Goal: Transaction & Acquisition: Purchase product/service

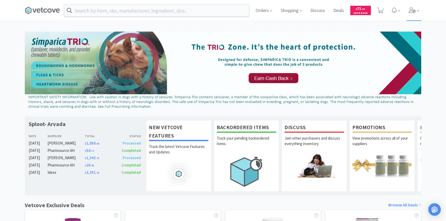
click at [410, 15] on span at bounding box center [414, 10] width 15 height 21
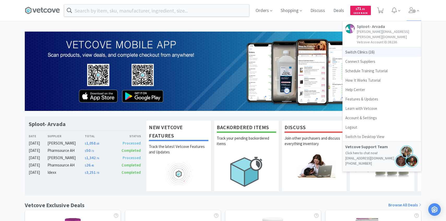
click at [384, 48] on span "Switch Clinics ( 16 )" at bounding box center [382, 52] width 78 height 9
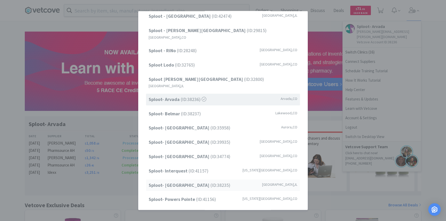
scroll to position [67, 0]
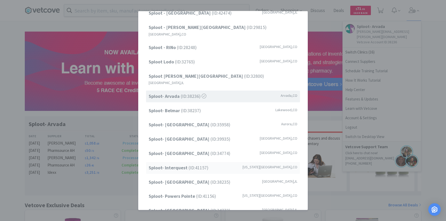
click at [194, 164] on span "Sploot- Interquest (ID: 41157 )" at bounding box center [179, 168] width 60 height 8
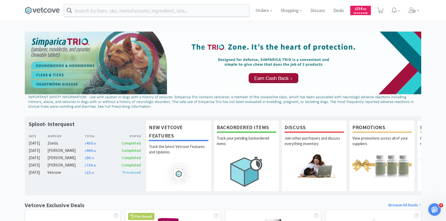
drag, startPoint x: 410, startPoint y: 7, endPoint x: 406, endPoint y: 15, distance: 9.1
click at [410, 7] on icon at bounding box center [412, 10] width 7 height 6
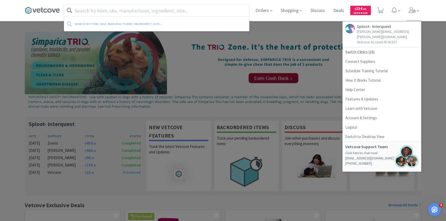
click at [196, 9] on input "text" at bounding box center [156, 10] width 185 height 12
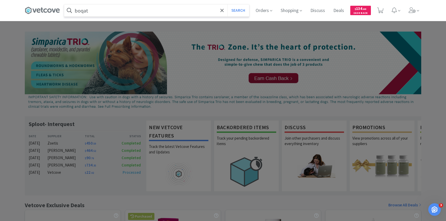
type input "boqat"
click at [228, 4] on button "Search" at bounding box center [239, 10] width 22 height 12
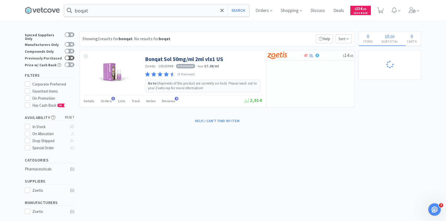
click at [70, 56] on div at bounding box center [70, 58] width 10 height 5
checkbox input "true"
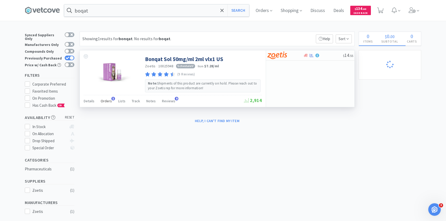
click at [105, 100] on span "Orders" at bounding box center [106, 101] width 11 height 5
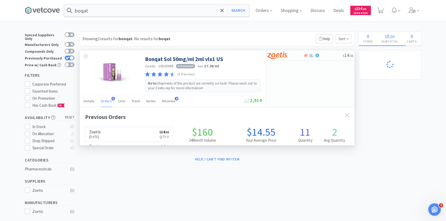
scroll to position [135, 275]
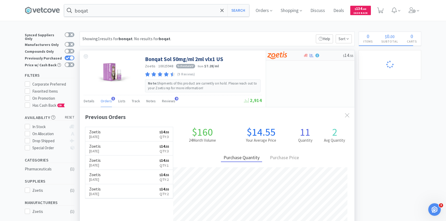
click at [289, 57] on div at bounding box center [282, 55] width 29 height 9
click at [414, 17] on span at bounding box center [414, 10] width 15 height 21
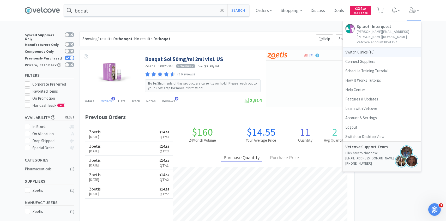
click at [361, 48] on span "Switch Clinics ( 16 )" at bounding box center [382, 52] width 78 height 9
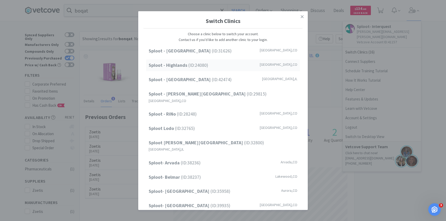
click at [204, 67] on span "Sploot - Highlands (ID: 24080 )" at bounding box center [179, 66] width 60 height 8
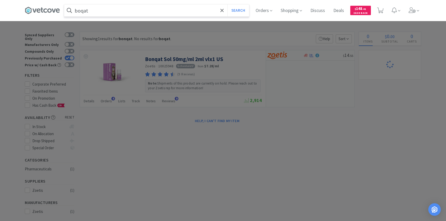
click at [139, 13] on input "boqat" at bounding box center [156, 10] width 185 height 12
type input "d"
select select "2"
select select "3"
select select "6"
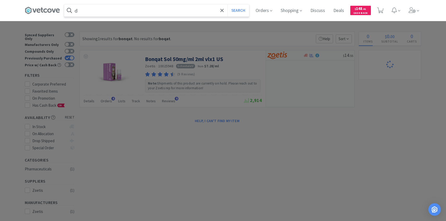
select select "2"
select select "1"
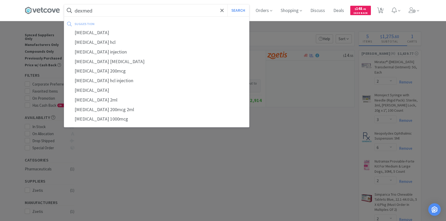
type input "dexmed"
click at [228, 4] on button "Search" at bounding box center [239, 10] width 22 height 12
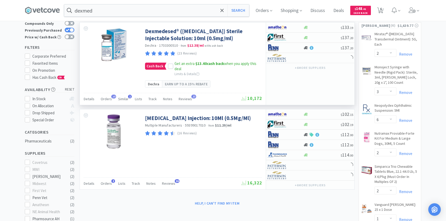
scroll to position [18, 0]
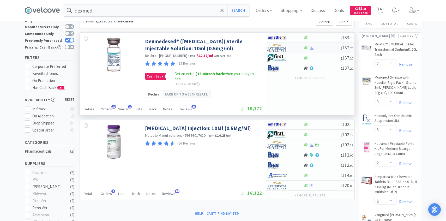
click at [282, 48] on img at bounding box center [278, 48] width 20 height 8
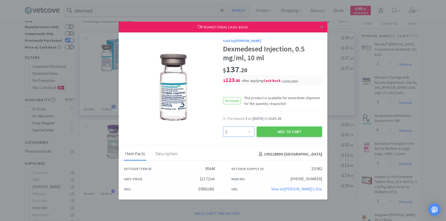
click at [237, 130] on select "Enter Quantity 1 2 3 4 5 6 7 8 9 10 11 12 13 14 15 16 17 18 19 20 Enter Quantity" at bounding box center [239, 132] width 32 height 10
select select "3"
click at [223, 127] on select "Enter Quantity 1 2 3 4 5 6 7 8 9 10 11 12 13 14 15 16 17 18 19 20 Enter Quantity" at bounding box center [239, 132] width 32 height 10
click at [284, 131] on button "Add to Cart" at bounding box center [290, 132] width 66 height 10
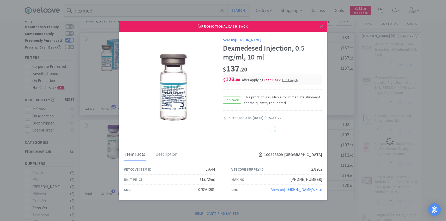
select select "3"
select select "2"
select select "3"
select select "6"
select select "2"
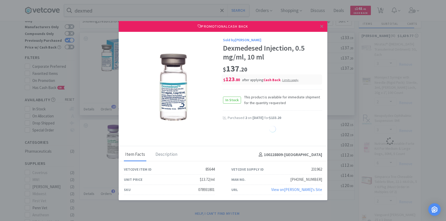
select select "1"
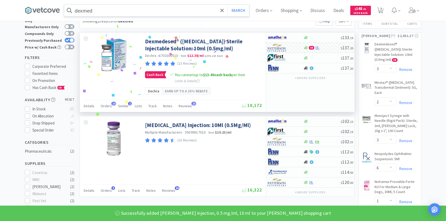
click at [133, 12] on input "dexmed" at bounding box center [156, 10] width 185 height 12
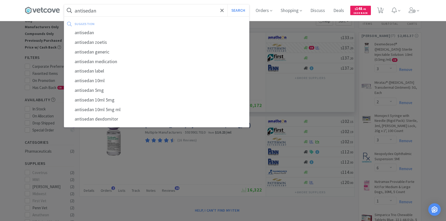
type input "antisedan"
click at [228, 4] on button "Search" at bounding box center [239, 10] width 22 height 12
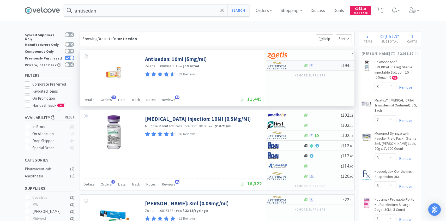
click at [289, 68] on div at bounding box center [282, 65] width 29 height 9
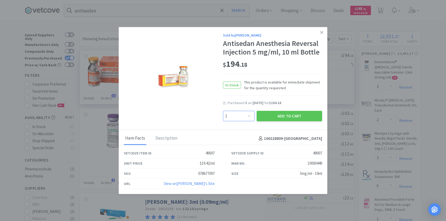
click at [243, 115] on select "Enter Quantity 1 2 3 4 5 6 7 8 9 10 11 12 13 14 15 16 17 18 19 20 Enter Quantity" at bounding box center [239, 116] width 32 height 10
select select "4"
click at [223, 111] on select "Enter Quantity 1 2 3 4 5 6 7 8 9 10 11 12 13 14 15 16 17 18 19 20 Enter Quantity" at bounding box center [239, 116] width 32 height 10
click at [280, 117] on button "Add to Cart" at bounding box center [290, 116] width 66 height 10
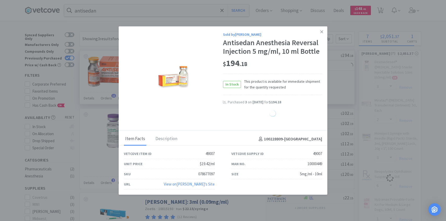
select select "4"
select select "3"
select select "2"
select select "3"
select select "6"
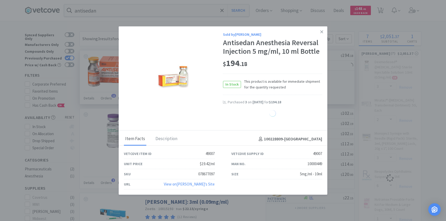
select select "2"
select select "1"
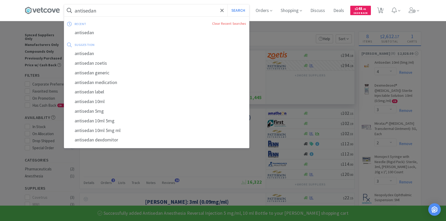
click at [161, 10] on input "antisedan" at bounding box center [156, 10] width 185 height 12
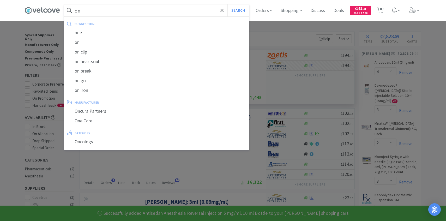
type input "o"
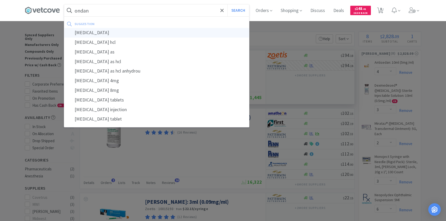
click at [152, 33] on div "ondansetron" at bounding box center [156, 33] width 185 height 10
type input "ondansetron"
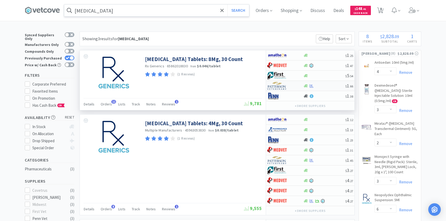
click at [292, 88] on div at bounding box center [282, 85] width 29 height 9
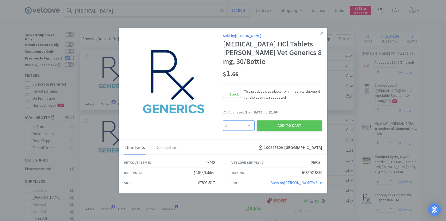
click at [241, 124] on select "Enter Quantity 1 2 3 4 5 6 7 8 9 10 11 12 13 14 15 16 17 18 19 20 Enter Quantity" at bounding box center [239, 125] width 32 height 10
select select "3"
click at [223, 120] on select "Enter Quantity 1 2 3 4 5 6 7 8 9 10 11 12 13 14 15 16 17 18 19 20 Enter Quantity" at bounding box center [239, 125] width 32 height 10
click at [271, 126] on button "Add to Cart" at bounding box center [290, 125] width 66 height 10
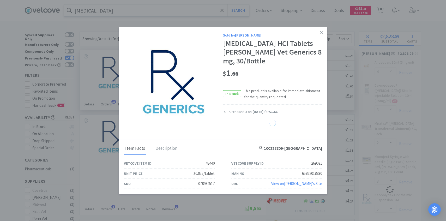
select select "2"
select select "3"
select select "1"
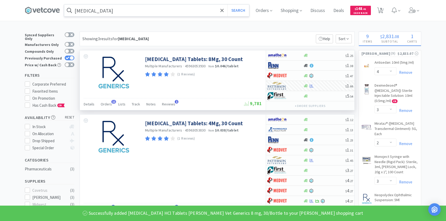
click at [383, 10] on icon at bounding box center [380, 11] width 7 height 6
select select "4"
select select "3"
select select "2"
select select "3"
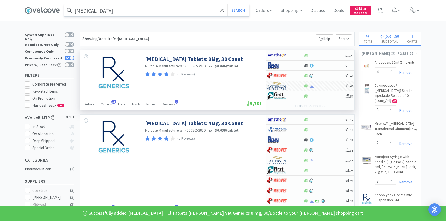
select select "6"
select select "2"
select select "3"
select select "2"
select select "1"
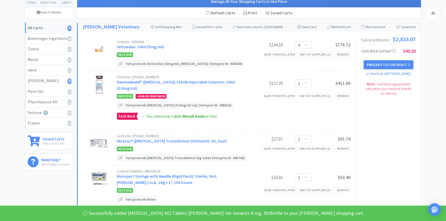
scroll to position [94, 0]
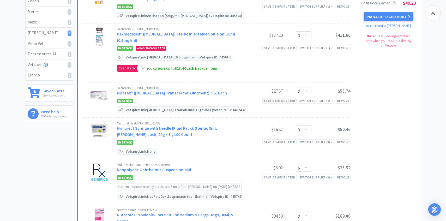
click at [285, 102] on div "Save item for later" at bounding box center [280, 100] width 34 height 5
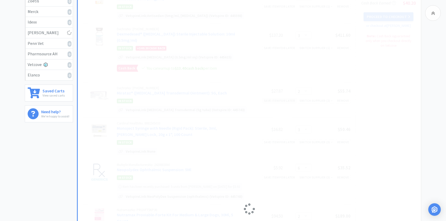
select select "3"
select select "6"
select select "2"
select select "3"
select select "2"
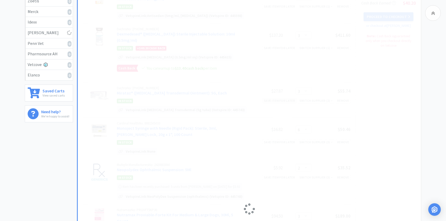
select select "1"
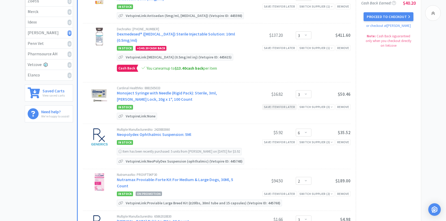
click at [282, 108] on div "Save item for later" at bounding box center [280, 106] width 34 height 5
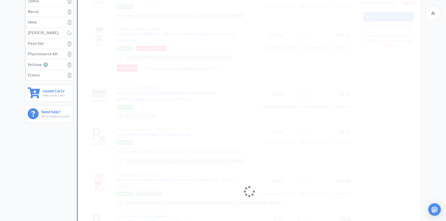
select select "6"
select select "2"
select select "3"
select select "2"
select select "1"
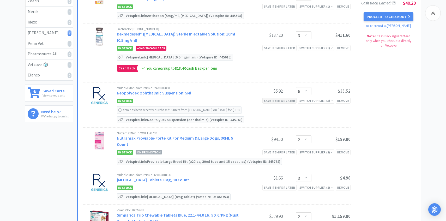
click at [283, 103] on div "Save item for later" at bounding box center [280, 100] width 34 height 5
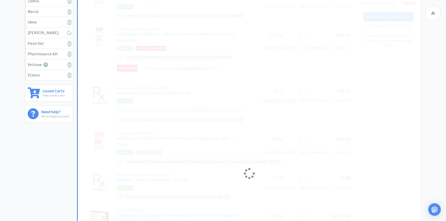
select select "2"
select select "3"
select select "2"
select select "1"
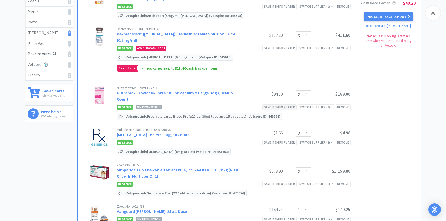
click at [283, 104] on div "Save item for later" at bounding box center [280, 106] width 34 height 5
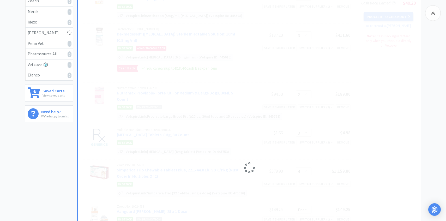
select select "3"
select select "2"
select select "1"
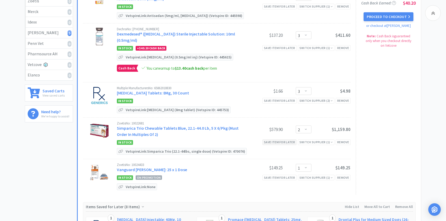
click at [280, 143] on div "Save item for later" at bounding box center [280, 141] width 34 height 5
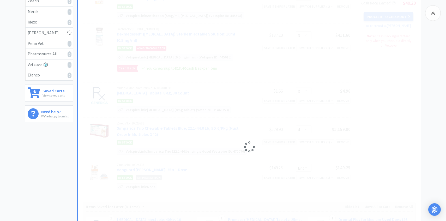
select select "1"
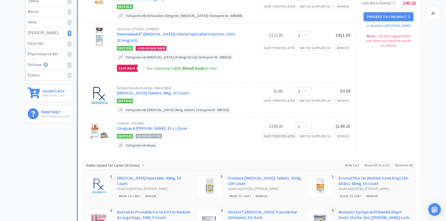
click at [280, 134] on div "Save item for later" at bounding box center [280, 135] width 34 height 5
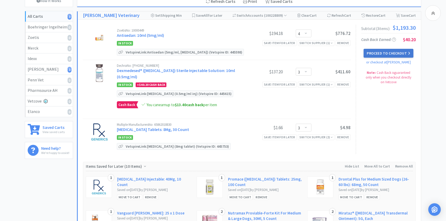
click at [381, 51] on button "Proceed to Checkout" at bounding box center [389, 53] width 50 height 9
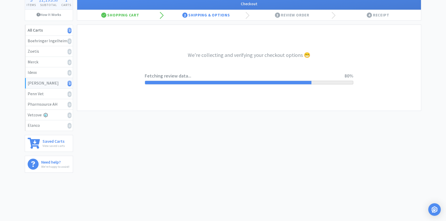
select select "1"
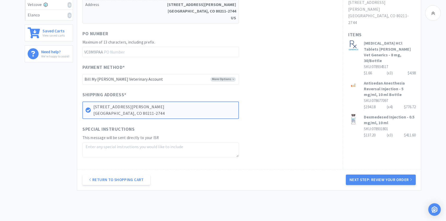
scroll to position [177, 0]
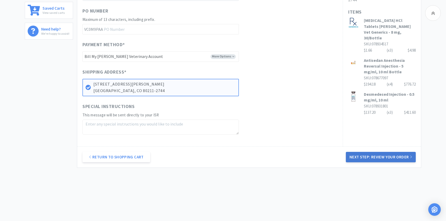
click at [370, 156] on button "Next Step: Review Your Order" at bounding box center [381, 157] width 70 height 10
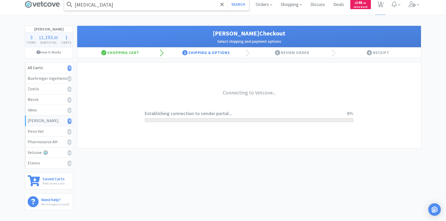
scroll to position [0, 0]
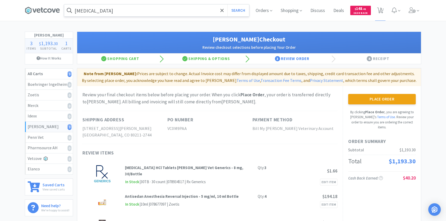
click at [167, 9] on input "ondansetron" at bounding box center [156, 10] width 185 height 12
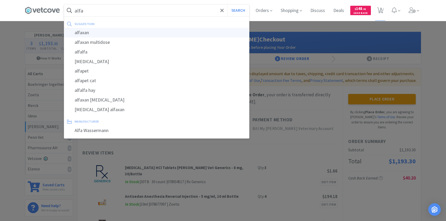
click at [157, 33] on div "alfaxan" at bounding box center [156, 33] width 185 height 10
type input "alfaxan"
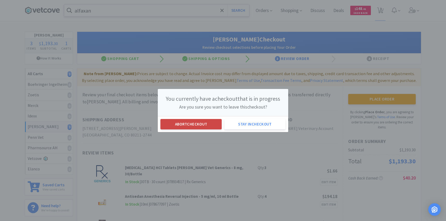
click at [183, 126] on button "Abort checkout" at bounding box center [191, 124] width 61 height 10
select select "4"
select select "3"
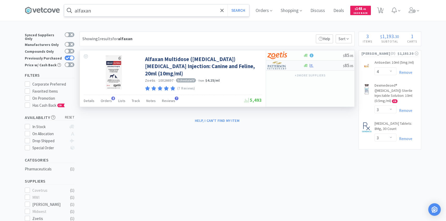
click at [288, 64] on div at bounding box center [282, 65] width 29 height 9
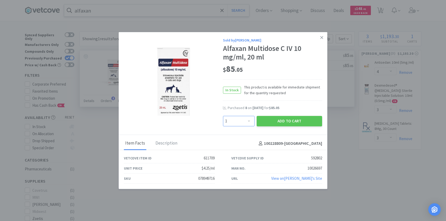
click at [251, 118] on select "Enter Quantity 1 2 3 4 5 6 7 8 9 10 11 12 13 14 15 16 17 18 19 20 Enter Quantity" at bounding box center [239, 121] width 32 height 10
select select "6"
click at [223, 116] on select "Enter Quantity 1 2 3 4 5 6 7 8 9 10 11 12 13 14 15 16 17 18 19 20 Enter Quantity" at bounding box center [239, 121] width 32 height 10
click at [286, 121] on button "Add to Cart" at bounding box center [290, 121] width 66 height 10
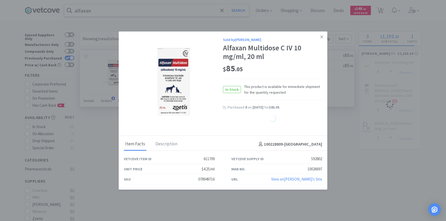
select select "6"
select select "4"
select select "3"
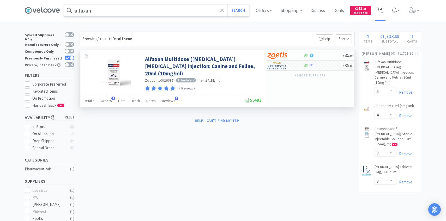
click at [381, 8] on span "4" at bounding box center [381, 8] width 2 height 21
select select "6"
select select "4"
select select "3"
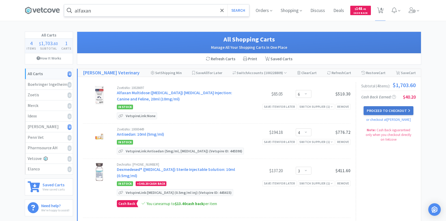
click at [387, 108] on button "Proceed to Checkout" at bounding box center [389, 110] width 50 height 9
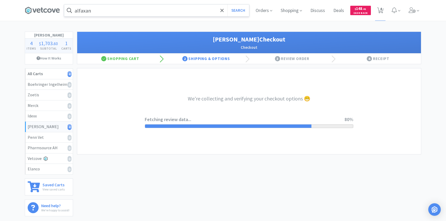
select select "1"
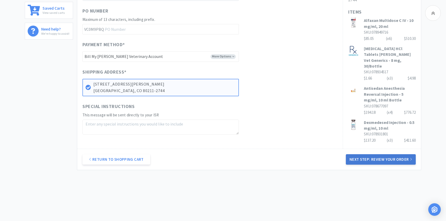
click at [361, 156] on button "Next Step: Review Your Order" at bounding box center [381, 159] width 70 height 10
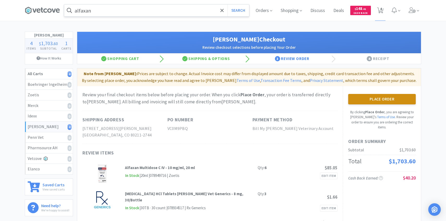
click at [351, 98] on button "Place Order" at bounding box center [382, 99] width 68 height 10
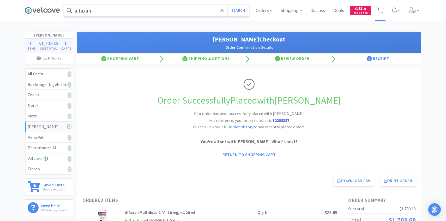
click at [382, 10] on icon at bounding box center [380, 11] width 7 height 6
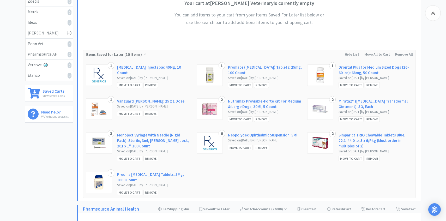
scroll to position [95, 0]
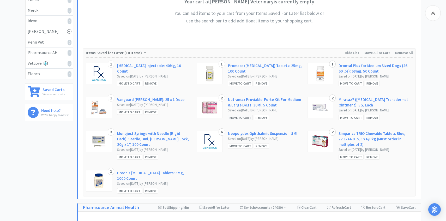
click at [248, 119] on div "Move to Cart" at bounding box center [240, 117] width 25 height 5
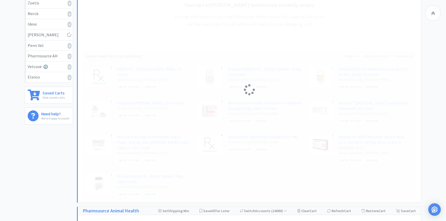
scroll to position [93, 0]
select select "2"
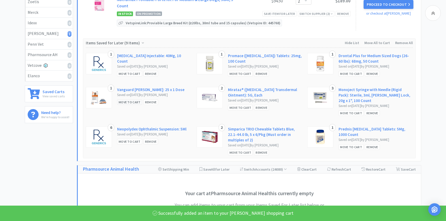
click at [128, 99] on div "Move to Cart" at bounding box center [129, 101] width 25 height 5
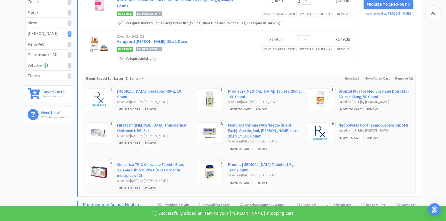
click at [124, 140] on div "Move to Cart" at bounding box center [129, 142] width 25 height 5
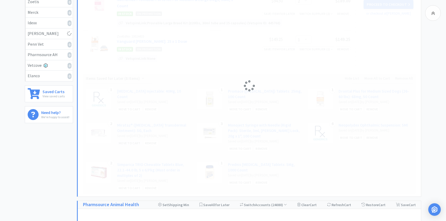
select select "2"
select select "1"
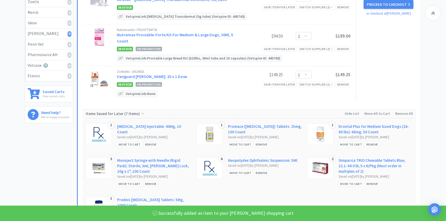
scroll to position [106, 0]
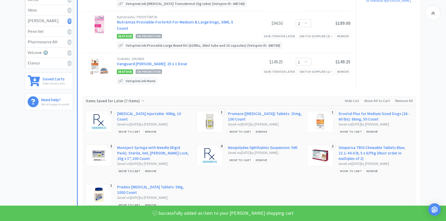
click at [129, 168] on div "Move to Cart" at bounding box center [129, 170] width 25 height 5
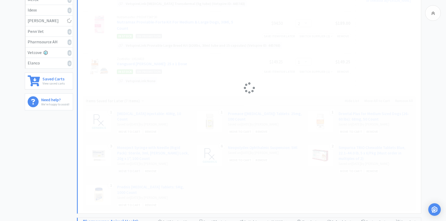
select select "3"
select select "2"
select select "1"
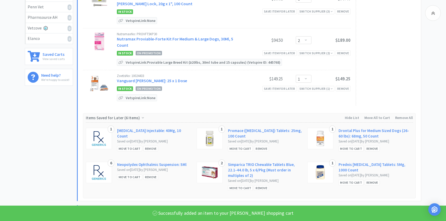
scroll to position [131, 0]
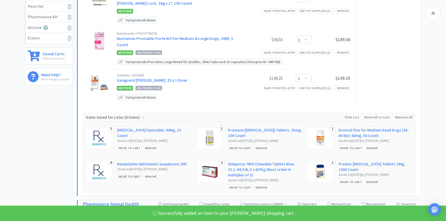
click at [127, 174] on div "Move to Cart" at bounding box center [129, 176] width 25 height 5
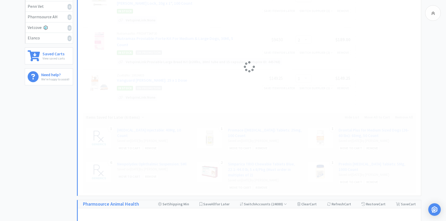
select select "6"
select select "2"
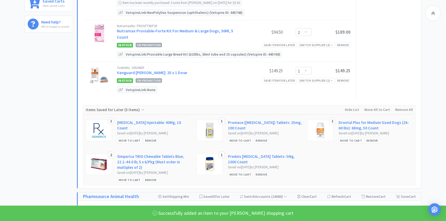
scroll to position [185, 0]
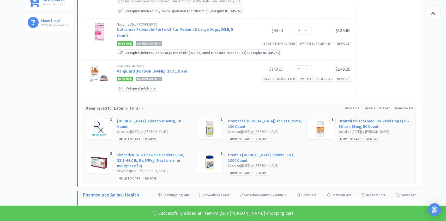
click at [127, 176] on div "Move to Cart" at bounding box center [129, 178] width 25 height 5
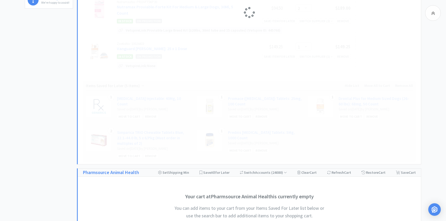
select select "2"
select select "1"
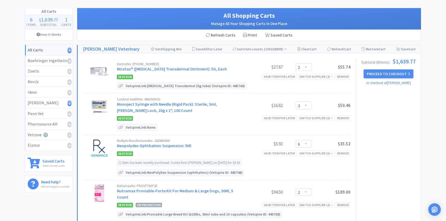
scroll to position [0, 0]
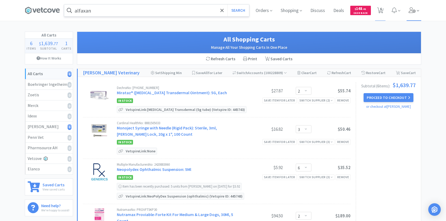
click at [413, 13] on span at bounding box center [414, 10] width 15 height 21
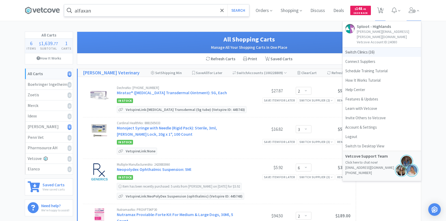
click at [381, 48] on span "Switch Clinics ( 16 )" at bounding box center [382, 52] width 78 height 9
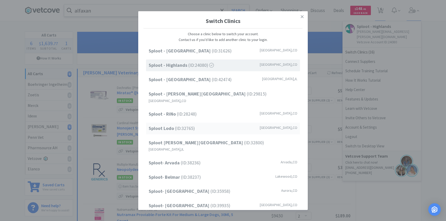
scroll to position [67, 0]
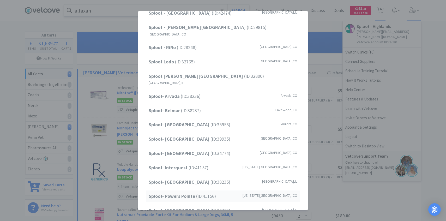
click at [190, 193] on strong "Sploot- Powers Pointe" at bounding box center [173, 196] width 48 height 6
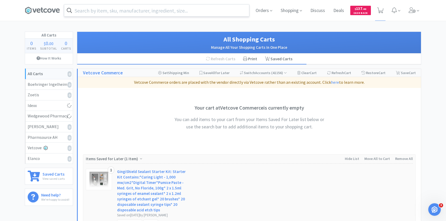
click at [151, 11] on input "text" at bounding box center [156, 10] width 185 height 12
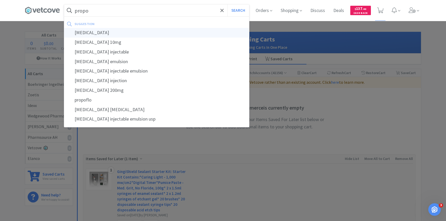
click at [142, 32] on div "[MEDICAL_DATA]" at bounding box center [156, 33] width 185 height 10
type input "[MEDICAL_DATA]"
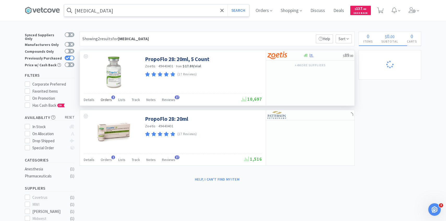
click at [107, 103] on div "Orders 3" at bounding box center [106, 101] width 11 height 10
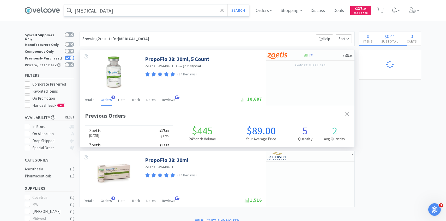
scroll to position [135, 275]
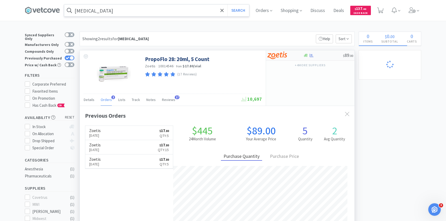
click at [277, 50] on div "$ 89 . 00" at bounding box center [310, 55] width 88 height 10
select select "5"
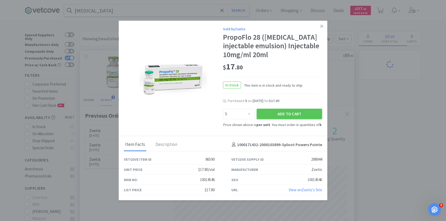
click at [285, 119] on div "Add to Cart" at bounding box center [290, 114] width 68 height 13
click at [282, 115] on button "Add to Cart" at bounding box center [290, 114] width 66 height 10
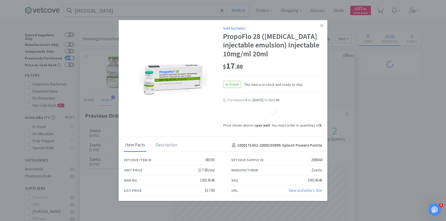
select select "5"
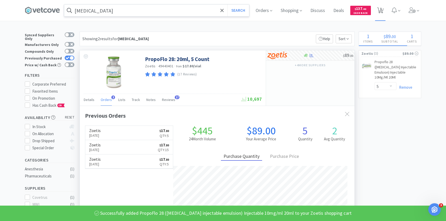
click at [384, 11] on span "1" at bounding box center [380, 10] width 11 height 21
select select "5"
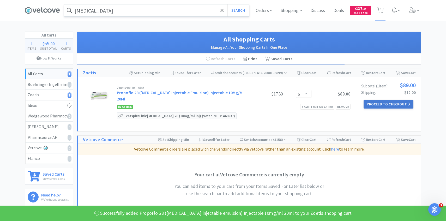
click at [381, 101] on button "Proceed to Checkout" at bounding box center [389, 104] width 50 height 9
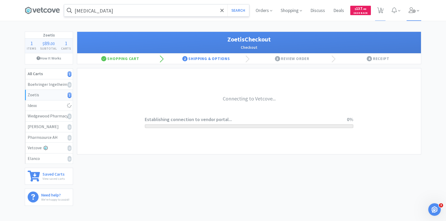
click at [416, 15] on span at bounding box center [414, 10] width 15 height 21
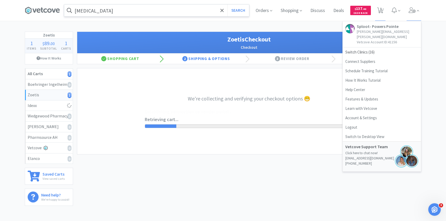
click at [288, 27] on div "propofol Search Orders Shopping Discuss Discuss Deals Deals $ 137 . 40 Cash Bac…" at bounding box center [223, 105] width 446 height 210
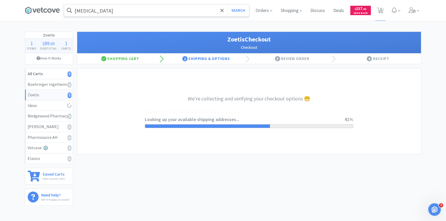
select select "invoice"
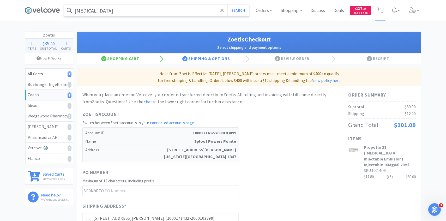
scroll to position [147, 0]
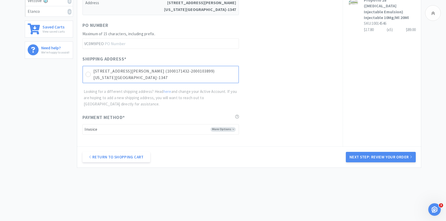
click at [217, 76] on p "Colorado Springs, CO 80917-1347" at bounding box center [164, 77] width 143 height 7
click at [373, 161] on button "Next Step: Review Your Order" at bounding box center [381, 157] width 70 height 10
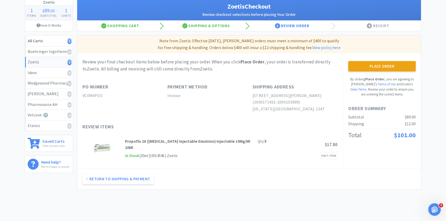
scroll to position [0, 0]
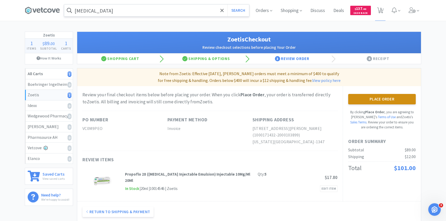
click at [371, 99] on button "Place Order" at bounding box center [382, 99] width 68 height 10
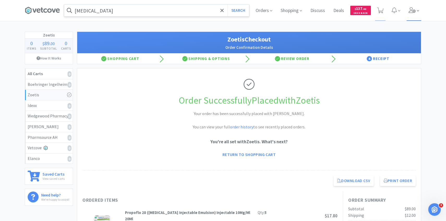
click at [412, 14] on span at bounding box center [414, 10] width 15 height 21
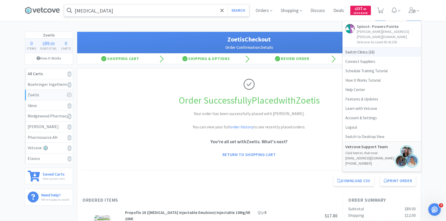
click at [383, 48] on span "Switch Clinics ( 16 )" at bounding box center [382, 52] width 78 height 9
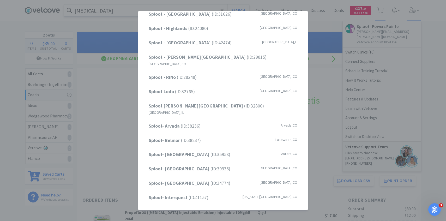
scroll to position [23, 0]
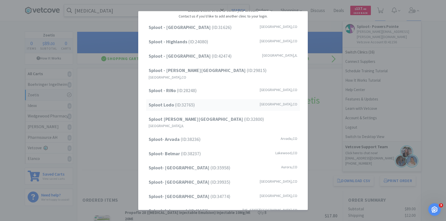
click at [197, 103] on div "Sploot Lodo (ID: 32765 ) Denver , CO" at bounding box center [223, 105] width 154 height 12
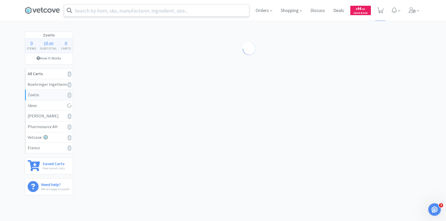
click at [157, 12] on input "text" at bounding box center [156, 10] width 185 height 12
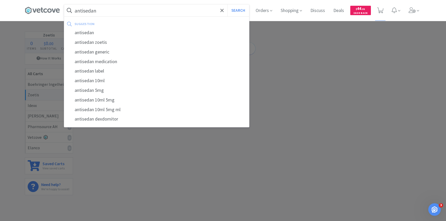
type input "antisedan"
click at [228, 4] on button "Search" at bounding box center [239, 10] width 22 height 12
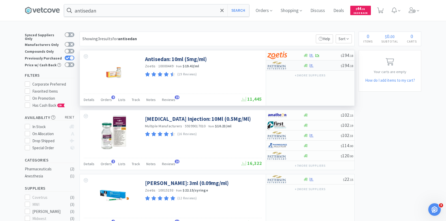
click at [281, 66] on img at bounding box center [278, 66] width 20 height 8
select select "1"
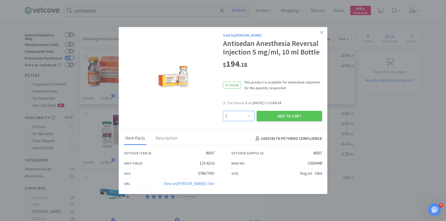
click at [245, 117] on select "Enter Quantity 1 2 3 4 5 6 7 8 9 10 11 12 13 14 15 16 17 18 19 20 Enter Quantity" at bounding box center [239, 116] width 32 height 10
click at [223, 111] on select "Enter Quantity 1 2 3 4 5 6 7 8 9 10 11 12 13 14 15 16 17 18 19 20 Enter Quantity" at bounding box center [239, 116] width 32 height 10
click at [274, 115] on button "Add to Cart" at bounding box center [290, 116] width 66 height 10
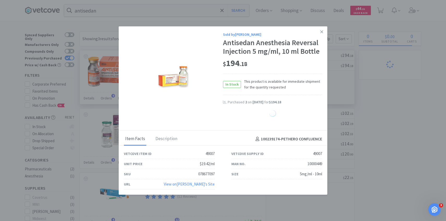
select select "2"
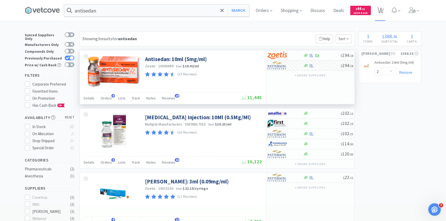
click at [383, 11] on icon at bounding box center [380, 11] width 7 height 6
select select "2"
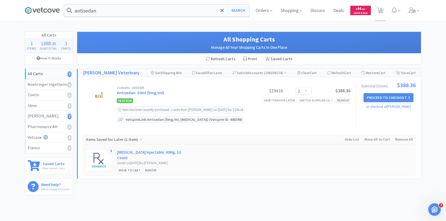
click at [342, 100] on div "Remove" at bounding box center [343, 100] width 15 height 5
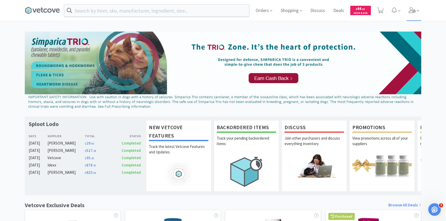
click at [418, 12] on icon at bounding box center [418, 10] width 2 height 5
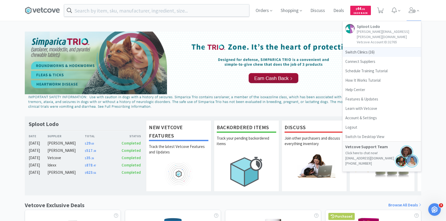
click at [383, 48] on span "Switch Clinics ( 16 )" at bounding box center [382, 52] width 78 height 9
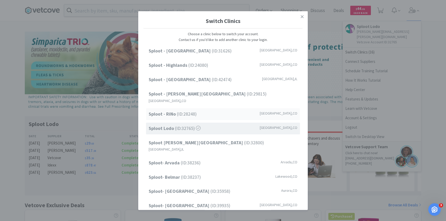
scroll to position [67, 0]
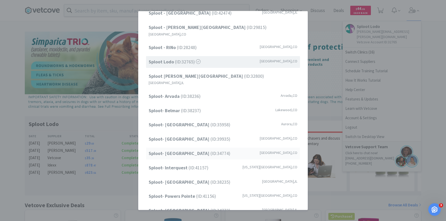
click at [215, 150] on span "Sploot- [GEOGRAPHIC_DATA] (ID: 34774 )" at bounding box center [190, 154] width 82 height 8
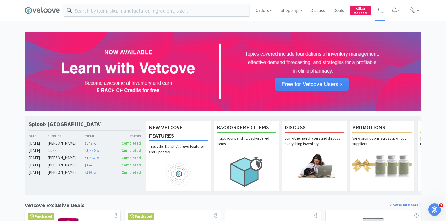
click at [382, 10] on icon at bounding box center [380, 11] width 7 height 6
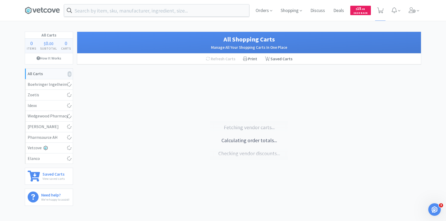
select select "10"
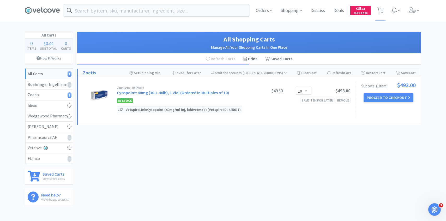
select select "3"
select select "1"
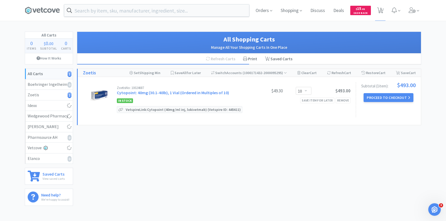
select select "1"
select select "6"
select select "1"
select select "3"
select select "2"
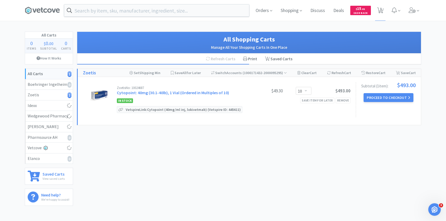
select select "1"
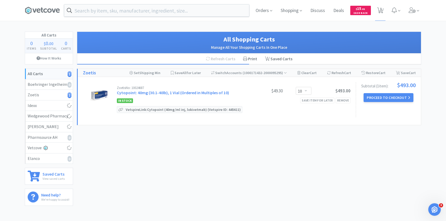
select select "3"
select select "4"
select select "1"
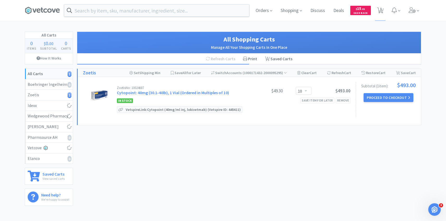
select select "1"
select select "3"
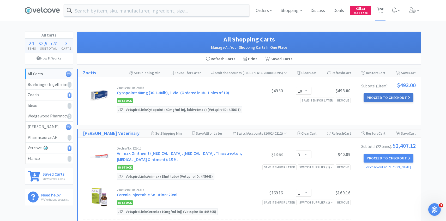
click at [368, 97] on button "Proceed to Checkout" at bounding box center [389, 97] width 50 height 9
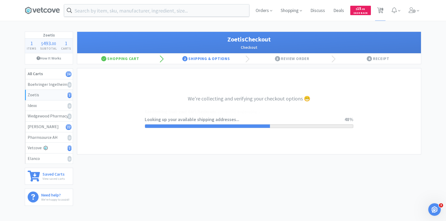
select select "invoice"
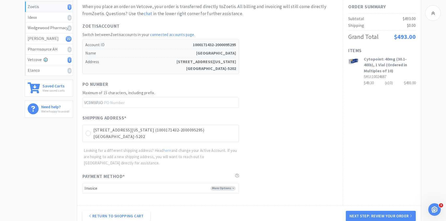
scroll to position [143, 0]
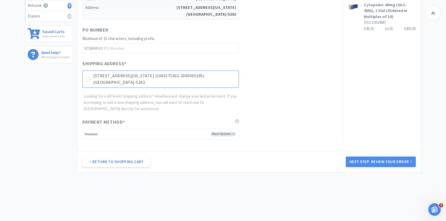
click at [215, 74] on p "9362 S Colorado Blvd Unit D02 (1000171432-2000095295)" at bounding box center [164, 76] width 143 height 7
click at [376, 158] on button "Next Step: Review Your Order" at bounding box center [381, 162] width 70 height 10
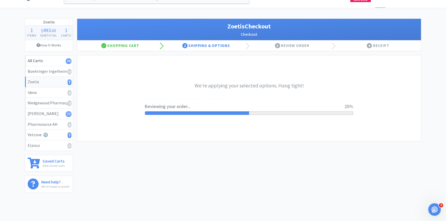
scroll to position [0, 0]
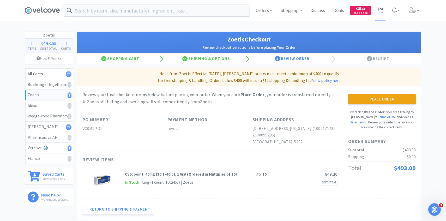
drag, startPoint x: 392, startPoint y: 100, endPoint x: 388, endPoint y: 100, distance: 3.9
click at [392, 100] on button "Place Order" at bounding box center [382, 99] width 68 height 10
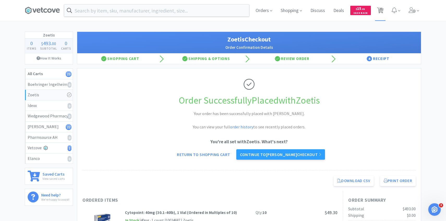
click at [383, 11] on icon at bounding box center [380, 11] width 7 height 6
select select "3"
select select "1"
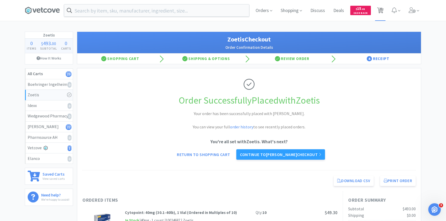
select select "1"
select select "6"
select select "1"
select select "3"
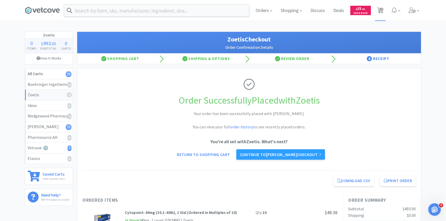
select select "2"
select select "1"
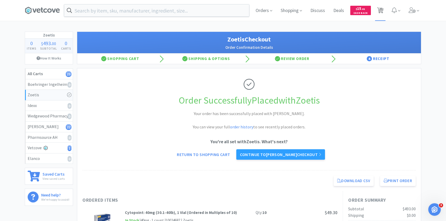
select select "1"
select select "3"
select select "4"
select select "1"
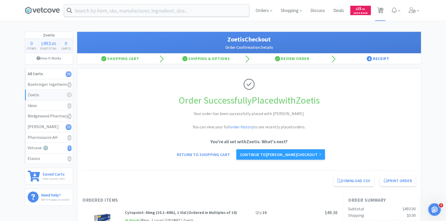
select select "1"
select select "3"
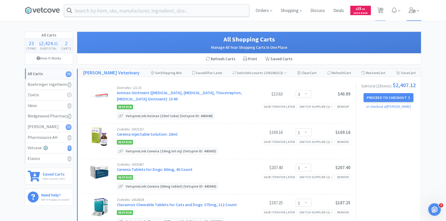
click at [415, 5] on span at bounding box center [414, 10] width 15 height 21
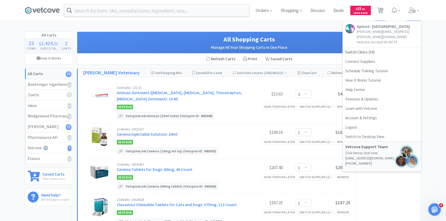
click at [375, 42] on link "Sploot- Highlands Ranch patricia.hurtado@splootvets.com Vetcove Account ID: 347…" at bounding box center [382, 34] width 78 height 26
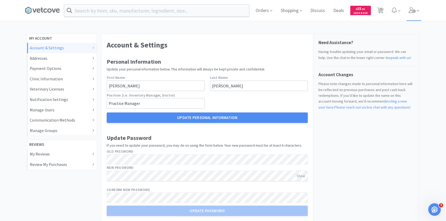
click at [412, 14] on span at bounding box center [414, 10] width 15 height 21
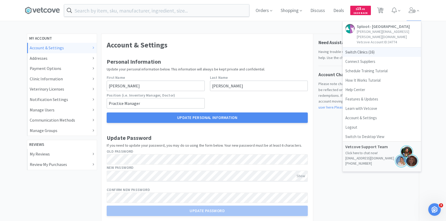
click at [379, 48] on span "Switch Clinics ( 16 )" at bounding box center [382, 52] width 78 height 9
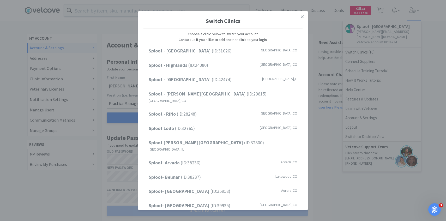
scroll to position [67, 0]
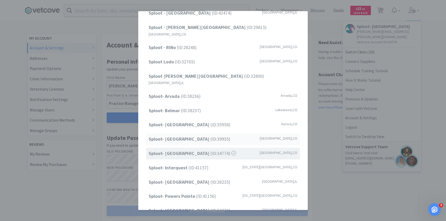
click at [216, 135] on span "Sploot- Greenwood Village (ID: 39935 )" at bounding box center [190, 139] width 82 height 8
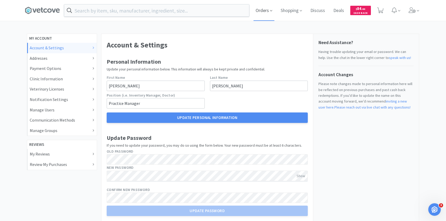
click at [268, 8] on span "Orders" at bounding box center [264, 10] width 21 height 21
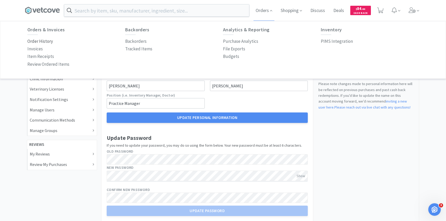
click at [41, 40] on p "Order History" at bounding box center [40, 41] width 26 height 7
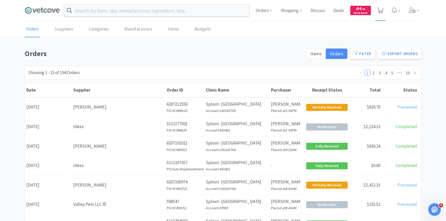
click at [376, 9] on span at bounding box center [380, 10] width 11 height 21
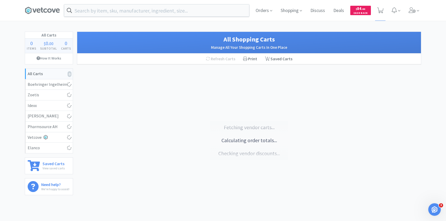
select select "1"
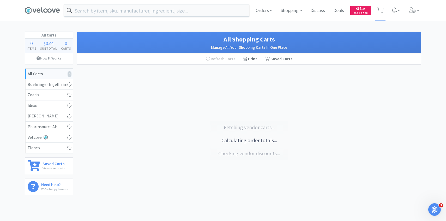
select select "10"
select select "2"
select select "1"
select select "3"
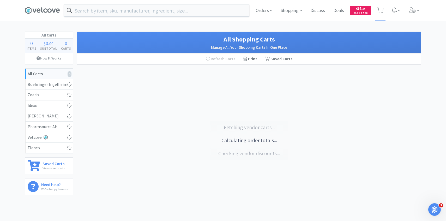
select select "1"
select select "2"
select select "10"
select select "1"
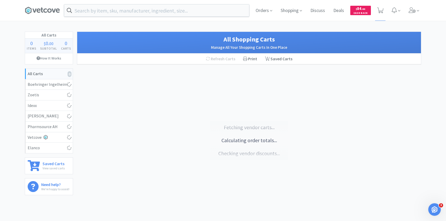
select select "1"
select select "10"
select select "1"
select select "4"
select select "2"
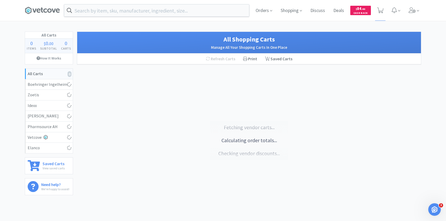
select select "3"
select select "1"
select select "30"
select select "2"
select select "1"
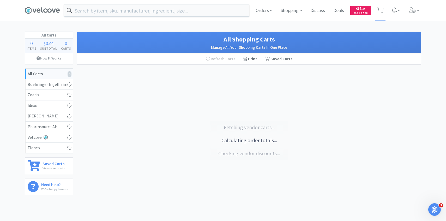
select select "1"
select select "8"
select select "15"
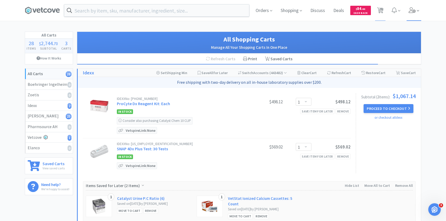
click at [420, 15] on span at bounding box center [414, 10] width 15 height 21
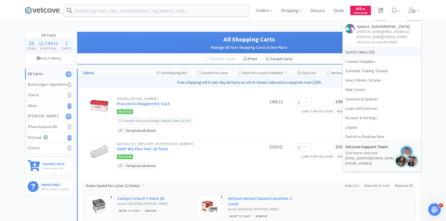
click at [376, 48] on span "Switch Clinics ( 16 )" at bounding box center [382, 52] width 78 height 9
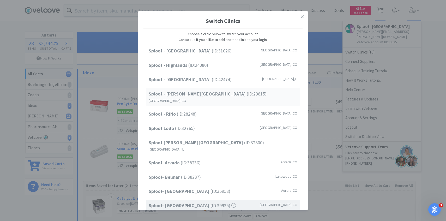
scroll to position [67, 0]
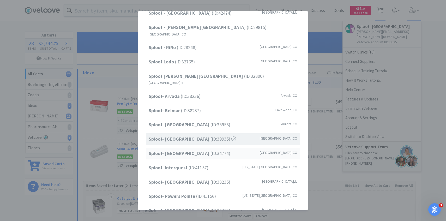
click at [202, 150] on span "Sploot- [GEOGRAPHIC_DATA] (ID: 34774 )" at bounding box center [190, 154] width 82 height 8
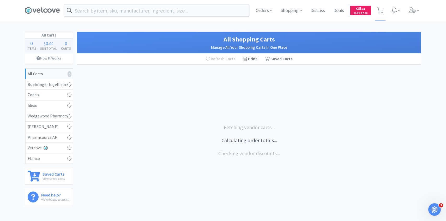
select select "3"
select select "1"
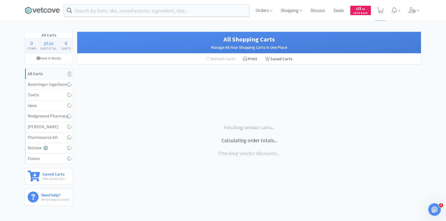
select select "1"
select select "6"
select select "1"
select select "3"
select select "2"
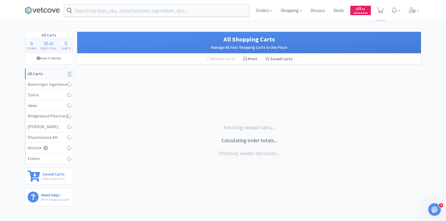
select select "1"
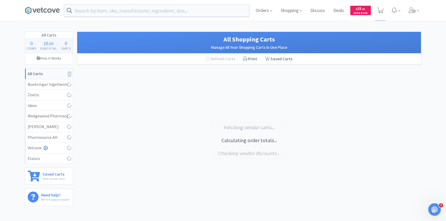
select select "3"
select select "4"
select select "1"
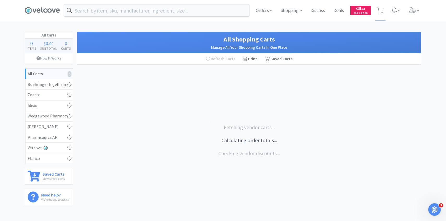
select select "1"
select select "3"
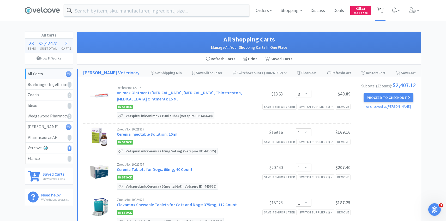
click at [381, 8] on span "23" at bounding box center [381, 8] width 4 height 21
click at [414, 9] on icon at bounding box center [412, 10] width 7 height 6
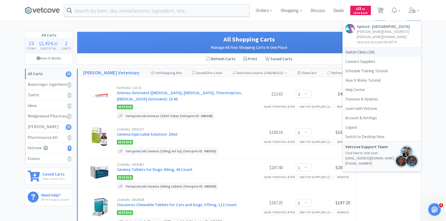
click at [374, 49] on span "Switch Clinics ( 16 )" at bounding box center [382, 52] width 78 height 9
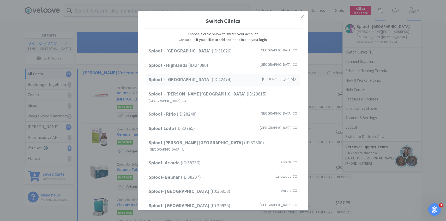
scroll to position [67, 0]
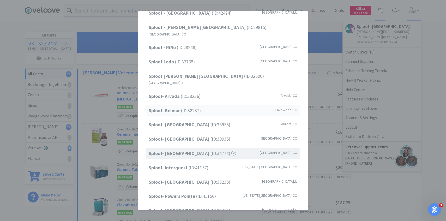
click at [203, 105] on div "Sploot- Belmar (ID: 38237 ) Lakewood , CO" at bounding box center [223, 111] width 154 height 12
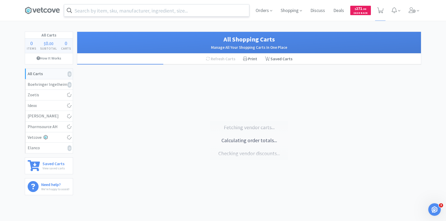
select select "1"
select select "2"
select select "1"
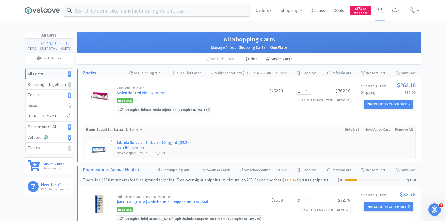
select select "2"
select select "6"
select select "1"
select select "2"
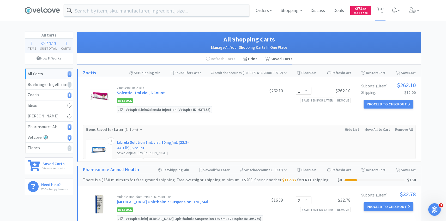
select select "6"
select select "1"
select select "4"
select select "1"
select select "2"
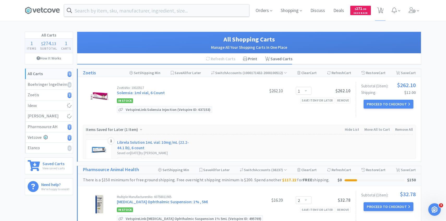
select select "2"
select select "1"
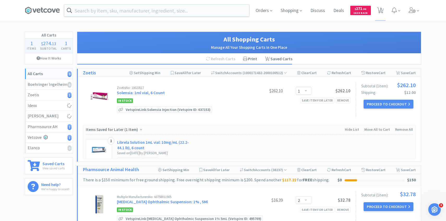
select select "1"
select select "15"
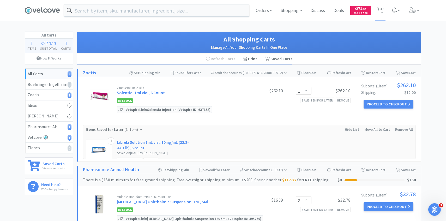
select select "50"
select select "2"
select select "1"
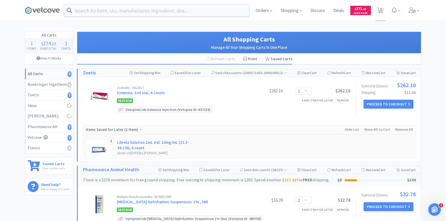
select select "1"
select select "3"
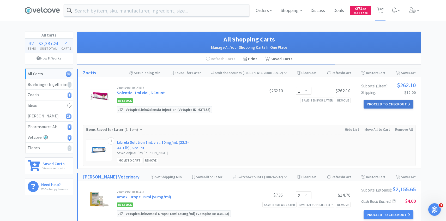
click at [394, 107] on button "Proceed to Checkout" at bounding box center [389, 104] width 50 height 9
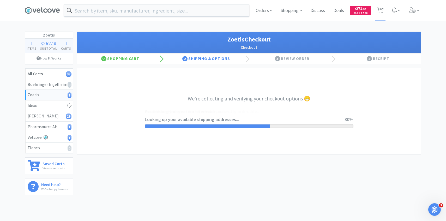
click at [425, 4] on div "Orders Shopping Discuss Discuss Deals Deals $ 271 . 30 Cash Back 32 32" at bounding box center [223, 10] width 446 height 21
select select "invoice"
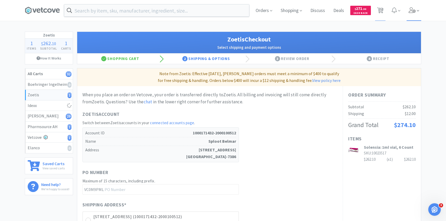
click at [421, 8] on span at bounding box center [414, 10] width 15 height 21
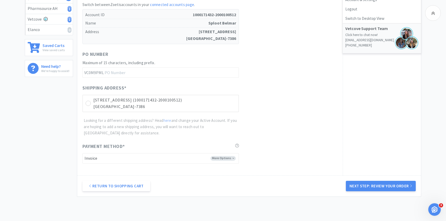
scroll to position [126, 0]
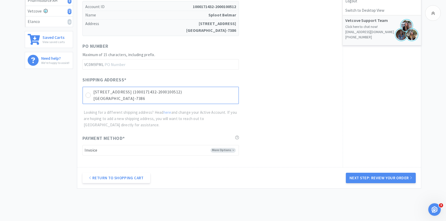
click at [187, 92] on p "430 S Teller St (1000171432-2000100512)" at bounding box center [164, 92] width 143 height 7
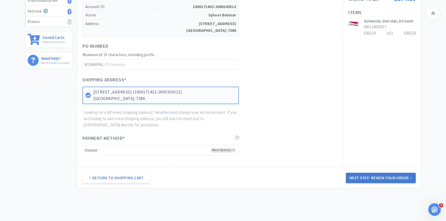
click at [367, 174] on button "Next Step: Review Your Order" at bounding box center [381, 178] width 70 height 10
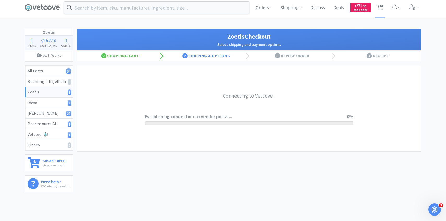
scroll to position [0, 0]
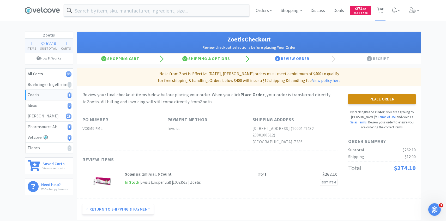
click at [364, 104] on button "Place Order" at bounding box center [382, 99] width 68 height 10
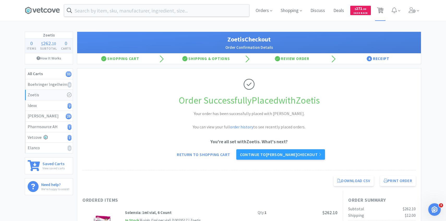
click at [381, 18] on span "33" at bounding box center [381, 8] width 4 height 21
select select "3"
select select "1"
select select "2"
select select "6"
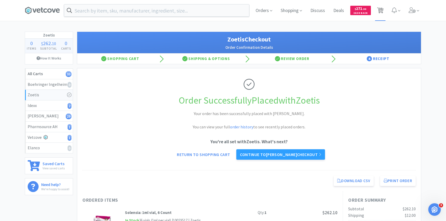
select select "1"
select select "2"
select select "6"
select select "1"
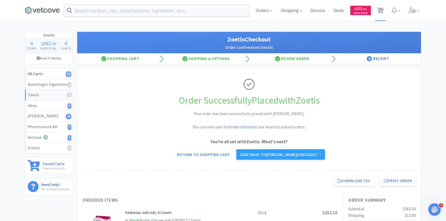
select select "4"
select select "1"
select select "2"
select select "1"
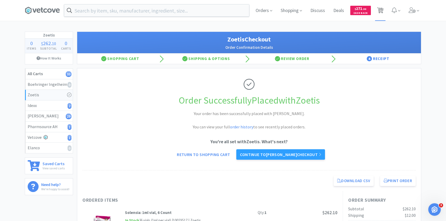
select select "1"
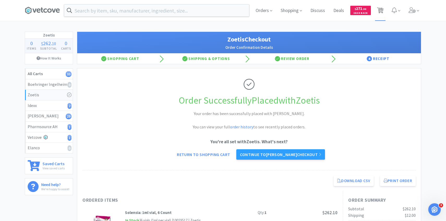
select select "1"
select select "15"
select select "50"
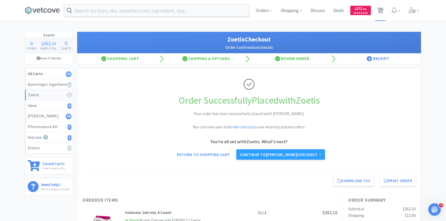
select select "2"
select select "1"
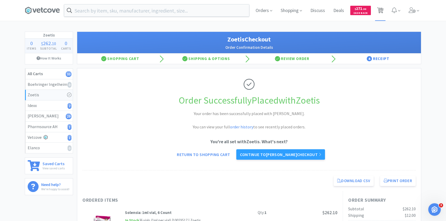
select select "1"
select select "3"
select select "2"
select select "1"
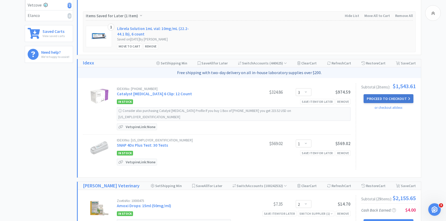
click at [385, 98] on button "Proceed to Checkout" at bounding box center [389, 98] width 50 height 9
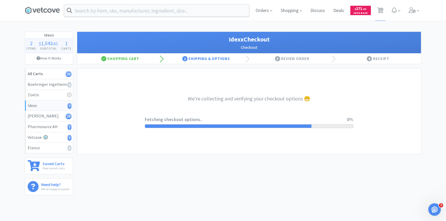
select select "904"
select select "003"
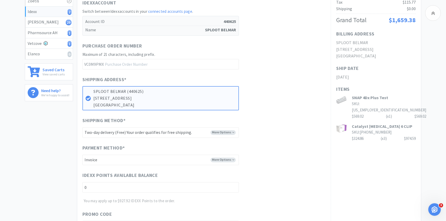
scroll to position [191, 0]
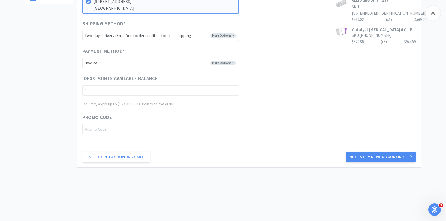
click at [358, 150] on div "Return to Shopping Cart Next Step: Review Your Order" at bounding box center [249, 156] width 344 height 21
click at [361, 162] on button "Next Step: Review Your Order" at bounding box center [381, 157] width 70 height 10
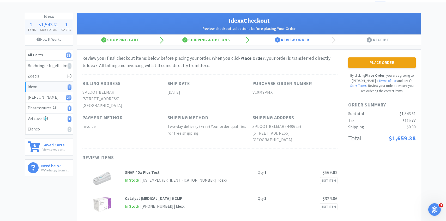
scroll to position [0, 0]
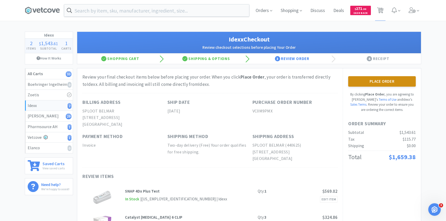
click at [381, 84] on button "Place Order" at bounding box center [382, 81] width 68 height 10
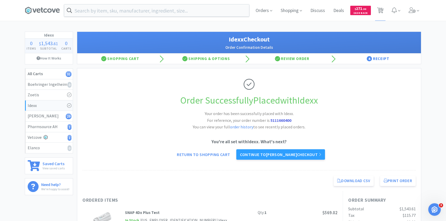
click at [387, 13] on div "Orders Shopping Discuss Discuss Deals Deals $ 271 . 30 Cash Back 31 31" at bounding box center [337, 10] width 170 height 21
click at [381, 6] on span "31" at bounding box center [381, 8] width 4 height 21
select select "2"
select select "6"
select select "1"
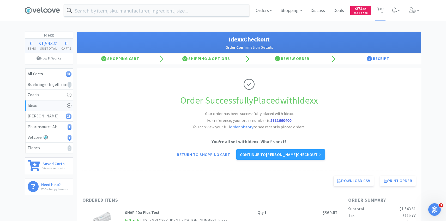
select select "2"
select select "6"
select select "1"
select select "4"
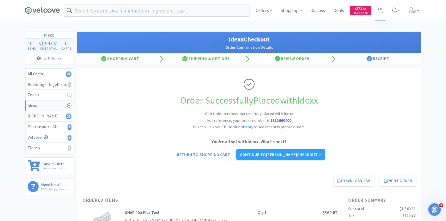
select select "1"
select select "2"
select select "1"
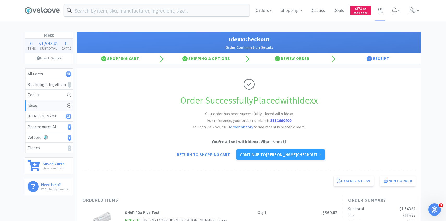
select select "1"
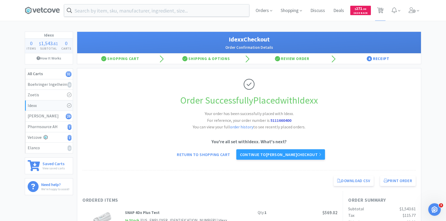
select select "1"
select select "15"
select select "50"
select select "2"
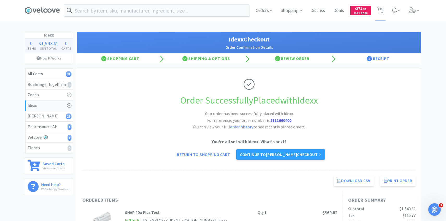
select select "1"
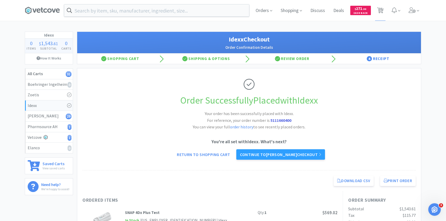
select select "3"
select select "2"
select select "1"
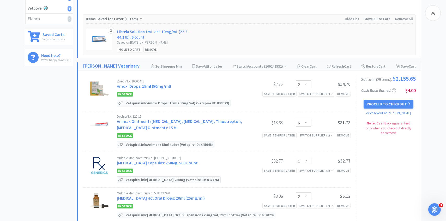
scroll to position [138, 0]
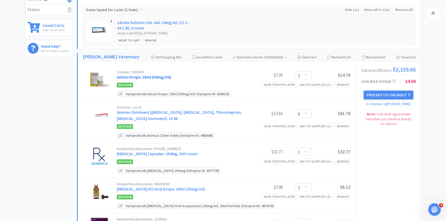
click at [164, 79] on link "Amoxi Drops: 15ml (50mg/ml)" at bounding box center [144, 76] width 54 height 5
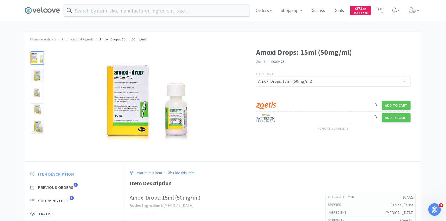
scroll to position [5, 0]
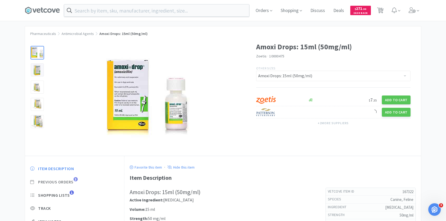
click at [72, 184] on span "Previous Orders" at bounding box center [55, 181] width 35 height 5
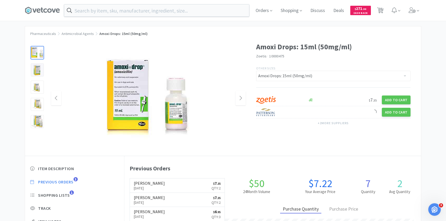
scroll to position [143, 297]
select select "2"
select select "6"
select select "1"
select select "2"
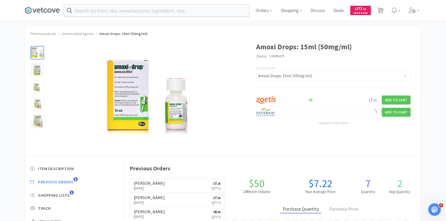
select select "2"
select select "6"
select select "1"
select select "4"
select select "1"
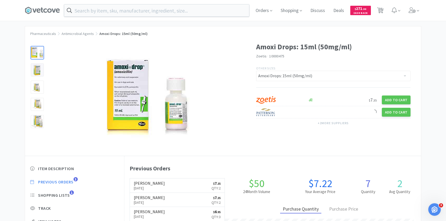
select select "2"
select select "1"
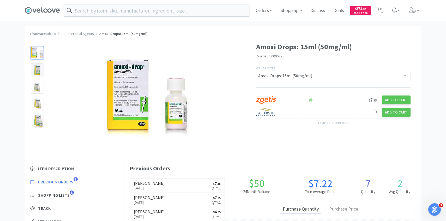
select select "1"
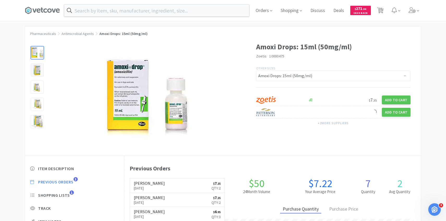
select select "15"
select select "50"
select select "2"
select select "1"
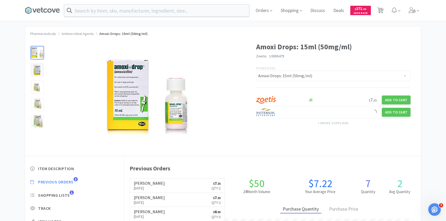
select select "1"
select select "3"
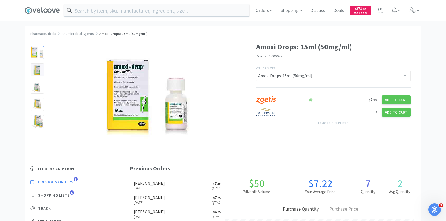
select select "2"
select select "1"
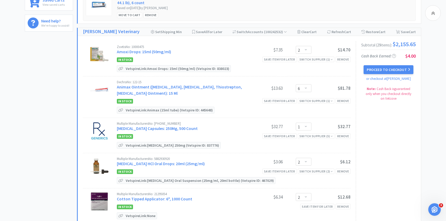
scroll to position [176, 0]
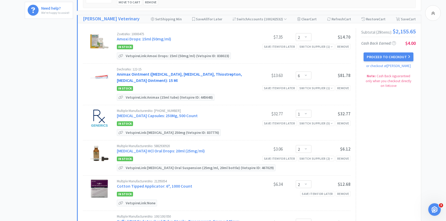
click at [178, 75] on link "Animax Ointment (Nystatin, Neomycin Sulfate, Thiostrepton, Triamcinolone Aceton…" at bounding box center [179, 77] width 125 height 11
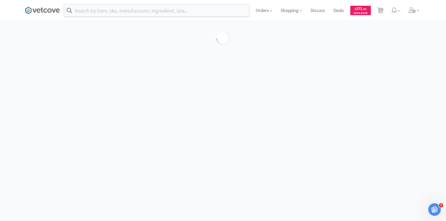
select select "143513"
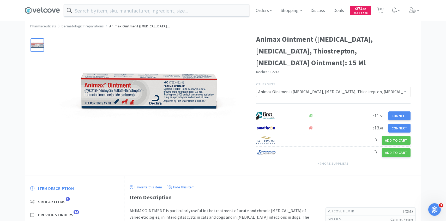
scroll to position [18, 0]
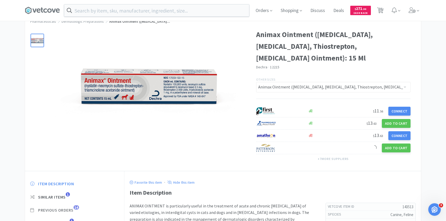
click at [69, 210] on span "Previous Orders" at bounding box center [55, 210] width 35 height 5
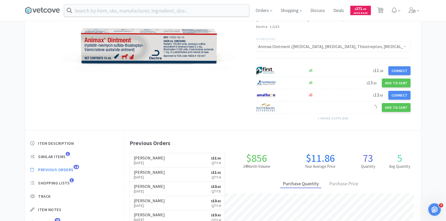
scroll to position [58, 0]
select select "2"
select select "6"
select select "1"
select select "2"
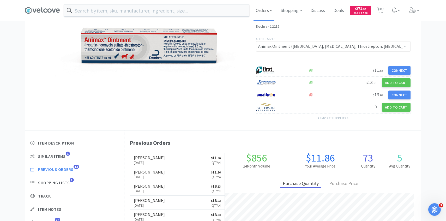
select select "2"
select select "6"
select select "1"
select select "4"
select select "1"
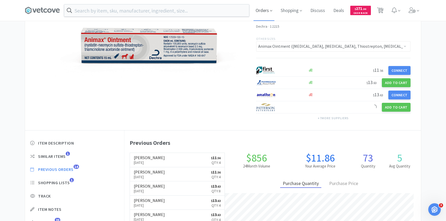
select select "2"
select select "1"
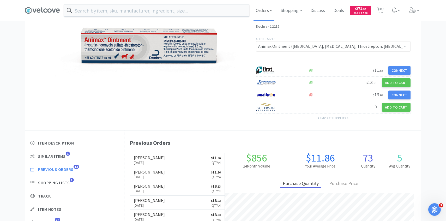
select select "1"
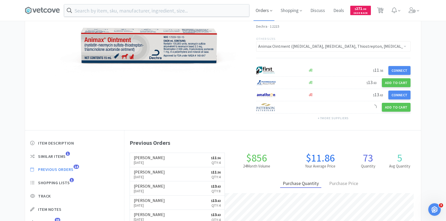
select select "15"
select select "50"
select select "2"
select select "1"
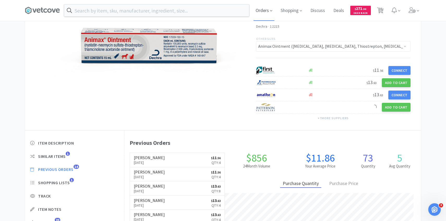
select select "1"
select select "3"
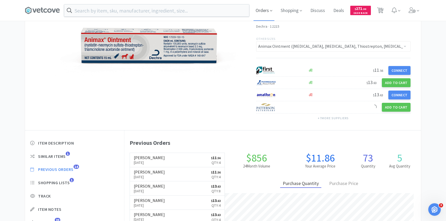
select select "2"
select select "1"
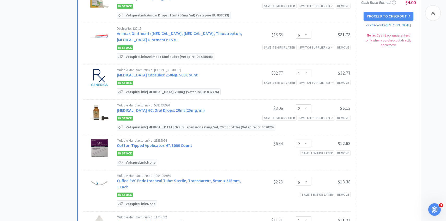
scroll to position [230, 0]
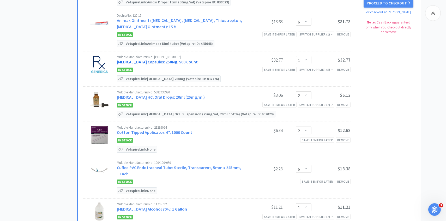
click at [154, 63] on link "Cephalexin Capsules: 250Mg, 500 Count" at bounding box center [157, 61] width 81 height 5
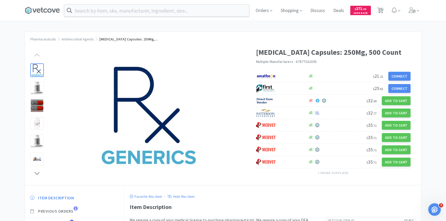
scroll to position [13, 0]
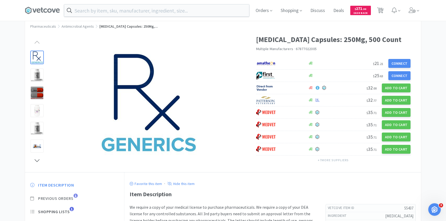
click at [70, 196] on span "Previous Orders" at bounding box center [55, 198] width 35 height 5
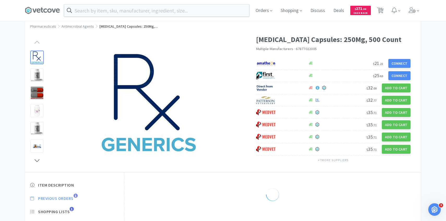
click at [70, 199] on span "Previous Orders" at bounding box center [55, 198] width 35 height 5
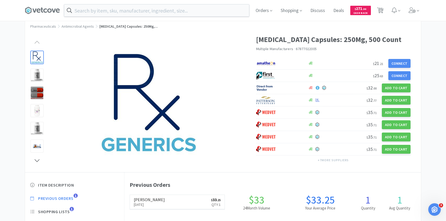
scroll to position [143, 297]
select select "2"
select select "6"
select select "1"
select select "2"
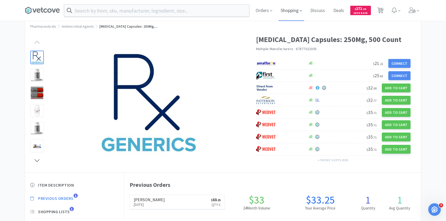
select select "2"
select select "6"
select select "1"
select select "4"
select select "1"
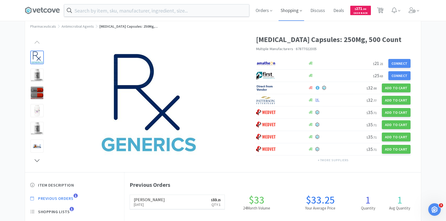
select select "2"
select select "1"
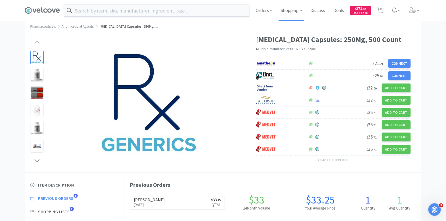
select select "1"
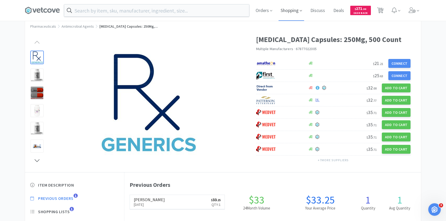
select select "15"
select select "50"
select select "2"
select select "1"
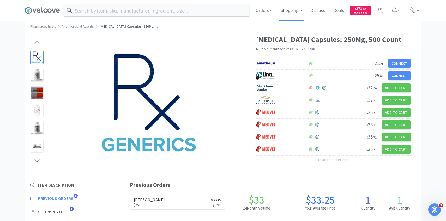
select select "1"
select select "3"
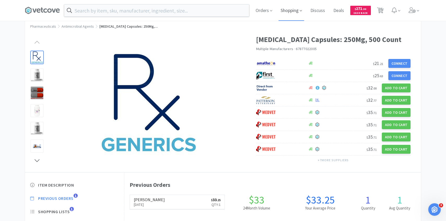
select select "2"
select select "1"
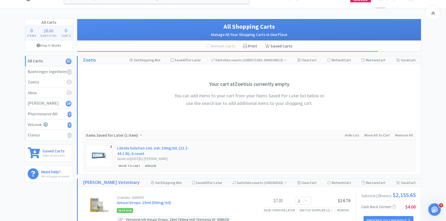
scroll to position [230, 0]
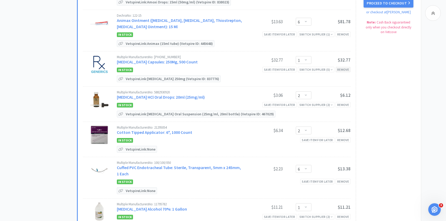
click at [346, 69] on div "Remove" at bounding box center [343, 69] width 15 height 5
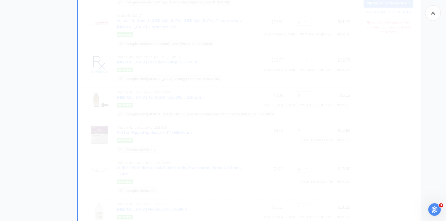
select select "2"
select select "6"
select select "1"
select select "4"
select select "1"
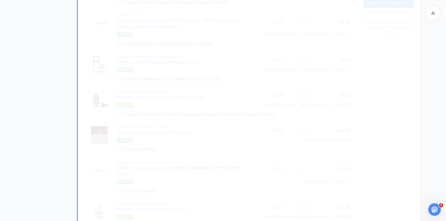
select select "2"
select select "1"
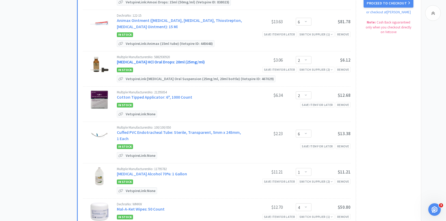
click at [174, 60] on link "Clindamycin HCl Oral Drops: 20ml (25mg/ml)" at bounding box center [161, 61] width 88 height 5
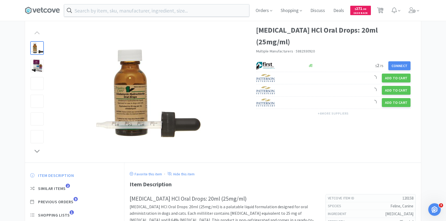
scroll to position [22, 0]
click at [73, 200] on span "Previous Orders" at bounding box center [55, 201] width 35 height 5
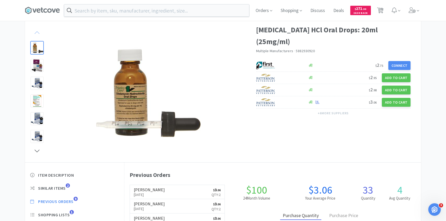
scroll to position [143, 297]
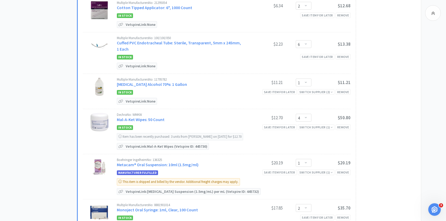
scroll to position [325, 0]
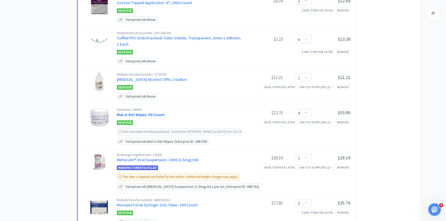
click at [156, 114] on link "Mal-A-Ket Wipes: 50 Count" at bounding box center [141, 114] width 48 height 5
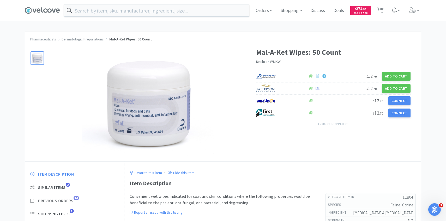
click at [72, 198] on span "Previous Orders" at bounding box center [55, 200] width 35 height 5
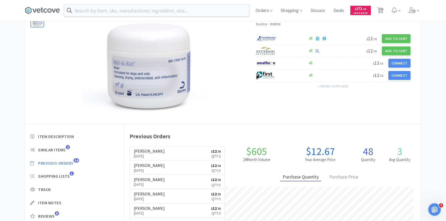
scroll to position [38, 0]
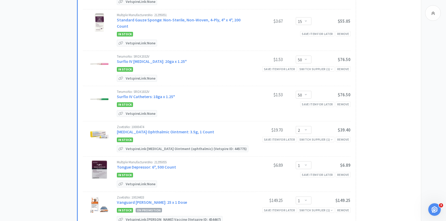
scroll to position [923, 0]
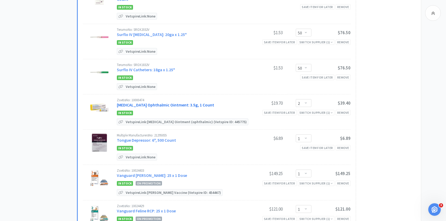
click at [186, 102] on link "Terramycin Ophthalmic Ointment: 3.5g, 1 Count" at bounding box center [165, 104] width 97 height 5
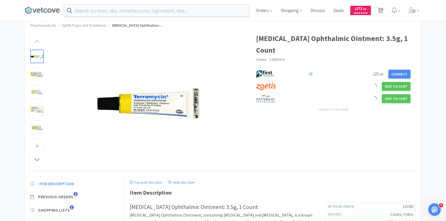
scroll to position [29, 0]
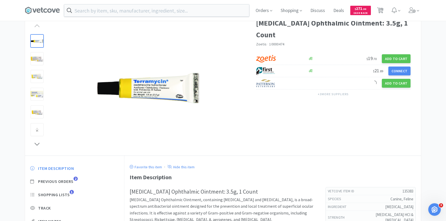
click at [73, 178] on div "Item Description Previous Orders 2 Shopping Lists 1 Track Item Notes Reviews 10" at bounding box center [74, 206] width 99 height 90
click at [73, 182] on span "Previous Orders" at bounding box center [55, 181] width 35 height 5
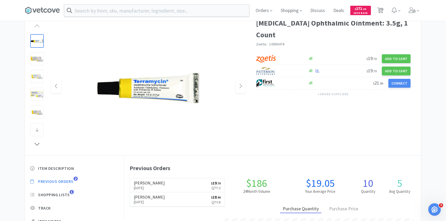
scroll to position [143, 297]
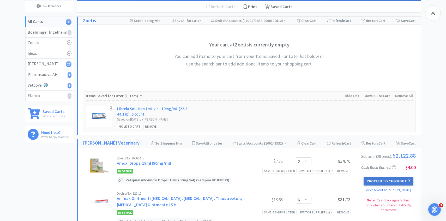
click at [374, 183] on button "Proceed to Checkout" at bounding box center [389, 181] width 50 height 9
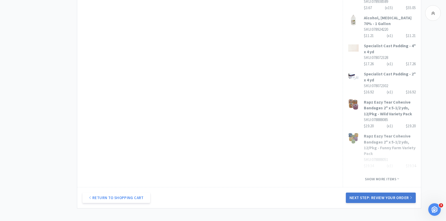
click at [369, 193] on button "Next Step: Review Your Order" at bounding box center [381, 198] width 70 height 10
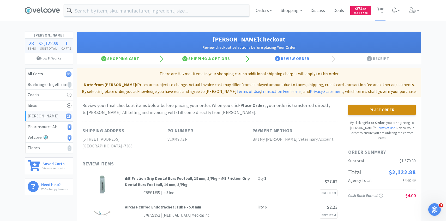
click at [364, 109] on button "Place Order" at bounding box center [382, 110] width 68 height 10
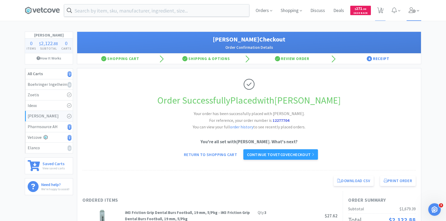
click at [416, 20] on span at bounding box center [414, 10] width 15 height 21
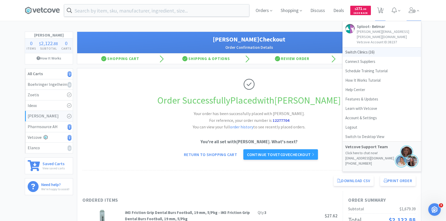
click at [366, 48] on span "Switch Clinics ( 16 )" at bounding box center [382, 52] width 78 height 9
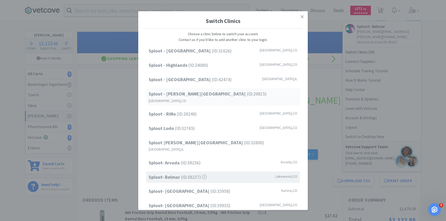
scroll to position [67, 0]
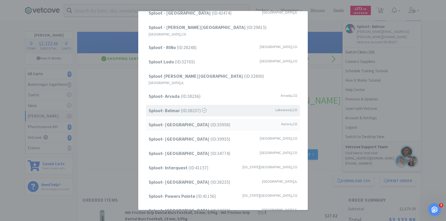
click at [203, 121] on span "Sploot- Central Park (ID: 35958 )" at bounding box center [190, 125] width 82 height 8
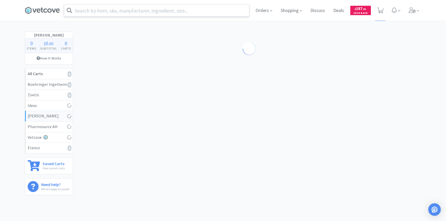
click at [176, 12] on input "text" at bounding box center [156, 10] width 185 height 12
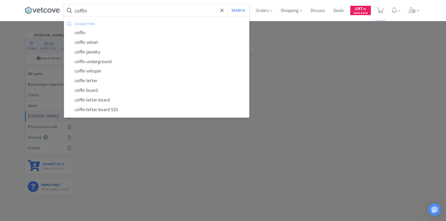
type input "coffin"
click at [228, 4] on button "Search" at bounding box center [239, 10] width 22 height 12
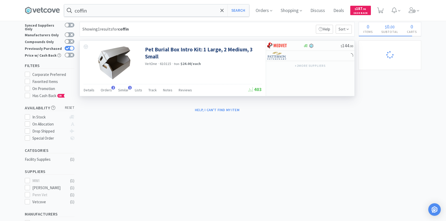
scroll to position [3, 0]
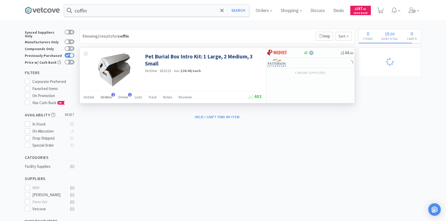
click at [107, 99] on span "Orders" at bounding box center [106, 97] width 11 height 5
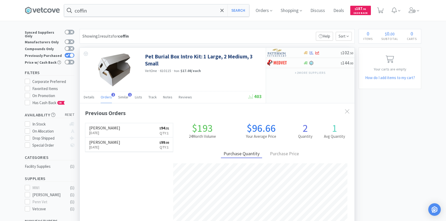
scroll to position [135, 275]
click at [290, 53] on div at bounding box center [282, 52] width 29 height 9
select select "1"
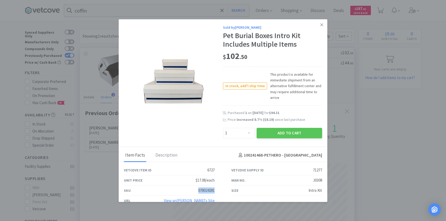
drag, startPoint x: 216, startPoint y: 191, endPoint x: 174, endPoint y: 191, distance: 42.0
click at [174, 191] on div "SKU 078024281" at bounding box center [170, 191] width 108 height 10
copy div "078024281"
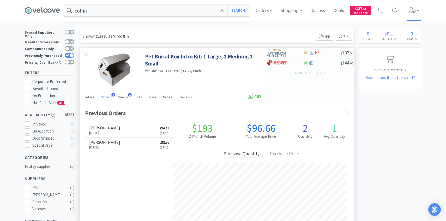
click at [420, 8] on span at bounding box center [414, 10] width 15 height 21
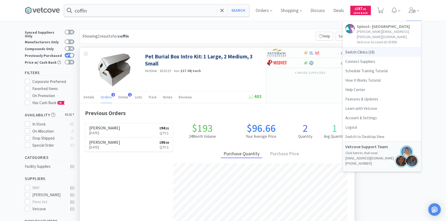
click at [396, 48] on span "Switch Clinics ( 16 )" at bounding box center [382, 52] width 78 height 9
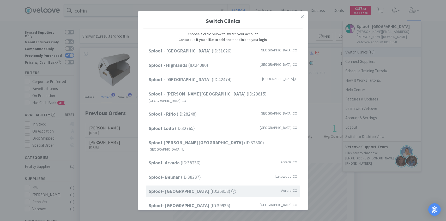
scroll to position [67, 0]
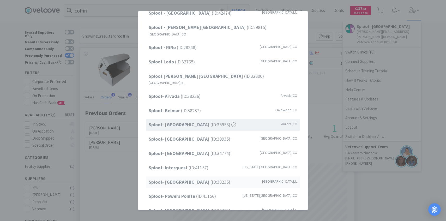
click at [217, 176] on div "Sploot- [GEOGRAPHIC_DATA] (ID: 38235 ) [GEOGRAPHIC_DATA] , [GEOGRAPHIC_DATA]" at bounding box center [223, 182] width 154 height 12
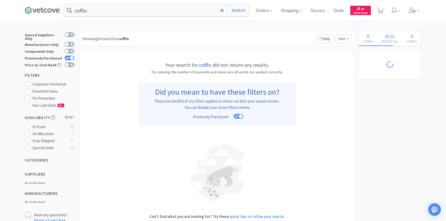
select select "1"
select select "10"
select select "6"
select select "1"
select select "8"
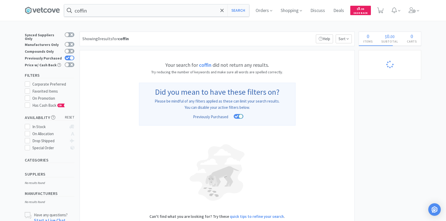
select select "1"
select select "5"
select select "6"
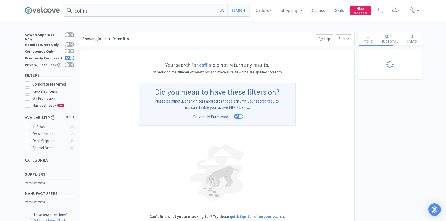
select select "1"
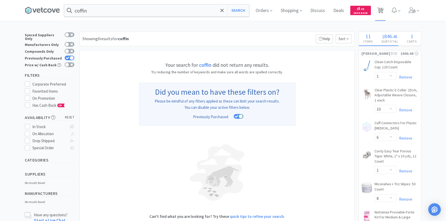
click at [383, 5] on span "11" at bounding box center [380, 10] width 11 height 21
select select "1"
select select "10"
select select "6"
select select "1"
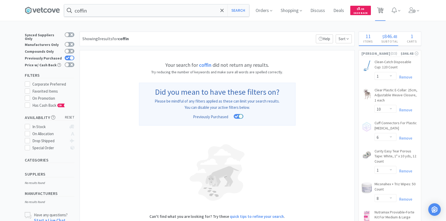
select select "8"
select select "1"
select select "5"
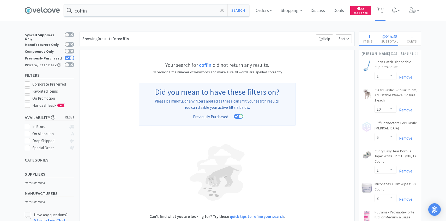
select select "6"
select select "1"
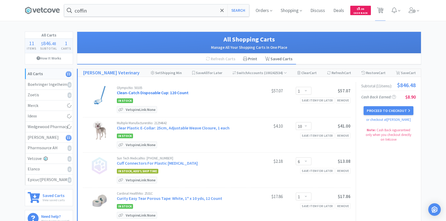
click at [182, 93] on link "Clean-Catch Disposable Cup: 120 Count" at bounding box center [153, 92] width 72 height 5
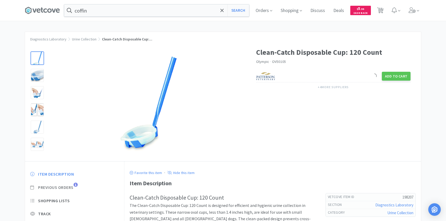
click at [76, 184] on span "1" at bounding box center [76, 185] width 4 height 4
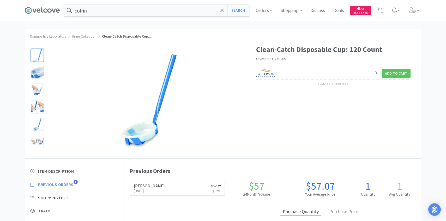
scroll to position [3, 0]
select select "1"
select select "10"
select select "6"
select select "1"
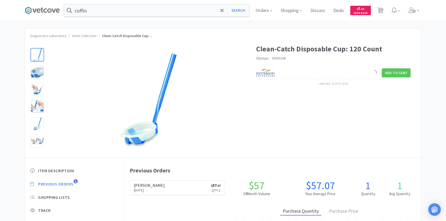
select select "8"
select select "1"
select select "5"
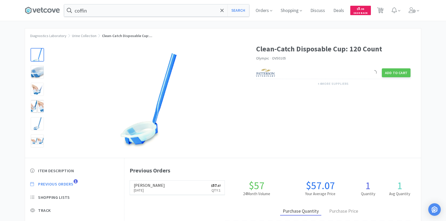
select select "6"
select select "1"
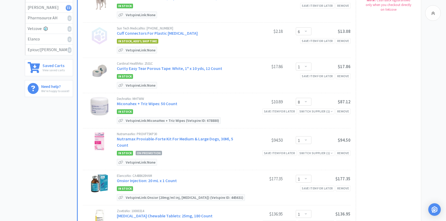
scroll to position [139, 0]
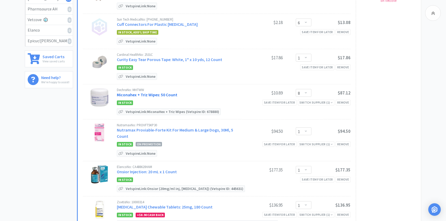
click at [171, 96] on link "Miconahex + Triz Wipes: 50 Count" at bounding box center [147, 94] width 61 height 5
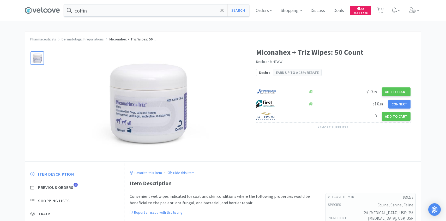
click at [69, 191] on div "Item Description Previous Orders 9 Shopping Lists Track Item Notes Reviews 11" at bounding box center [74, 211] width 99 height 90
click at [69, 188] on span "Previous Orders" at bounding box center [55, 187] width 35 height 5
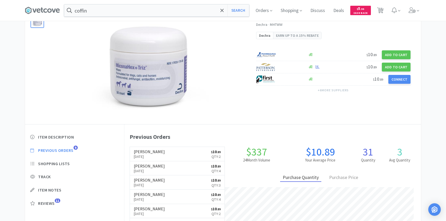
scroll to position [44, 0]
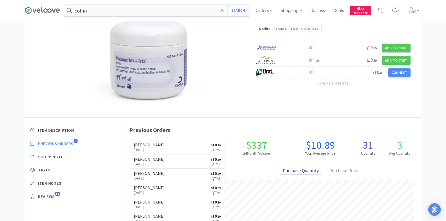
select select "1"
select select "10"
select select "6"
select select "1"
select select "8"
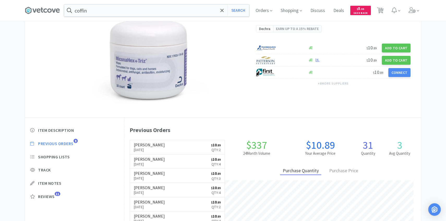
select select "1"
select select "5"
select select "6"
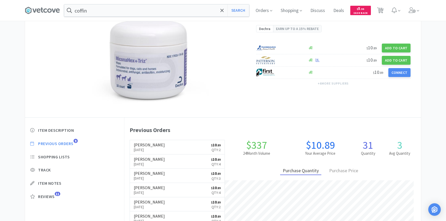
select select "1"
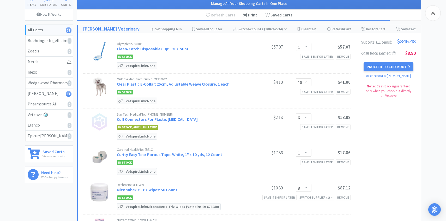
scroll to position [139, 0]
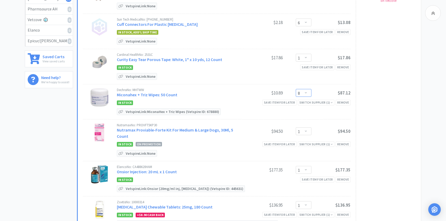
click at [306, 92] on select "Enter Quantity 1 2 3 4 5 6 7 8 9 10 11 12 13 14 15 16 17 18 19 20 Enter Quantity" at bounding box center [304, 93] width 16 height 8
click at [296, 89] on select "Enter Quantity 1 2 3 4 5 6 7 8 9 10 11 12 13 14 15 16 17 18 19 20 Enter Quantity" at bounding box center [304, 93] width 16 height 8
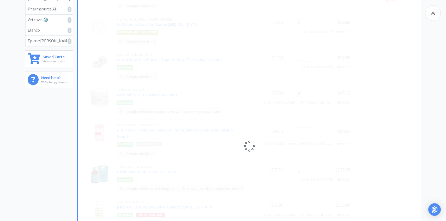
select select "6"
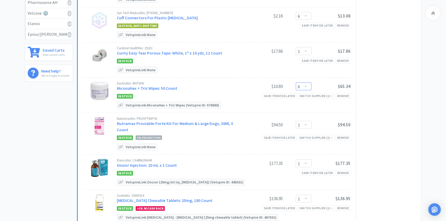
scroll to position [146, 0]
click at [171, 87] on link "Miconahex + Triz Wipes: 50 Count" at bounding box center [147, 87] width 61 height 5
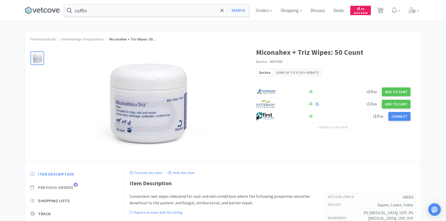
click at [75, 186] on span "9" at bounding box center [76, 185] width 4 height 4
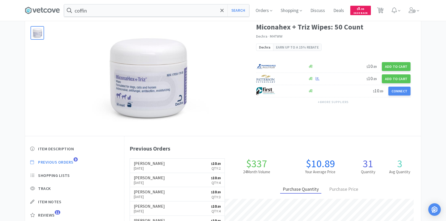
scroll to position [26, 0]
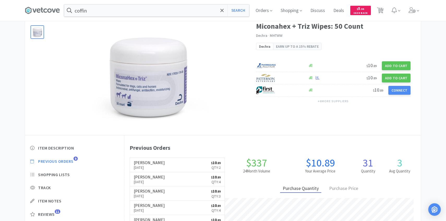
scroll to position [146, 0]
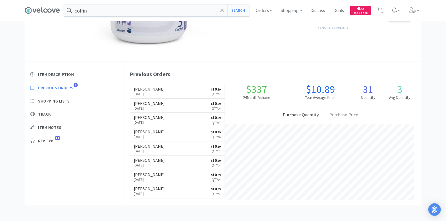
select select "1"
select select "10"
select select "6"
select select "1"
select select "6"
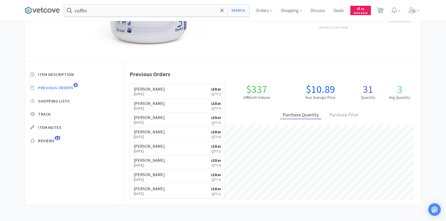
select select "1"
select select "5"
select select "6"
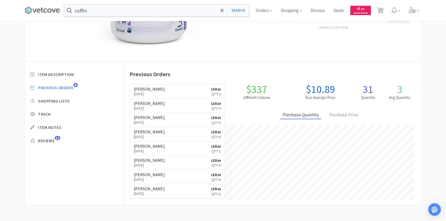
select select "1"
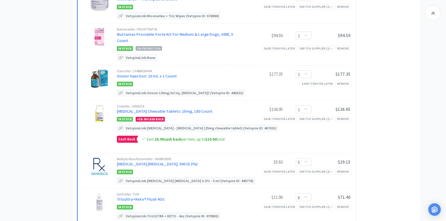
scroll to position [237, 0]
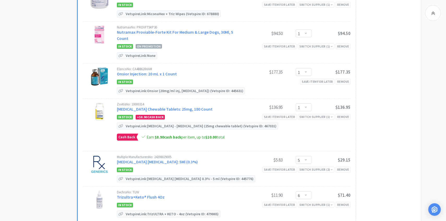
click at [168, 157] on div "Multiple Manufacturers No: 24208029005 Tobramycin Ophthalmic Solution: 5Ml (0.3…" at bounding box center [180, 160] width 127 height 10
click at [168, 159] on link "[MEDICAL_DATA] [MEDICAL_DATA]: 5Ml (0.3%)" at bounding box center [157, 161] width 81 height 5
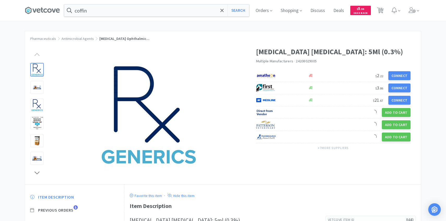
scroll to position [22, 0]
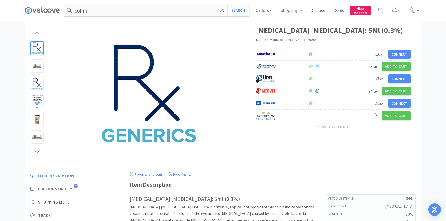
click at [72, 189] on span "Previous Orders" at bounding box center [55, 188] width 35 height 5
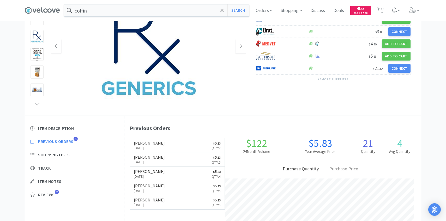
scroll to position [70, 0]
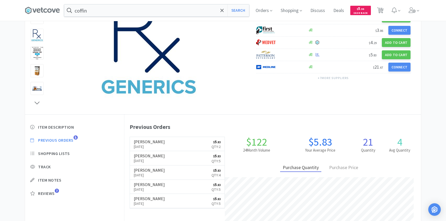
select select "1"
select select "10"
select select "6"
select select "1"
select select "6"
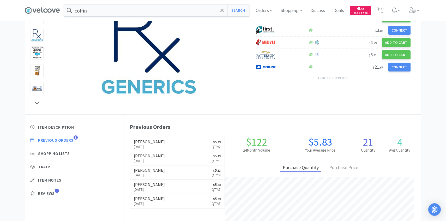
select select "1"
select select "5"
select select "6"
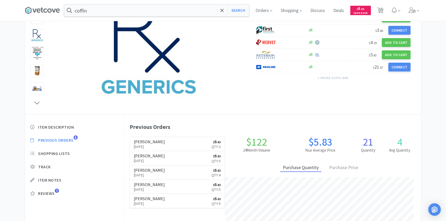
select select "1"
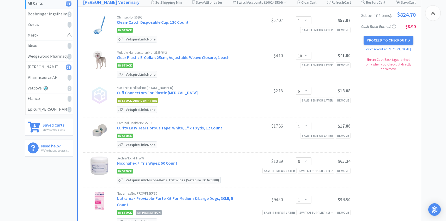
scroll to position [237, 0]
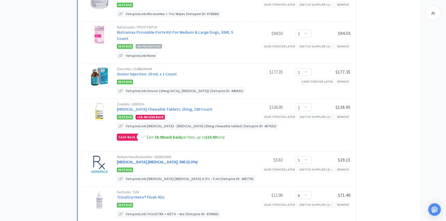
click at [177, 159] on link "[MEDICAL_DATA] [MEDICAL_DATA]: 5Ml (0.3%)" at bounding box center [157, 161] width 81 height 5
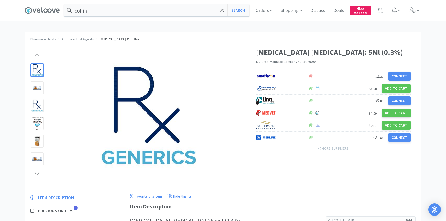
click at [70, 210] on span "Previous Orders" at bounding box center [55, 210] width 35 height 5
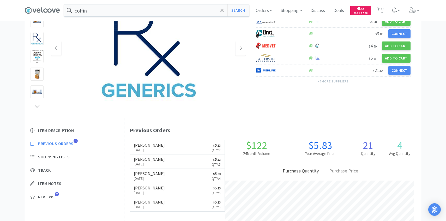
scroll to position [68, 0]
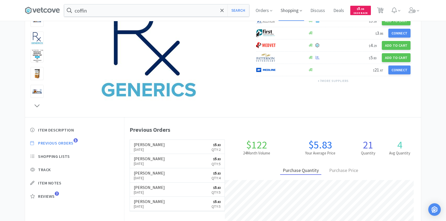
select select "1"
select select "10"
select select "6"
select select "1"
select select "6"
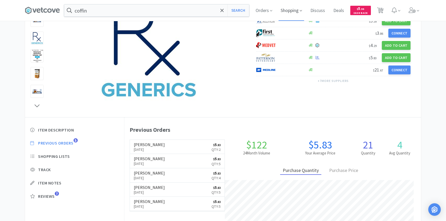
select select "1"
select select "5"
select select "6"
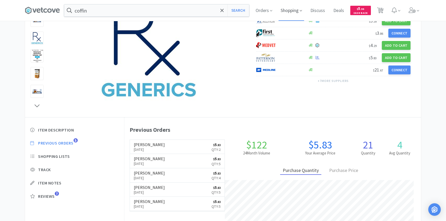
select select "1"
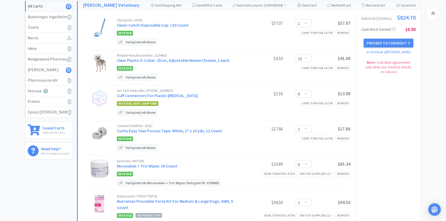
scroll to position [237, 0]
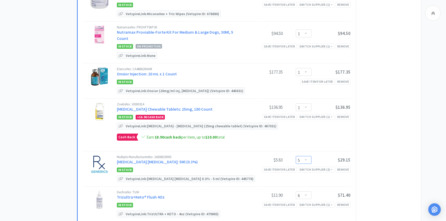
click at [302, 156] on select "Enter Quantity 1 2 3 4 5 6 7 8 9 10 11 12 13 14 15 16 17 18 19 20 Enter Quantity" at bounding box center [304, 160] width 16 height 8
click at [296, 156] on select "Enter Quantity 1 2 3 4 5 6 7 8 9 10 11 12 13 14 15 16 17 18 19 20 Enter Quantity" at bounding box center [304, 160] width 16 height 8
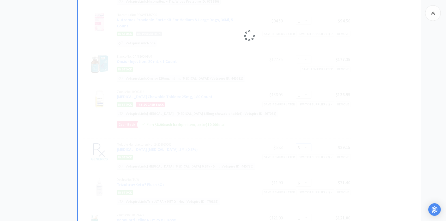
select select "3"
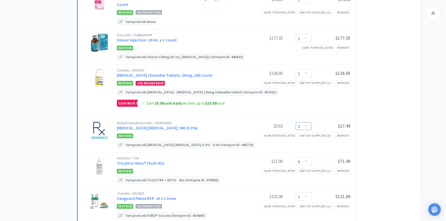
scroll to position [272, 0]
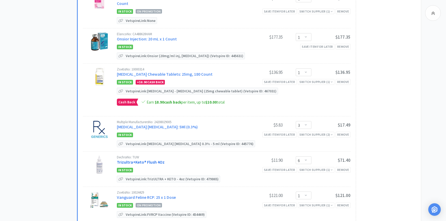
click at [158, 159] on link "Trizultra+Keto® Flush 4Oz" at bounding box center [141, 161] width 48 height 5
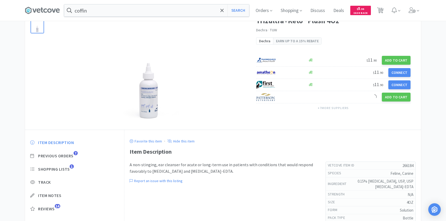
scroll to position [44, 0]
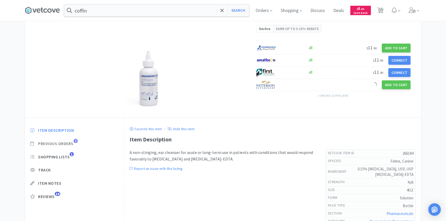
click at [65, 142] on span "Previous Orders" at bounding box center [55, 143] width 35 height 5
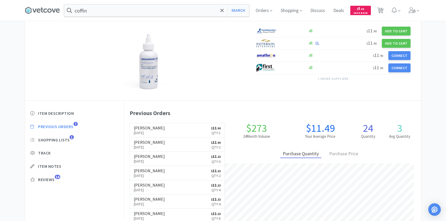
scroll to position [61, 0]
select select "1"
select select "10"
select select "6"
select select "1"
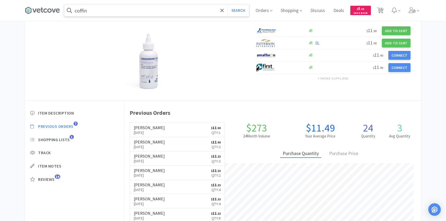
select select "6"
select select "1"
select select "3"
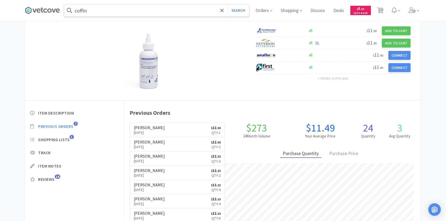
select select "6"
select select "1"
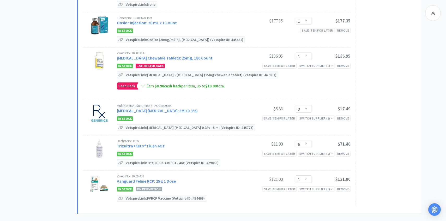
scroll to position [298, 0]
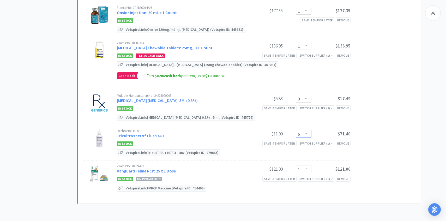
click at [307, 130] on select "Enter Quantity 1 2 3 4 5 6 7 8 9 10 11 12 13 14 15 16 17 18 19 20 Enter Quantity" at bounding box center [304, 134] width 16 height 8
click at [296, 130] on select "Enter Quantity 1 2 3 4 5 6 7 8 9 10 11 12 13 14 15 16 17 18 19 20 Enter Quantity" at bounding box center [304, 134] width 16 height 8
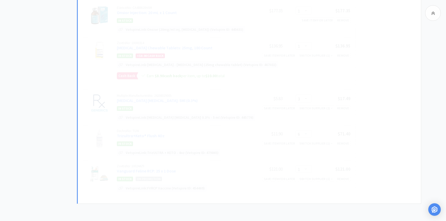
select select "3"
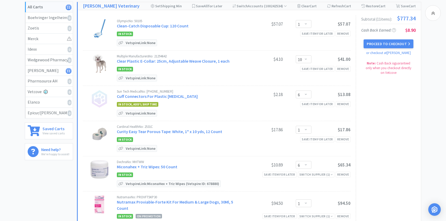
scroll to position [0, 0]
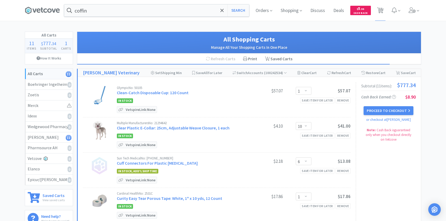
click at [371, 115] on div "Proceed to Checkout or checkout at Patterson" at bounding box center [389, 114] width 55 height 16
click at [376, 111] on button "Proceed to Checkout" at bounding box center [389, 110] width 50 height 9
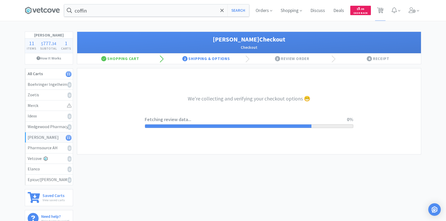
select select "1"
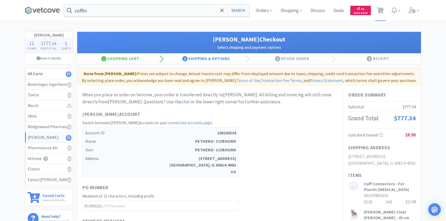
click at [381, 11] on span "11" at bounding box center [381, 8] width 4 height 21
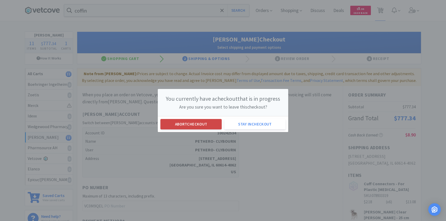
click at [200, 127] on button "Abort checkout" at bounding box center [191, 124] width 61 height 10
select select "1"
select select "10"
select select "6"
select select "1"
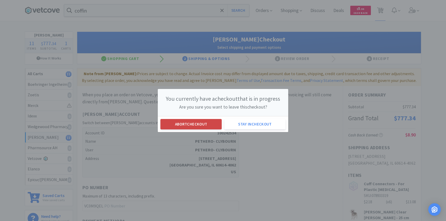
select select "6"
select select "1"
select select "3"
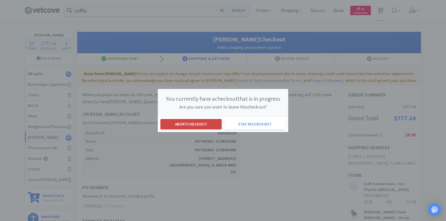
select select "3"
select select "1"
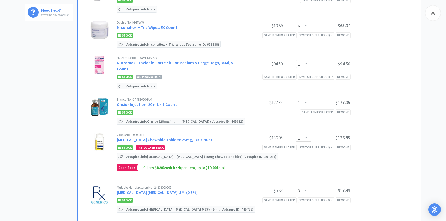
scroll to position [210, 0]
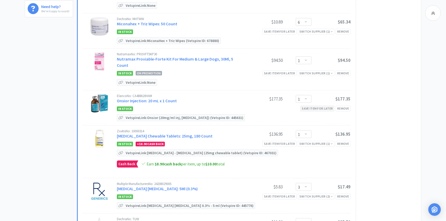
click at [328, 106] on div "Save item for later" at bounding box center [317, 108] width 34 height 5
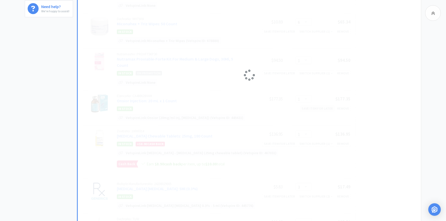
select select "3"
select select "1"
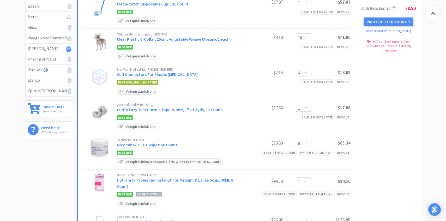
scroll to position [0, 0]
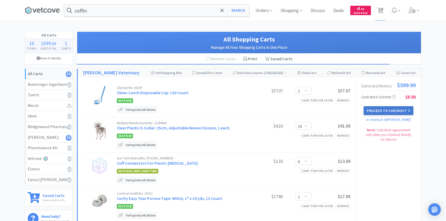
click at [385, 112] on button "Proceed to Checkout" at bounding box center [389, 110] width 50 height 9
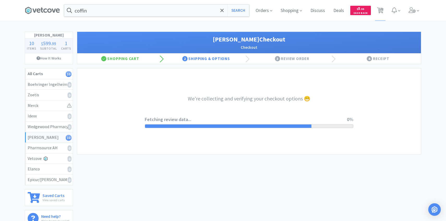
select select "1"
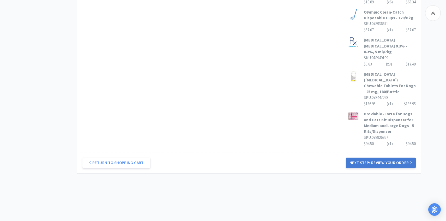
click at [379, 158] on button "Next Step: Review Your Order" at bounding box center [381, 163] width 70 height 10
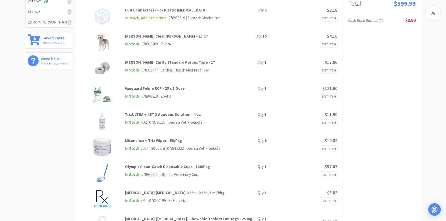
scroll to position [45, 0]
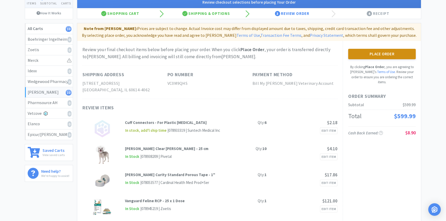
click at [396, 58] on button "Place Order" at bounding box center [382, 54] width 68 height 10
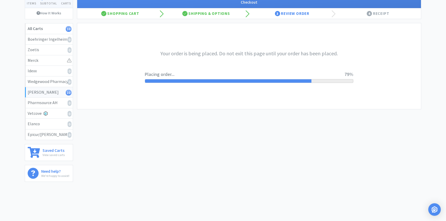
scroll to position [0, 0]
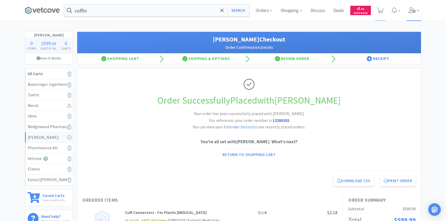
click at [418, 17] on span at bounding box center [414, 10] width 15 height 21
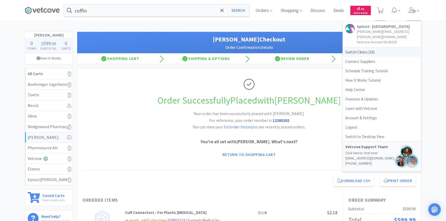
click at [387, 48] on span "Switch Clinics ( 16 )" at bounding box center [382, 52] width 78 height 9
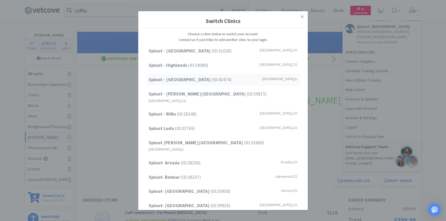
click at [210, 84] on div "Sploot - Oak Park (ID: 42474 ) Forest Park , IL" at bounding box center [223, 80] width 154 height 12
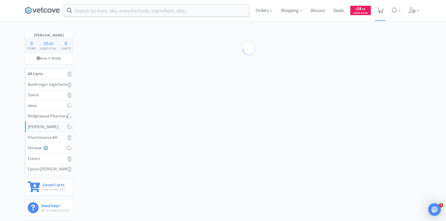
click at [378, 5] on span at bounding box center [380, 10] width 11 height 21
select select "1"
select select "24"
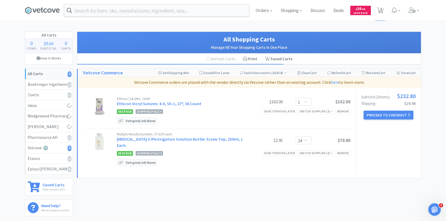
select select "1"
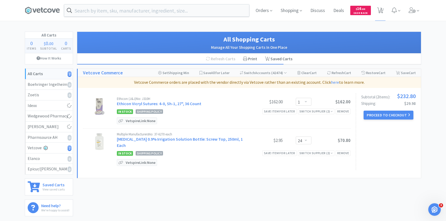
select select "2"
select select "1"
select select "2"
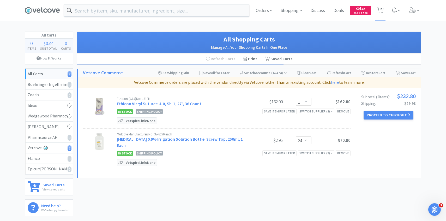
select select "4"
select select "1"
select select "4"
select select "1"
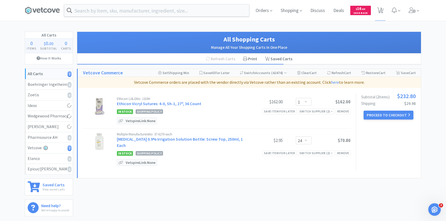
select select "3"
select select "4"
select select "2"
select select "3"
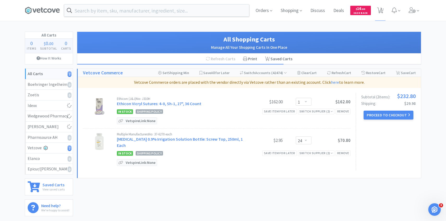
select select "4"
select select "1"
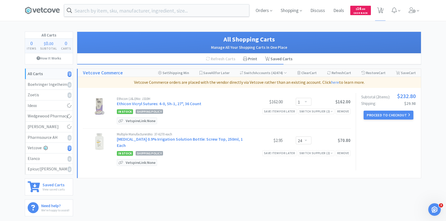
select select "3"
select select "1"
select select "2"
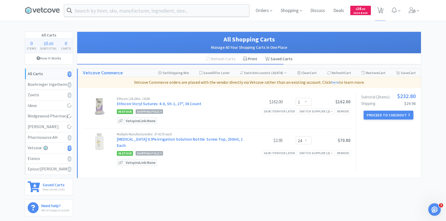
select select "1"
select select "4"
select select "1"
select select "6"
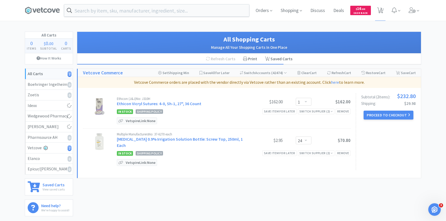
select select "1"
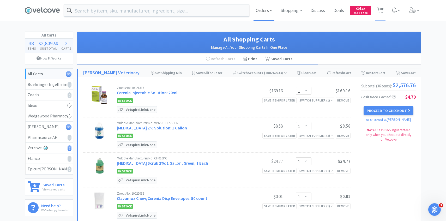
select select "1"
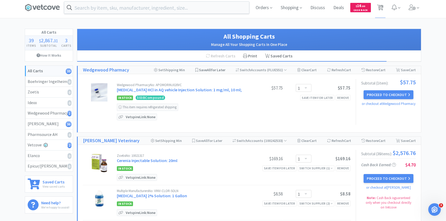
scroll to position [4, 0]
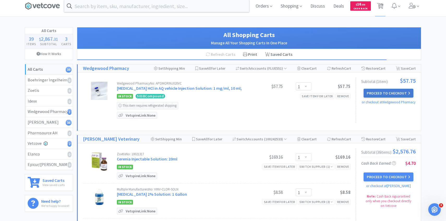
click at [404, 91] on button "Proceed to Checkout" at bounding box center [389, 93] width 50 height 9
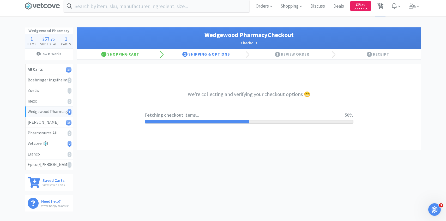
select select "30"
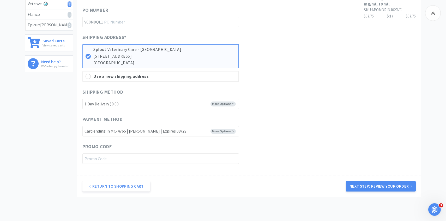
scroll to position [174, 0]
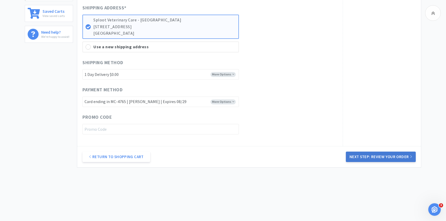
click at [358, 162] on button "Next Step: Review Your Order" at bounding box center [381, 157] width 70 height 10
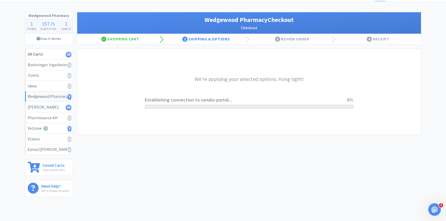
scroll to position [0, 0]
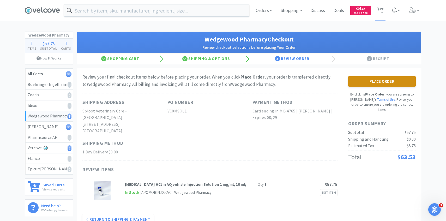
click at [361, 78] on button "Place Order" at bounding box center [382, 81] width 68 height 10
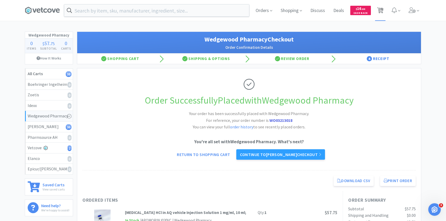
click at [379, 14] on span "38" at bounding box center [381, 8] width 4 height 21
select select "1"
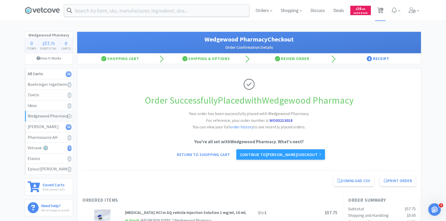
select select "1"
select select "2"
select select "1"
select select "2"
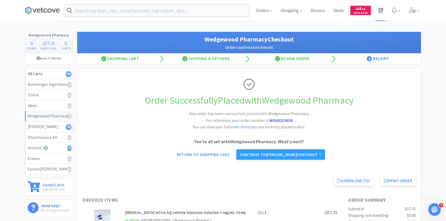
select select "2"
select select "4"
select select "1"
select select "4"
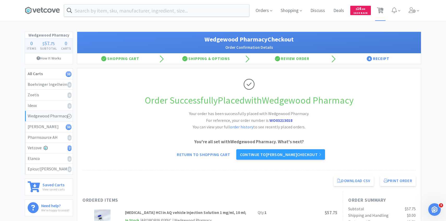
select select "1"
select select "3"
select select "4"
select select "2"
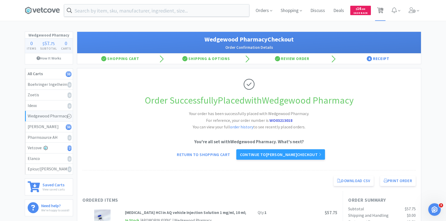
select select "3"
select select "4"
select select "1"
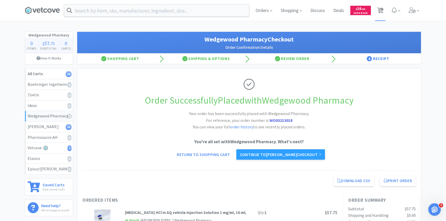
select select "1"
select select "3"
select select "1"
select select "2"
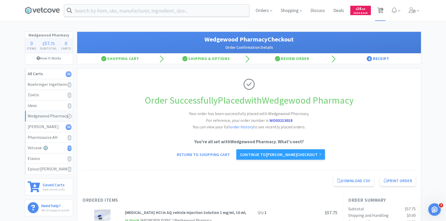
select select "2"
select select "1"
select select "4"
select select "1"
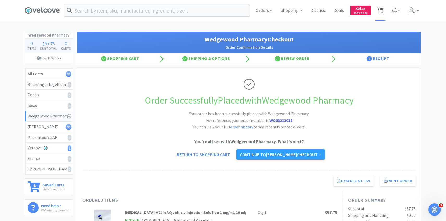
select select "6"
select select "1"
select select "24"
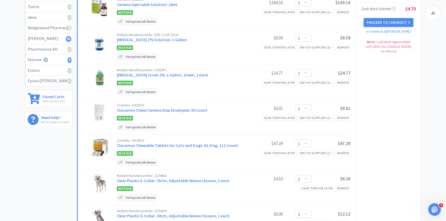
scroll to position [123, 0]
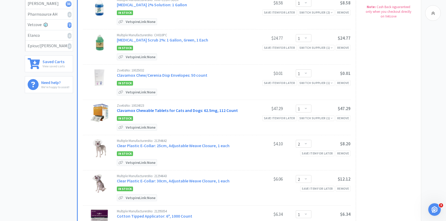
click at [158, 109] on link "Clavamox Chewable Tablets for Cats and Dogs: 62.5mg, 112 Count" at bounding box center [177, 110] width 121 height 5
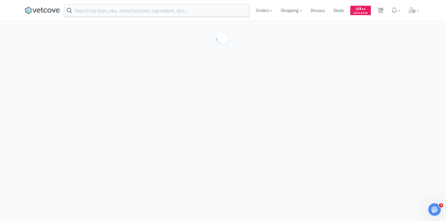
select select "453581"
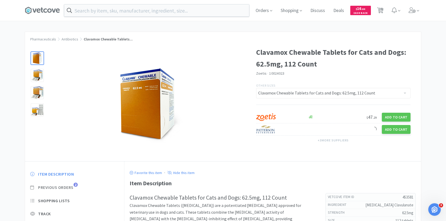
click at [70, 186] on span "Previous Orders" at bounding box center [55, 187] width 35 height 5
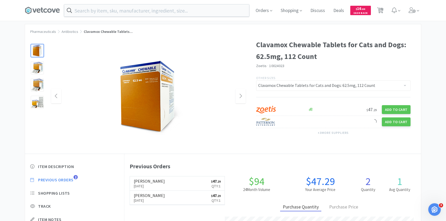
scroll to position [9, 0]
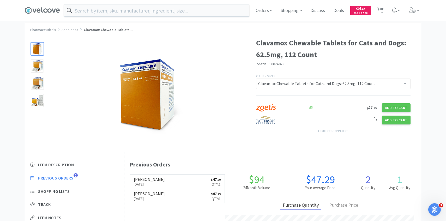
select select "1"
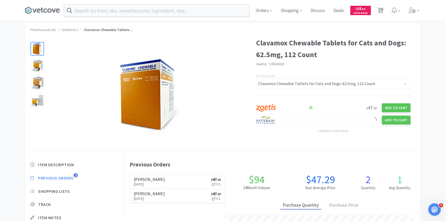
select select "2"
select select "1"
select select "2"
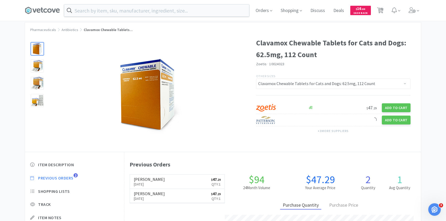
select select "4"
select select "1"
select select "4"
select select "1"
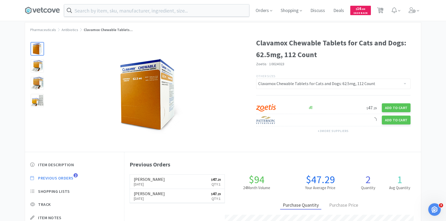
select select "3"
select select "4"
select select "2"
select select "3"
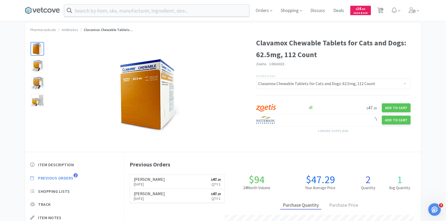
select select "4"
select select "1"
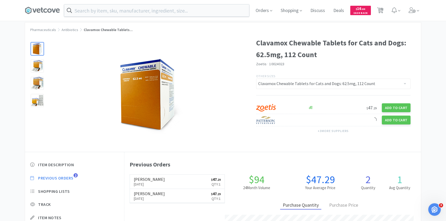
select select "3"
select select "1"
select select "2"
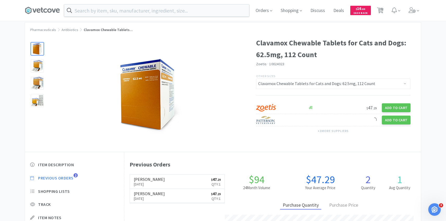
select select "1"
select select "4"
select select "1"
select select "6"
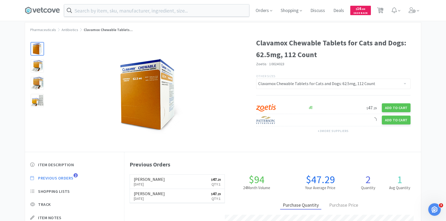
select select "1"
select select "24"
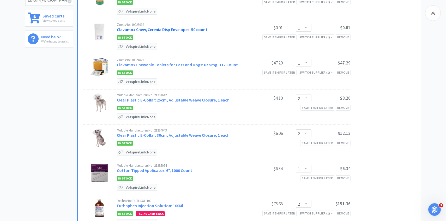
scroll to position [174, 0]
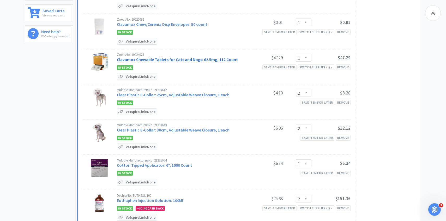
click at [160, 57] on link "Clavamox Chewable Tablets for Cats and Dogs: 62.5mg, 112 Count" at bounding box center [177, 59] width 121 height 5
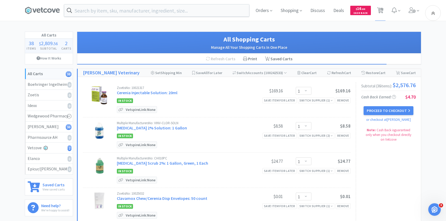
select select "453581"
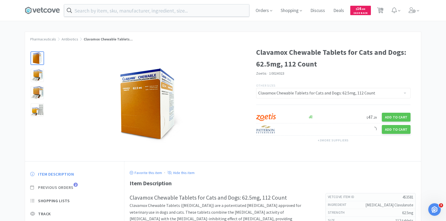
click at [72, 186] on span "Previous Orders" at bounding box center [55, 187] width 35 height 5
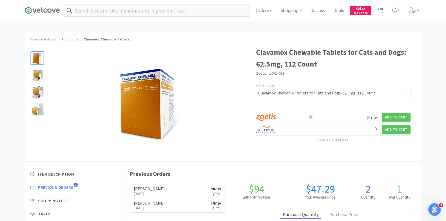
scroll to position [143, 297]
click at [138, 190] on h6 "[PERSON_NAME]" at bounding box center [149, 189] width 31 height 4
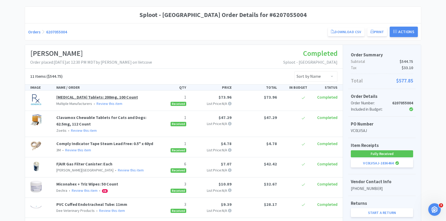
scroll to position [127, 0]
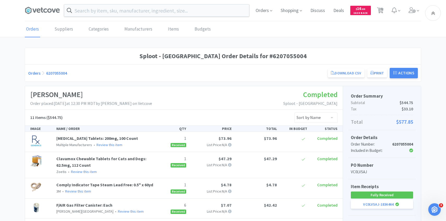
select select "453581"
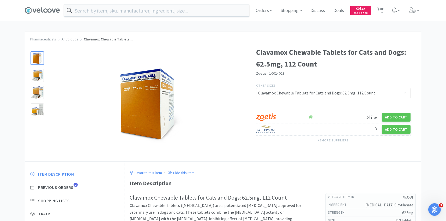
select select "1"
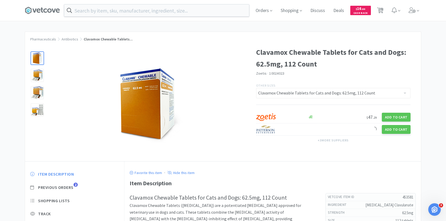
select select "2"
select select "1"
select select "2"
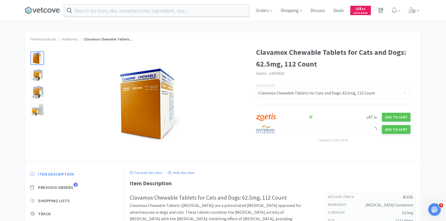
select select "4"
select select "1"
select select "4"
select select "1"
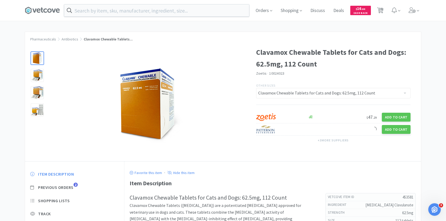
select select "3"
select select "4"
select select "2"
select select "3"
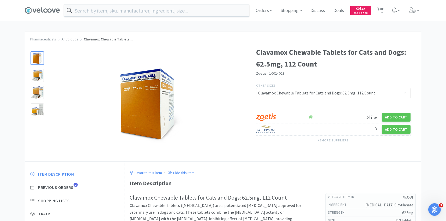
select select "4"
select select "1"
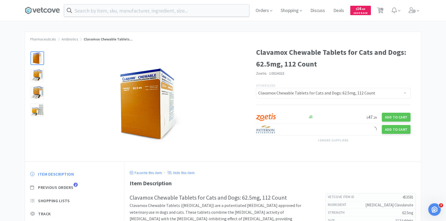
select select "3"
select select "1"
select select "2"
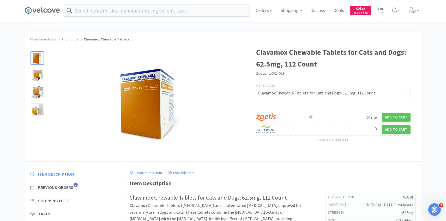
select select "1"
select select "4"
select select "1"
select select "6"
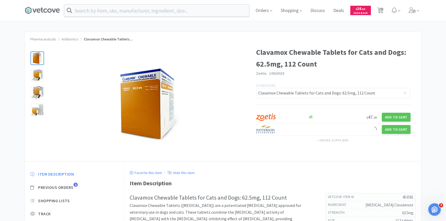
select select "1"
select select "24"
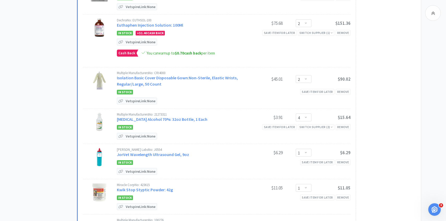
scroll to position [354, 0]
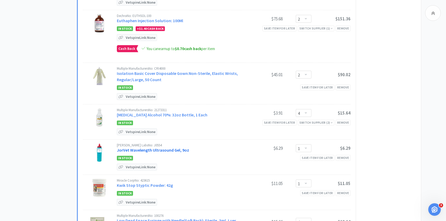
click at [153, 147] on link "JorVet Wavelength Ultrasound Gel, 9oz" at bounding box center [153, 149] width 72 height 5
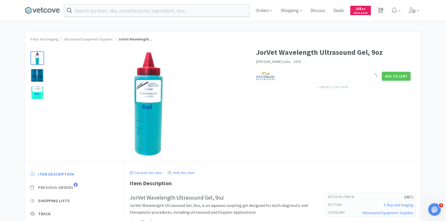
click at [76, 185] on span "1" at bounding box center [76, 185] width 4 height 4
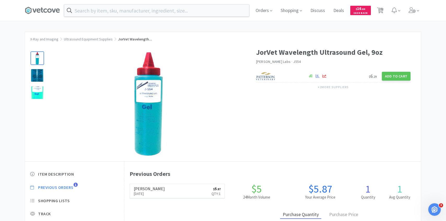
scroll to position [143, 297]
select select "1"
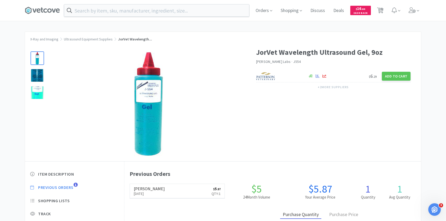
select select "1"
select select "2"
select select "1"
select select "2"
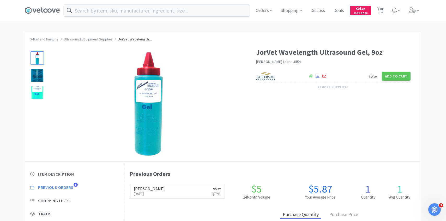
select select "2"
select select "4"
select select "1"
select select "4"
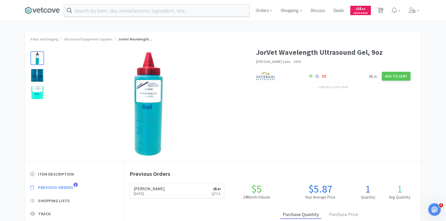
select select "1"
select select "3"
select select "4"
select select "2"
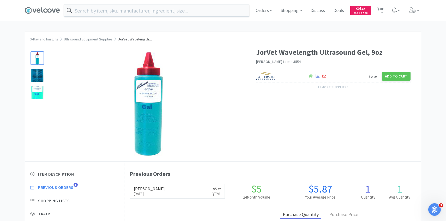
select select "3"
select select "4"
select select "1"
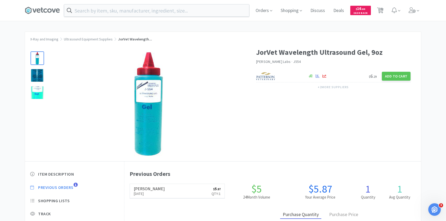
select select "1"
select select "3"
select select "1"
select select "2"
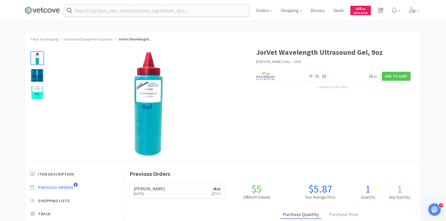
select select "2"
select select "1"
select select "4"
select select "1"
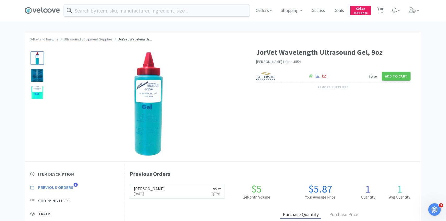
select select "6"
select select "1"
select select "24"
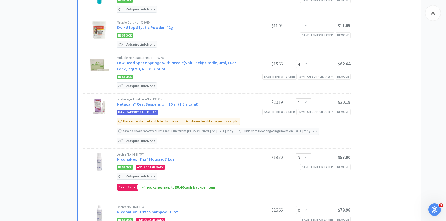
scroll to position [523, 0]
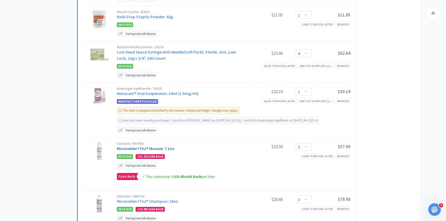
click at [159, 146] on link "MiconaHex+Triz® Mousse: 7.1oz" at bounding box center [146, 148] width 58 height 5
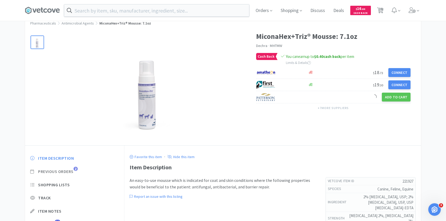
click at [71, 171] on span "Previous Orders" at bounding box center [55, 171] width 35 height 5
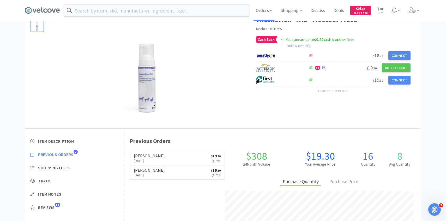
scroll to position [143, 297]
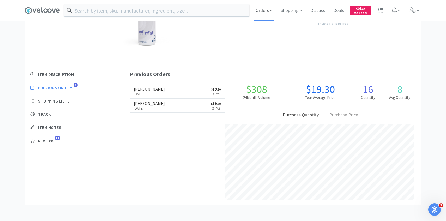
select select "1"
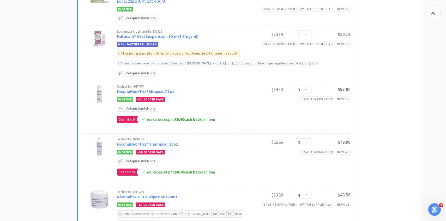
scroll to position [582, 0]
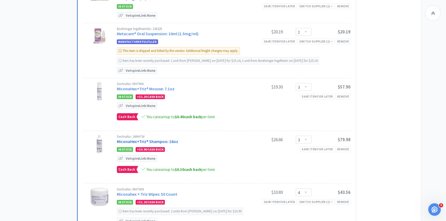
click at [161, 141] on link "MiconaHex+Triz® Shampoo: 16oz" at bounding box center [147, 141] width 61 height 5
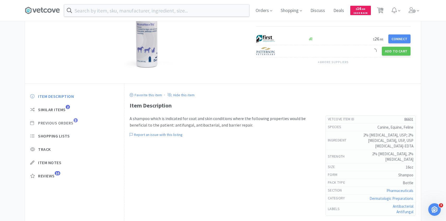
click at [65, 123] on span "Previous Orders" at bounding box center [55, 122] width 35 height 5
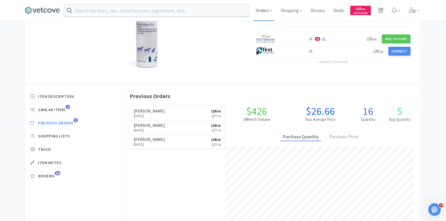
scroll to position [143, 297]
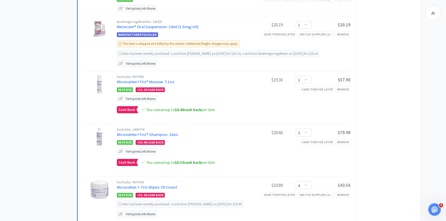
scroll to position [590, 0]
click at [310, 131] on select "Enter Quantity 1 2 3 4 5 6 7 8 9 10 11 12 13 14 15 16 17 18 19 20 Enter Quantity" at bounding box center [304, 132] width 16 height 8
click at [296, 128] on select "Enter Quantity 1 2 3 4 5 6 7 8 9 10 11 12 13 14 15 16 17 18 19 20 Enter Quantity" at bounding box center [304, 132] width 16 height 8
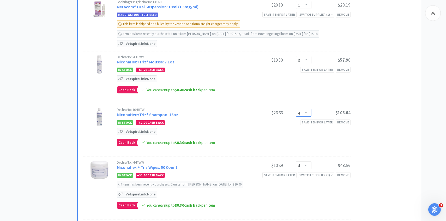
scroll to position [633, 0]
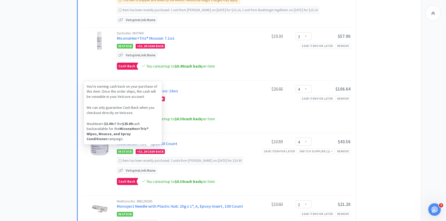
click at [160, 143] on div "Dechra No: MHTWW Miconahex + Triz Wipes: 50 Count $10.89 Enter Quantity 1 2 3 4…" at bounding box center [234, 164] width 234 height 55
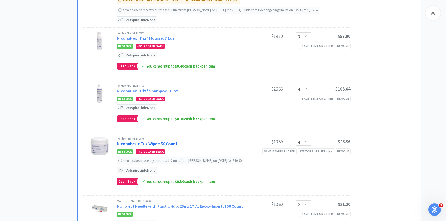
click at [170, 141] on link "Miconahex + Triz Wipes: 50 Count" at bounding box center [147, 143] width 61 height 5
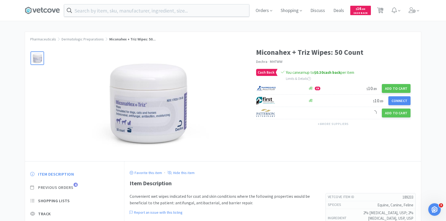
click at [66, 189] on span "Previous Orders" at bounding box center [55, 187] width 35 height 5
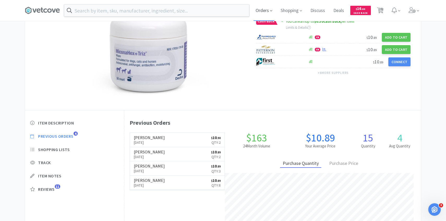
scroll to position [143, 297]
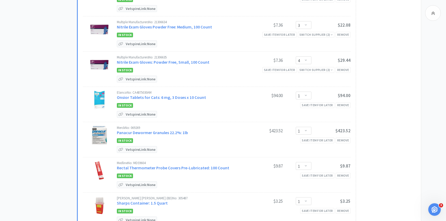
scroll to position [853, 0]
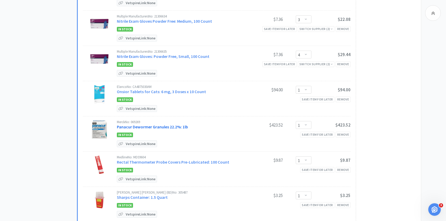
click at [184, 125] on link "Panacur Dewormer Granules 22.2%: 1lb" at bounding box center [152, 126] width 71 height 5
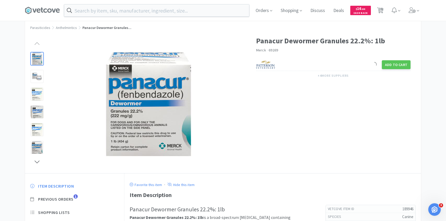
scroll to position [16, 0]
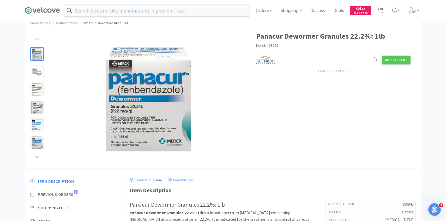
click at [74, 193] on span "Previous Orders 1" at bounding box center [74, 194] width 89 height 5
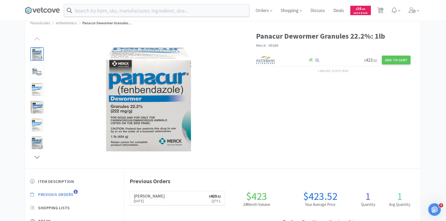
scroll to position [143, 297]
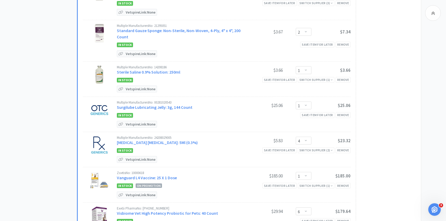
scroll to position [1216, 0]
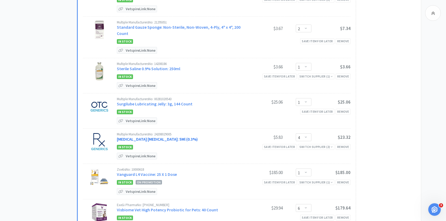
click at [157, 137] on link "Tobramycin Ophthalmic Solution: 5Ml (0.3%)" at bounding box center [157, 139] width 81 height 5
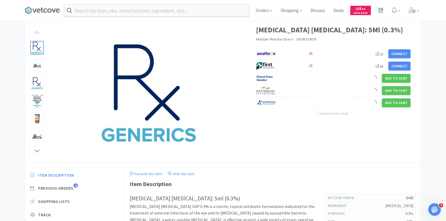
scroll to position [24, 0]
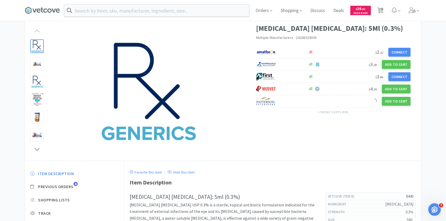
click at [63, 190] on div "Item Description Previous Orders 4 Shopping Lists Track Item Notes Reviews 7" at bounding box center [74, 211] width 99 height 90
click at [63, 188] on span "Previous Orders" at bounding box center [55, 186] width 35 height 5
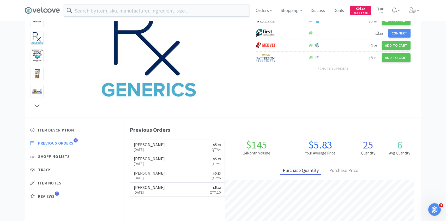
scroll to position [68, 0]
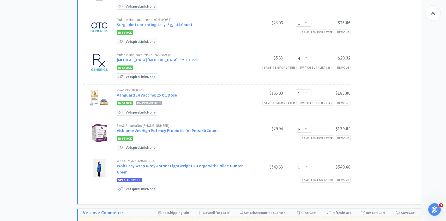
scroll to position [1297, 0]
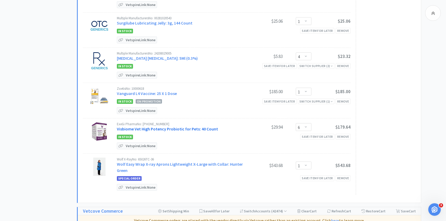
click at [193, 126] on link "Visbiome Vet High Potency Probiotic for Pets: 40 Count" at bounding box center [167, 128] width 101 height 5
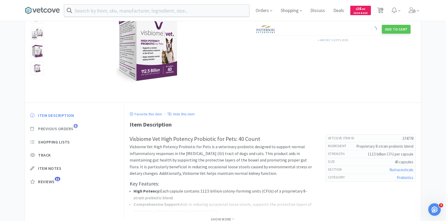
click at [66, 127] on span "Previous Orders" at bounding box center [55, 128] width 35 height 5
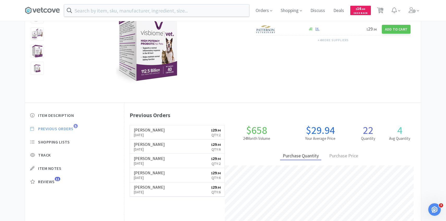
scroll to position [143, 297]
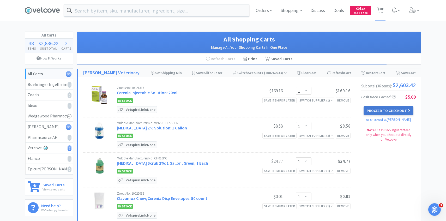
click at [374, 108] on button "Proceed to Checkout" at bounding box center [389, 110] width 50 height 9
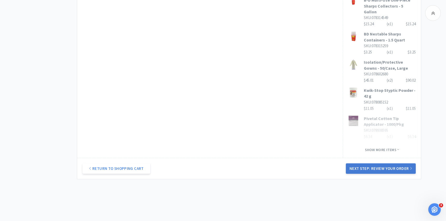
click at [362, 163] on button "Next Step: Review Your Order" at bounding box center [381, 168] width 70 height 10
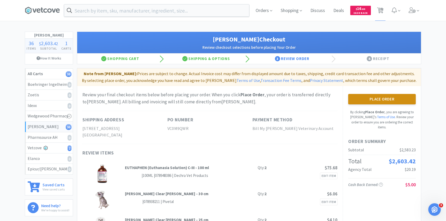
click at [399, 97] on button "Place Order" at bounding box center [382, 99] width 68 height 10
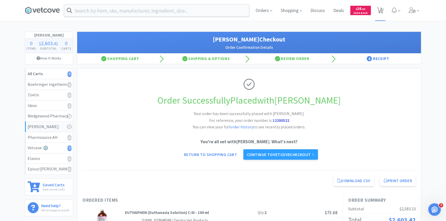
click at [381, 3] on span "2" at bounding box center [381, 8] width 2 height 21
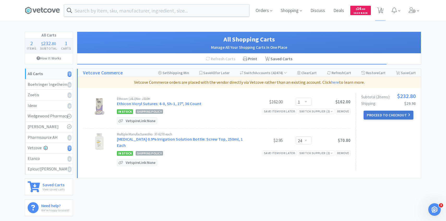
click at [392, 112] on button "Proceed to Checkout" at bounding box center [389, 115] width 50 height 9
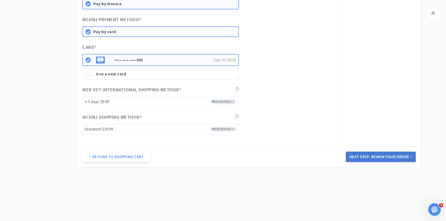
click at [359, 159] on button "Next Step: Review Your Order" at bounding box center [381, 157] width 70 height 10
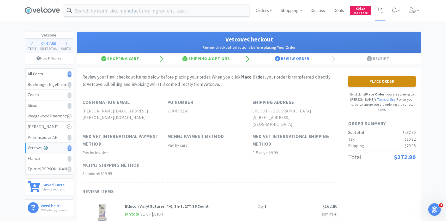
click at [368, 78] on button "Place Order" at bounding box center [382, 81] width 68 height 10
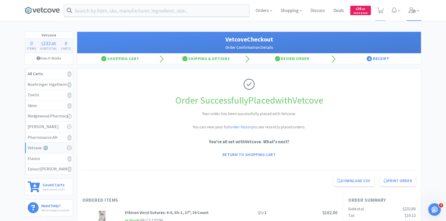
click at [417, 15] on span at bounding box center [414, 10] width 15 height 21
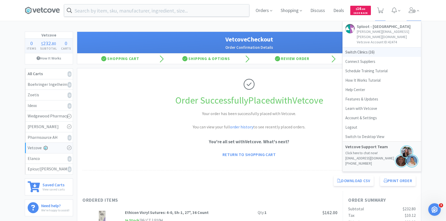
click at [390, 48] on span "Switch Clinics ( 16 )" at bounding box center [382, 52] width 78 height 9
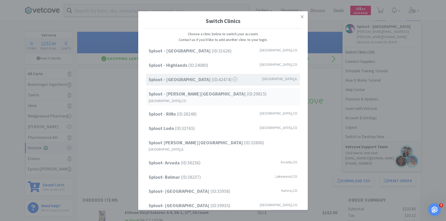
scroll to position [67, 0]
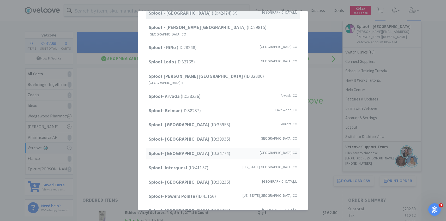
click at [204, 150] on span "Sploot- Highlands Ranch (ID: 34774 )" at bounding box center [190, 154] width 82 height 8
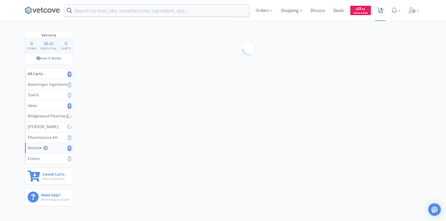
click at [377, 7] on span "4" at bounding box center [380, 10] width 11 height 21
select select "100"
select select "15"
select select "3"
select select "1"
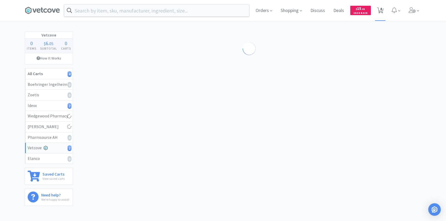
select select "1"
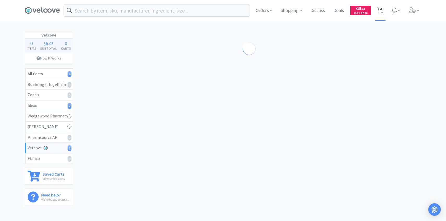
select select "6"
select select "1"
select select "3"
select select "2"
select select "1"
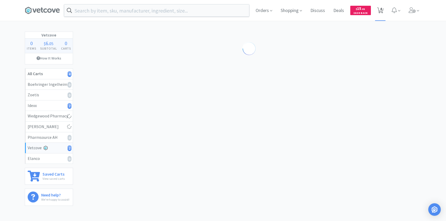
select select "1"
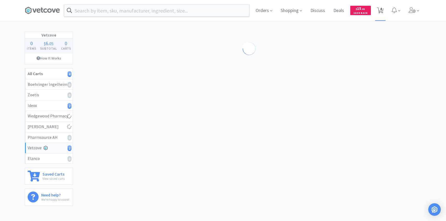
select select "3"
select select "4"
select select "1"
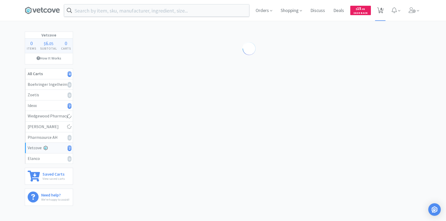
select select "1"
select select "3"
select select "10"
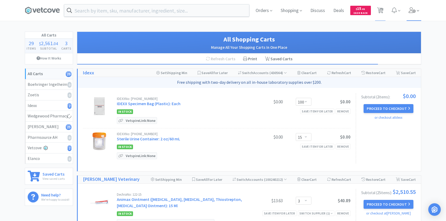
click at [409, 20] on span at bounding box center [414, 10] width 15 height 21
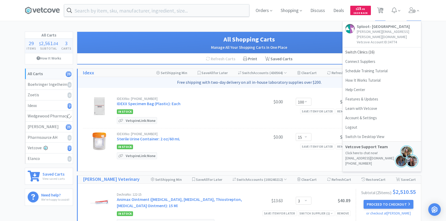
click at [296, 35] on h1 "All Shopping Carts" at bounding box center [249, 39] width 334 height 10
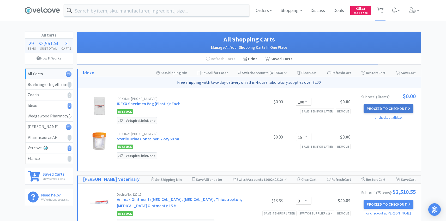
click at [393, 109] on button "Proceed to Checkout" at bounding box center [389, 108] width 50 height 9
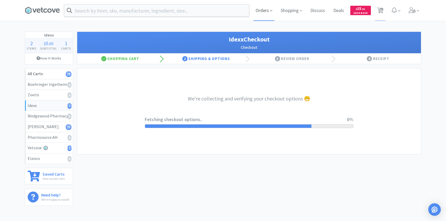
select select "900"
select select "003"
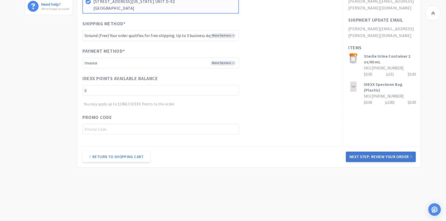
click at [369, 157] on button "Next Step: Review Your Order" at bounding box center [381, 157] width 70 height 10
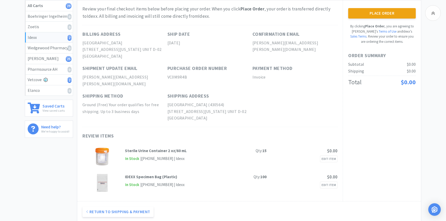
scroll to position [53, 0]
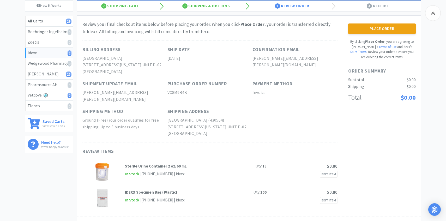
click at [392, 34] on div "Place Order By clicking Place Order , you are agreeing to Vetcove's Terms of Us…" at bounding box center [382, 41] width 68 height 36
click at [390, 32] on button "Place Order" at bounding box center [382, 28] width 68 height 10
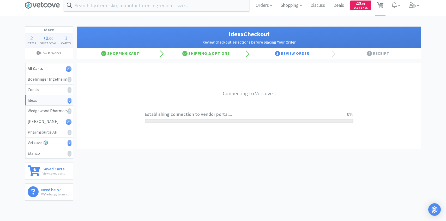
scroll to position [0, 0]
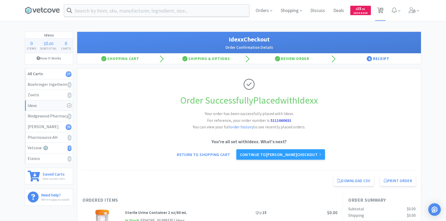
click at [380, 9] on span "27" at bounding box center [381, 8] width 4 height 21
select select "3"
select select "1"
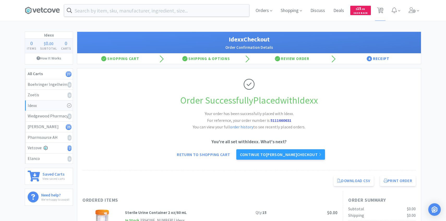
select select "1"
select select "6"
select select "1"
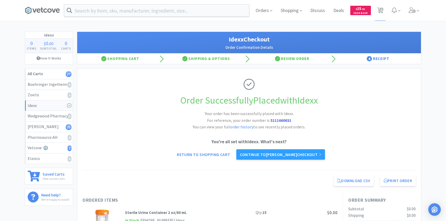
select select "3"
select select "2"
select select "1"
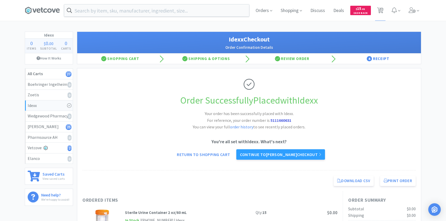
select select "1"
select select "3"
select select "4"
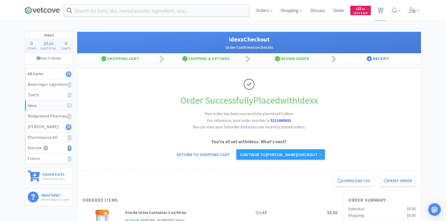
select select "1"
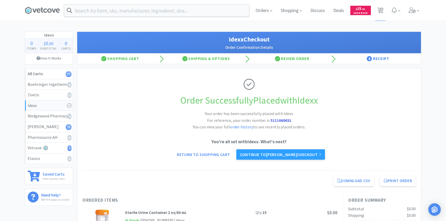
select select "3"
select select "10"
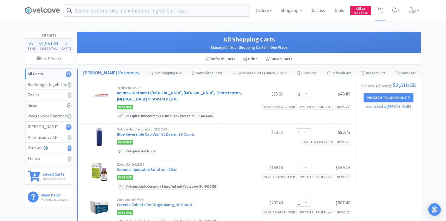
click at [184, 94] on link "Animax Ointment ([MEDICAL_DATA], [MEDICAL_DATA], Thiostrepton, [MEDICAL_DATA] O…" at bounding box center [179, 95] width 125 height 11
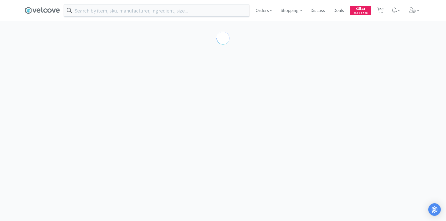
select select "143513"
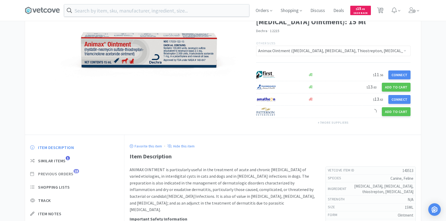
click at [75, 174] on span "Previous Orders 18" at bounding box center [74, 173] width 89 height 5
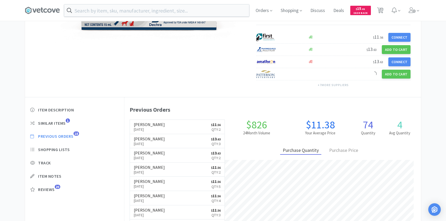
scroll to position [92, 0]
select select "3"
select select "1"
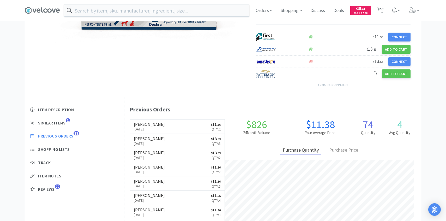
select select "1"
select select "6"
select select "1"
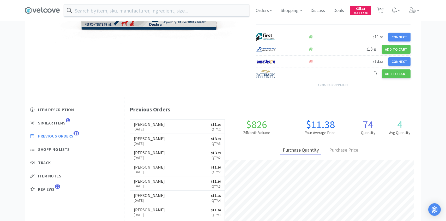
select select "3"
select select "2"
select select "1"
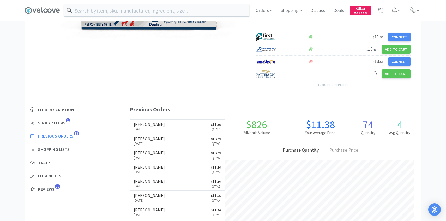
select select "1"
select select "3"
select select "4"
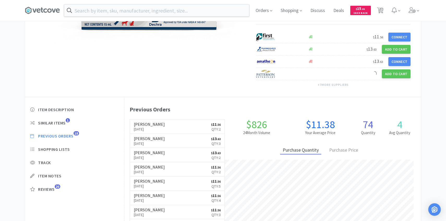
select select "1"
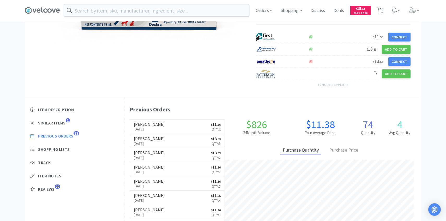
select select "3"
select select "10"
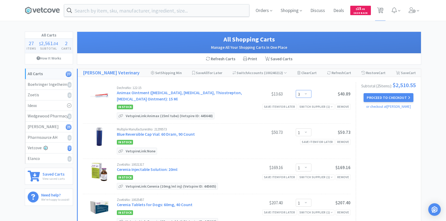
click at [307, 95] on select "Enter Quantity 1 2 3 4 5 6 7 8 9 10 11 12 13 14 15 16 17 18 19 20 Enter Quantity" at bounding box center [304, 94] width 16 height 8
click at [296, 90] on select "Enter Quantity 1 2 3 4 5 6 7 8 9 10 11 12 13 14 15 16 17 18 19 20 Enter Quantity" at bounding box center [304, 94] width 16 height 8
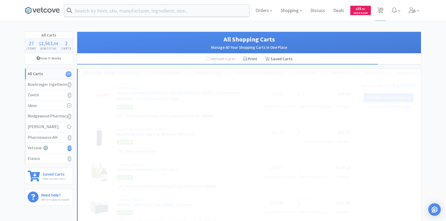
select select "2"
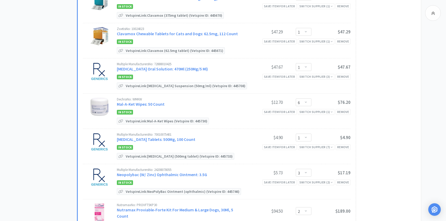
scroll to position [250, 0]
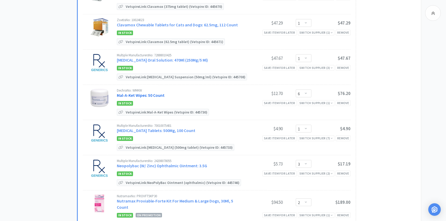
click at [153, 95] on link "Mal-A-Ket Wipes: 50 Count" at bounding box center [141, 95] width 48 height 5
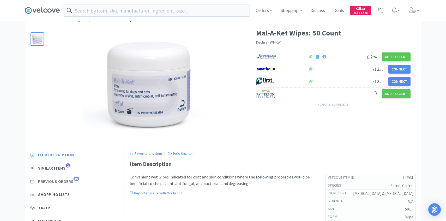
click at [71, 182] on span "Previous Orders" at bounding box center [55, 181] width 35 height 5
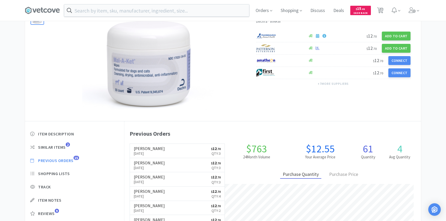
scroll to position [41, 0]
select select "2"
select select "1"
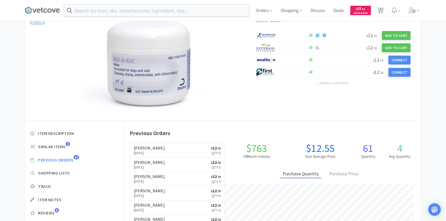
select select "1"
select select "6"
select select "1"
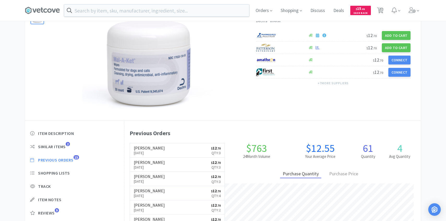
select select "3"
select select "2"
select select "1"
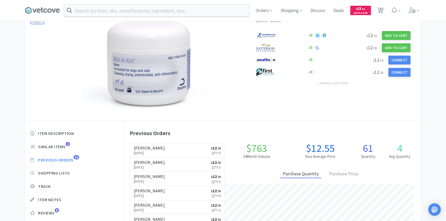
select select "1"
select select "3"
select select "4"
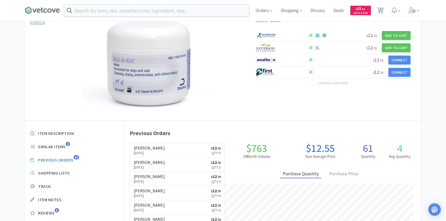
select select "1"
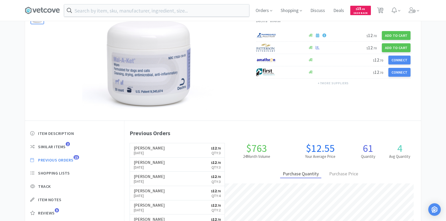
select select "3"
select select "10"
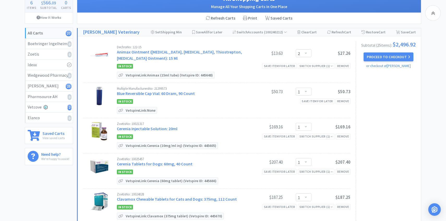
scroll to position [250, 0]
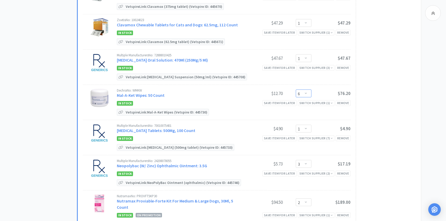
click at [304, 94] on select "Enter Quantity 1 2 3 4 5 6 7 8 9 10 11 12 13 14 15 16 17 18 19 20 Enter Quantity" at bounding box center [304, 94] width 16 height 8
click at [296, 90] on select "Enter Quantity 1 2 3 4 5 6 7 8 9 10 11 12 13 14 15 16 17 18 19 20 Enter Quantity" at bounding box center [304, 94] width 16 height 8
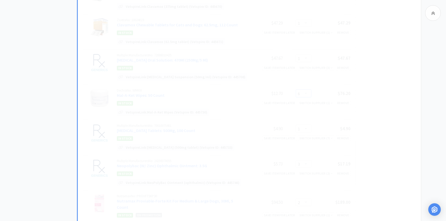
select select "8"
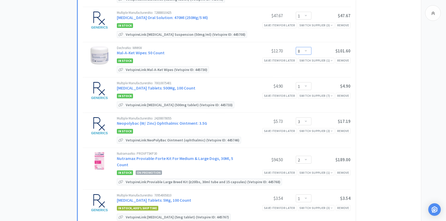
scroll to position [293, 0]
click at [164, 123] on link "Neopolybac (W/ Zinc) Ophthalmic Ointment: 3.5G" at bounding box center [162, 122] width 90 height 5
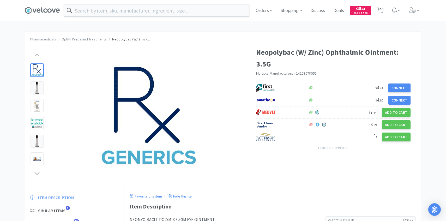
scroll to position [35, 0]
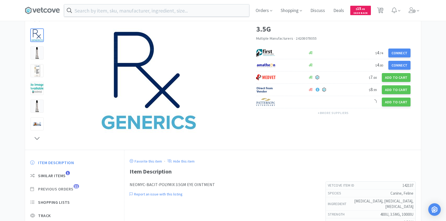
click at [73, 191] on span "Previous Orders" at bounding box center [55, 188] width 35 height 5
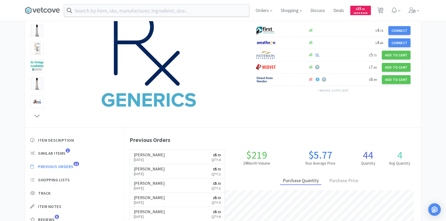
scroll to position [58, 0]
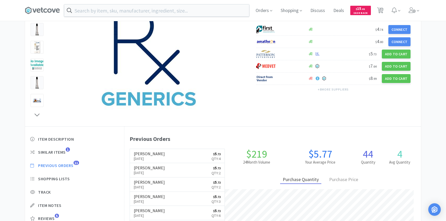
select select "2"
select select "1"
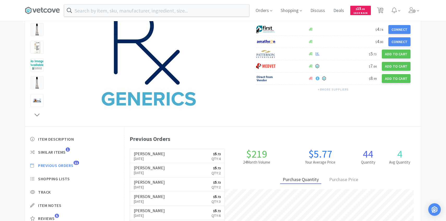
select select "1"
select select "8"
select select "1"
select select "3"
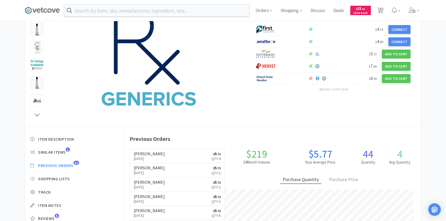
select select "2"
select select "1"
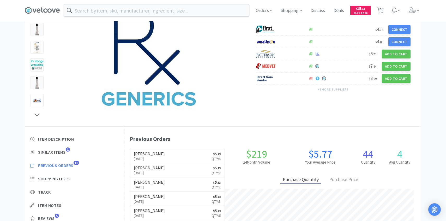
select select "1"
select select "3"
select select "4"
select select "1"
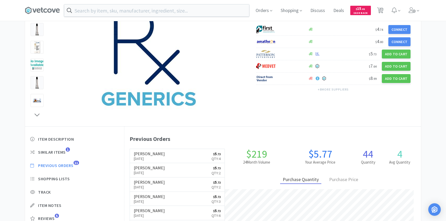
select select "1"
select select "3"
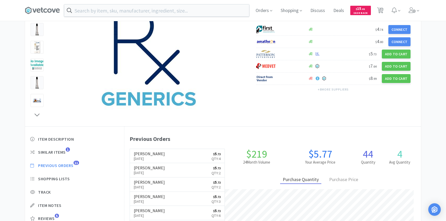
select select "3"
select select "10"
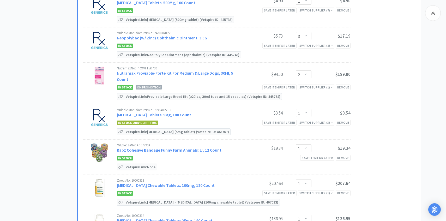
scroll to position [384, 0]
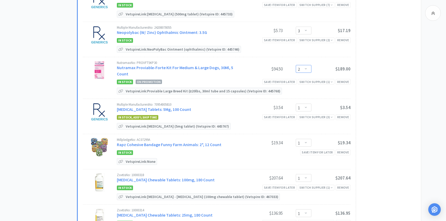
click at [308, 65] on select "Enter Quantity 1 2 3 4 5 6 7 8 9 10 11 12 13 14 15 16 17 18 19 20 Enter Quantity" at bounding box center [304, 69] width 16 height 8
click at [296, 65] on select "Enter Quantity 1 2 3 4 5 6 7 8 9 10 11 12 13 14 15 16 17 18 19 20 Enter Quantity" at bounding box center [304, 69] width 16 height 8
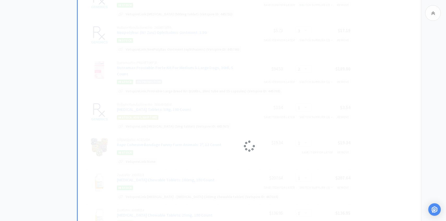
select select "3"
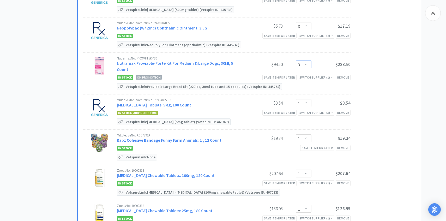
scroll to position [389, 0]
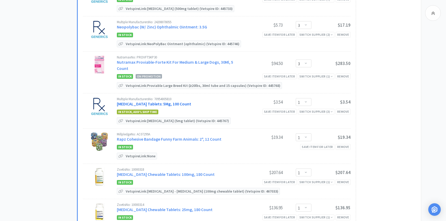
click at [168, 101] on link "[MEDICAL_DATA] Tablets: 5Mg, 100 Count" at bounding box center [154, 103] width 74 height 5
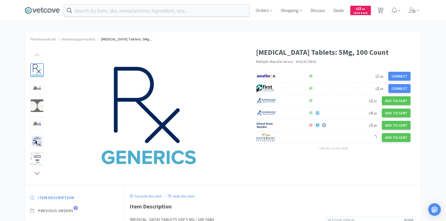
click at [71, 209] on span "Previous Orders" at bounding box center [55, 210] width 35 height 5
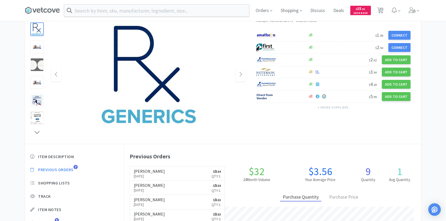
scroll to position [143, 297]
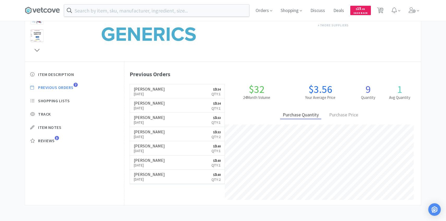
select select "2"
select select "1"
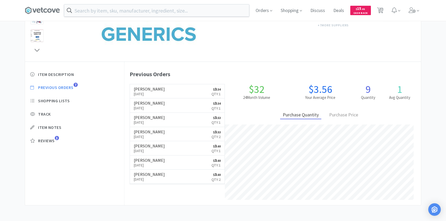
select select "1"
select select "8"
select select "1"
select select "3"
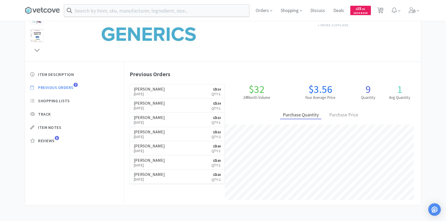
select select "3"
select select "1"
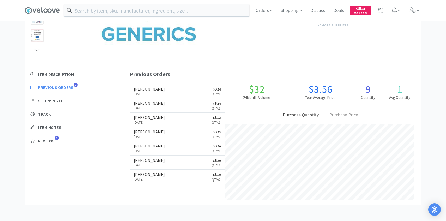
select select "1"
select select "3"
select select "4"
select select "1"
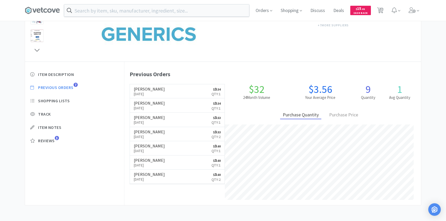
select select "1"
select select "3"
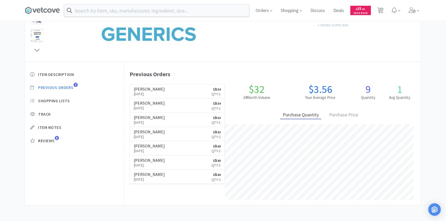
select select "3"
select select "10"
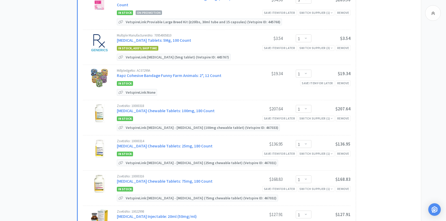
scroll to position [469, 0]
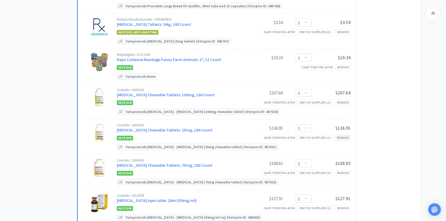
click at [343, 135] on div "Remove" at bounding box center [343, 137] width 15 height 5
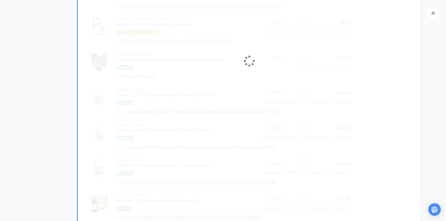
select select "3"
select select "4"
select select "1"
select select "3"
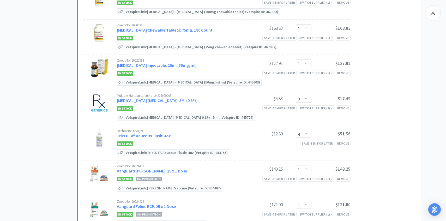
scroll to position [572, 0]
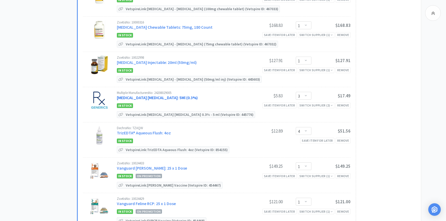
click at [171, 95] on link "[MEDICAL_DATA] [MEDICAL_DATA]: 5Ml (0.3%)" at bounding box center [157, 97] width 81 height 5
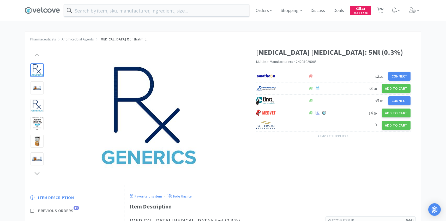
click at [74, 209] on span "Previous Orders" at bounding box center [55, 210] width 35 height 5
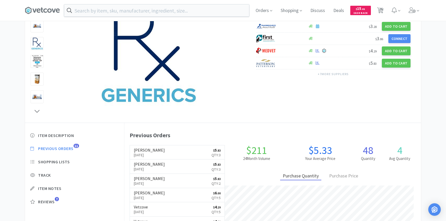
scroll to position [63, 0]
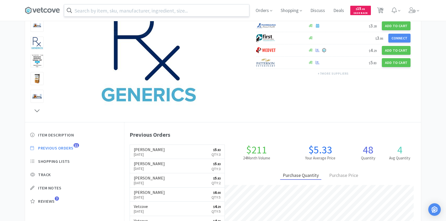
select select "2"
select select "1"
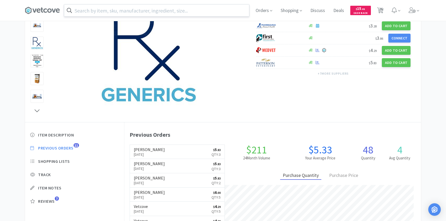
select select "1"
select select "8"
select select "1"
select select "3"
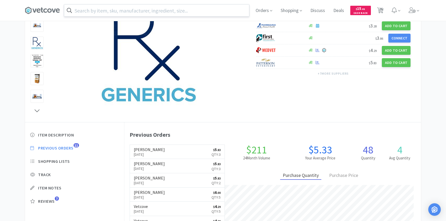
select select "3"
select select "1"
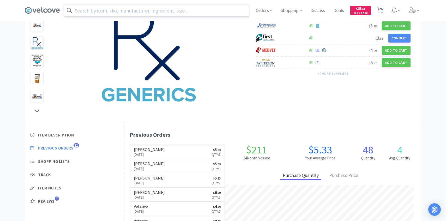
select select "1"
select select "3"
select select "4"
select select "1"
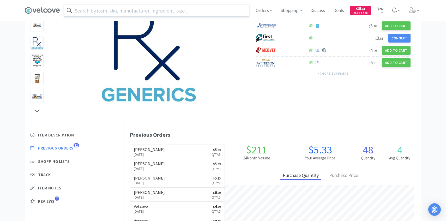
select select "1"
select select "3"
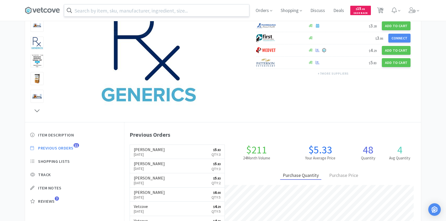
select select "10"
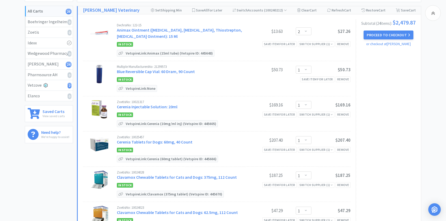
scroll to position [572, 0]
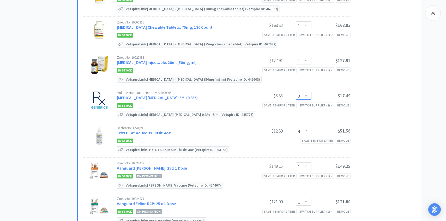
click at [305, 92] on select "Enter Quantity 1 2 3 4 5 6 7 8 9 10 11 12 13 14 15 16 17 18 19 20 Enter Quantity" at bounding box center [304, 96] width 16 height 8
click at [296, 92] on select "Enter Quantity 1 2 3 4 5 6 7 8 9 10 11 12 13 14 15 16 17 18 19 20 Enter Quantity" at bounding box center [304, 96] width 16 height 8
click at [308, 92] on select "Enter Quantity 1 2 3 4 5 6 7 8 9 10 11 12 13 14 15 16 17 18 19 20 Enter Quantity" at bounding box center [304, 96] width 16 height 8
click at [296, 92] on select "Enter Quantity 1 2 3 4 5 6 7 8 9 10 11 12 13 14 15 16 17 18 19 20 Enter Quantity" at bounding box center [304, 96] width 16 height 8
click at [157, 130] on link "TrizEDTA® Aqueous Flush: 4oz" at bounding box center [144, 132] width 54 height 5
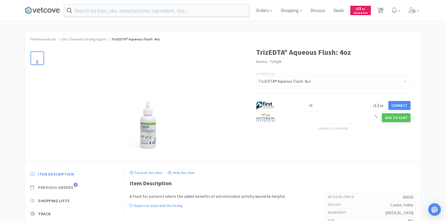
click at [76, 186] on span "7" at bounding box center [76, 185] width 4 height 4
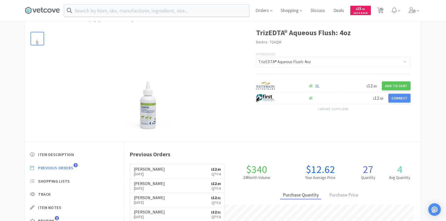
scroll to position [143, 297]
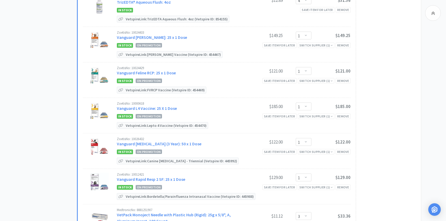
scroll to position [710, 0]
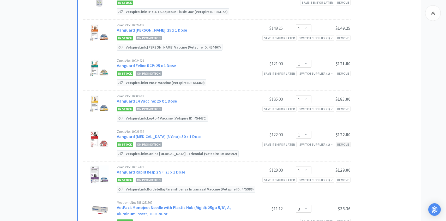
click at [348, 142] on div "Remove" at bounding box center [343, 144] width 15 height 5
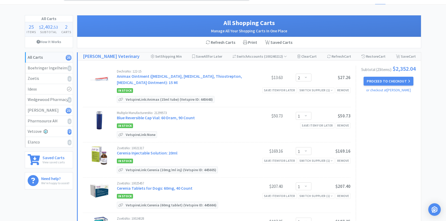
scroll to position [0, 0]
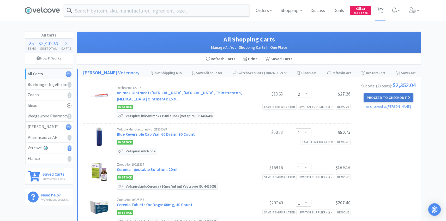
click at [366, 102] on button "Proceed to Checkout" at bounding box center [389, 97] width 50 height 9
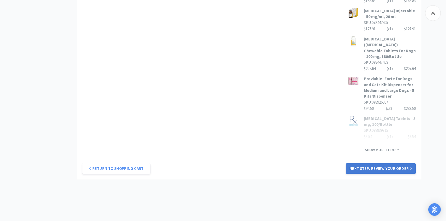
click at [376, 163] on button "Next Step: Review Your Order" at bounding box center [381, 168] width 70 height 10
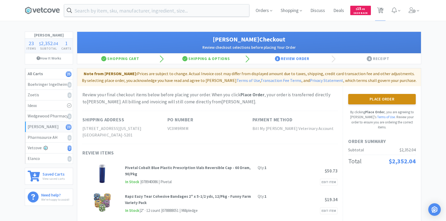
click at [385, 102] on button "Place Order" at bounding box center [382, 99] width 68 height 10
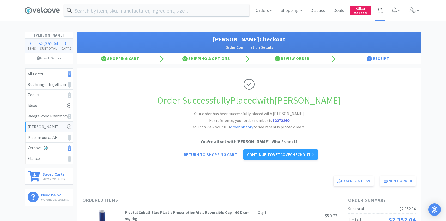
click at [378, 8] on icon at bounding box center [380, 11] width 7 height 6
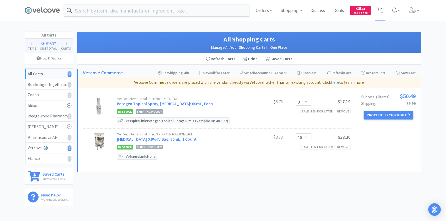
scroll to position [2, 0]
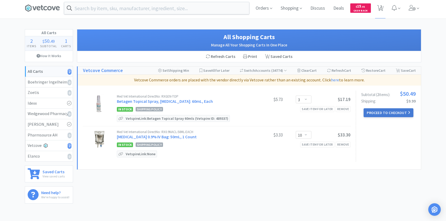
click at [399, 113] on button "Proceed to Checkout" at bounding box center [389, 112] width 50 height 9
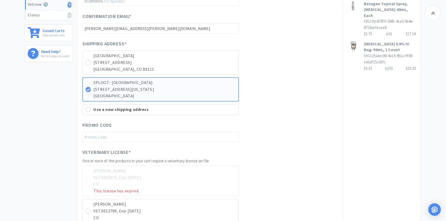
scroll to position [263, 0]
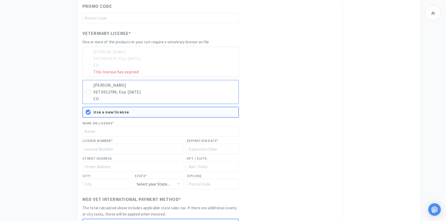
click at [212, 89] on p "VET.0012789, Exp: [DATE]" at bounding box center [164, 92] width 143 height 7
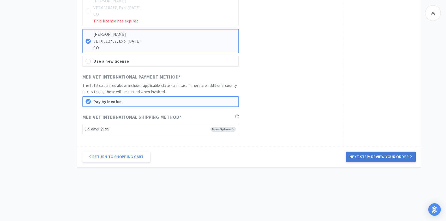
click at [388, 158] on button "Next Step: Review Your Order" at bounding box center [381, 157] width 70 height 10
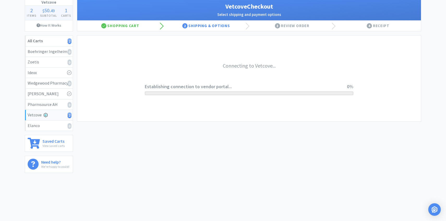
scroll to position [0, 0]
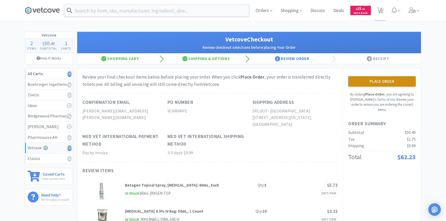
click at [377, 86] on button "Place Order" at bounding box center [382, 81] width 68 height 10
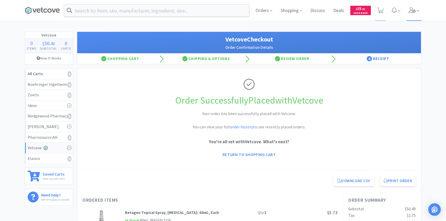
click at [416, 8] on span at bounding box center [414, 10] width 15 height 21
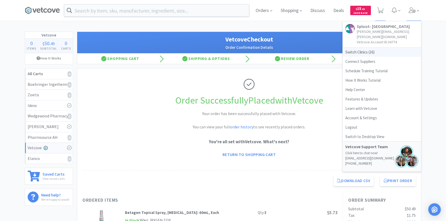
click at [378, 50] on span "Switch Clinics ( 16 )" at bounding box center [382, 52] width 78 height 9
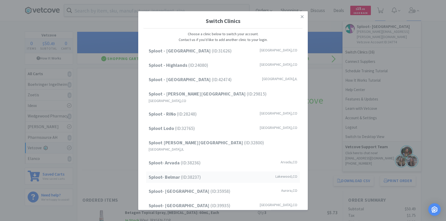
scroll to position [67, 0]
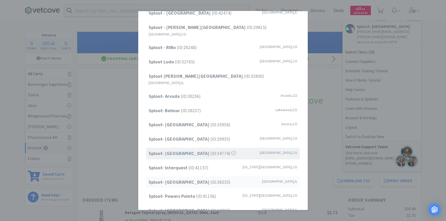
click at [196, 178] on span "Sploot- [GEOGRAPHIC_DATA] (ID: 38235 )" at bounding box center [190, 182] width 82 height 8
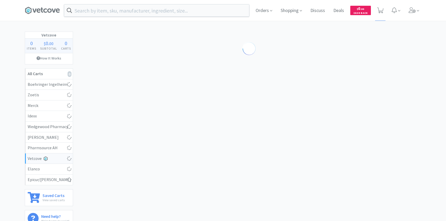
click at [122, 9] on input "text" at bounding box center [156, 10] width 185 height 12
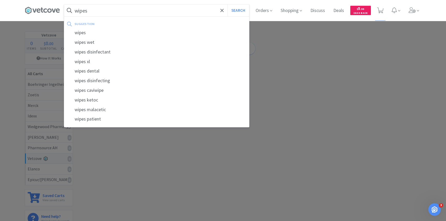
type input "wipes"
click at [228, 4] on button "Search" at bounding box center [239, 10] width 22 height 12
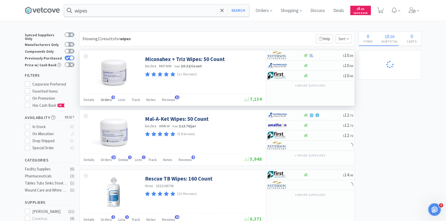
click at [107, 104] on div "Orders 9" at bounding box center [106, 101] width 11 height 10
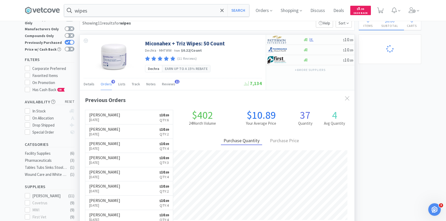
scroll to position [24, 0]
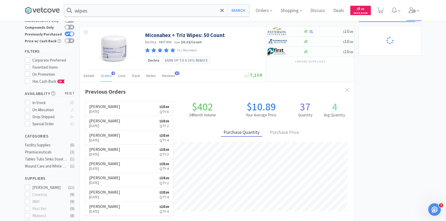
click at [414, 15] on span at bounding box center [414, 10] width 15 height 21
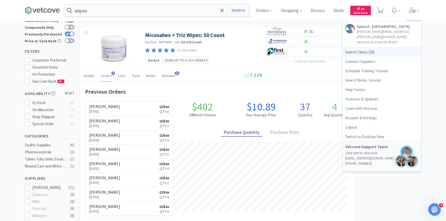
click at [374, 48] on span "Switch Clinics ( 16 )" at bounding box center [382, 52] width 78 height 9
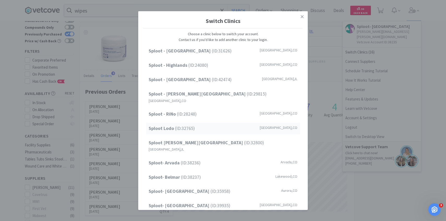
scroll to position [67, 0]
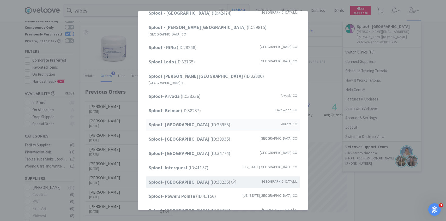
click at [224, 119] on div "Sploot- Central Park (ID: 35958 ) Aurora , CO" at bounding box center [223, 125] width 154 height 12
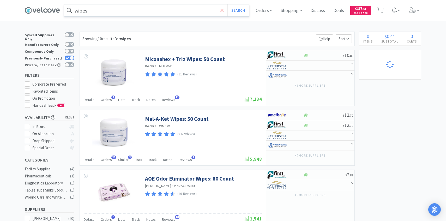
select select "1"
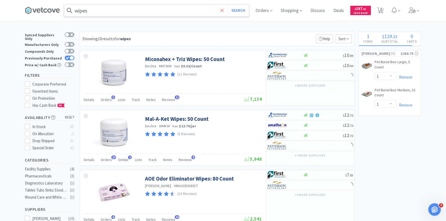
click at [221, 10] on icon at bounding box center [222, 10] width 3 height 5
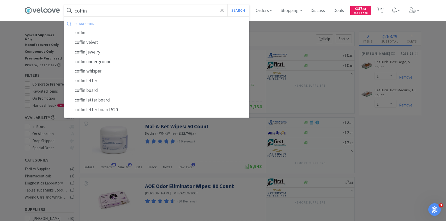
type input "coffin"
click at [228, 4] on button "Search" at bounding box center [239, 10] width 22 height 12
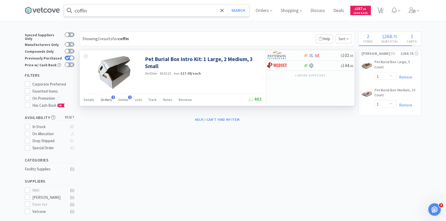
click at [106, 99] on span "Orders" at bounding box center [106, 99] width 11 height 5
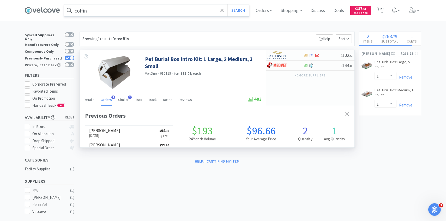
scroll to position [135, 275]
